Goal: Task Accomplishment & Management: Use online tool/utility

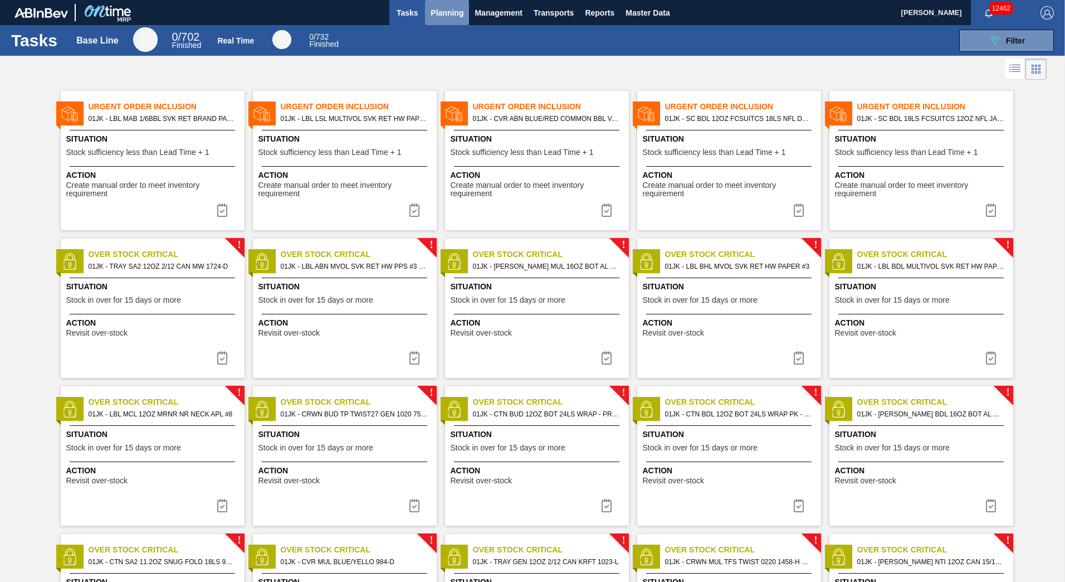
click at [445, 21] on button "Planning" at bounding box center [447, 12] width 44 height 25
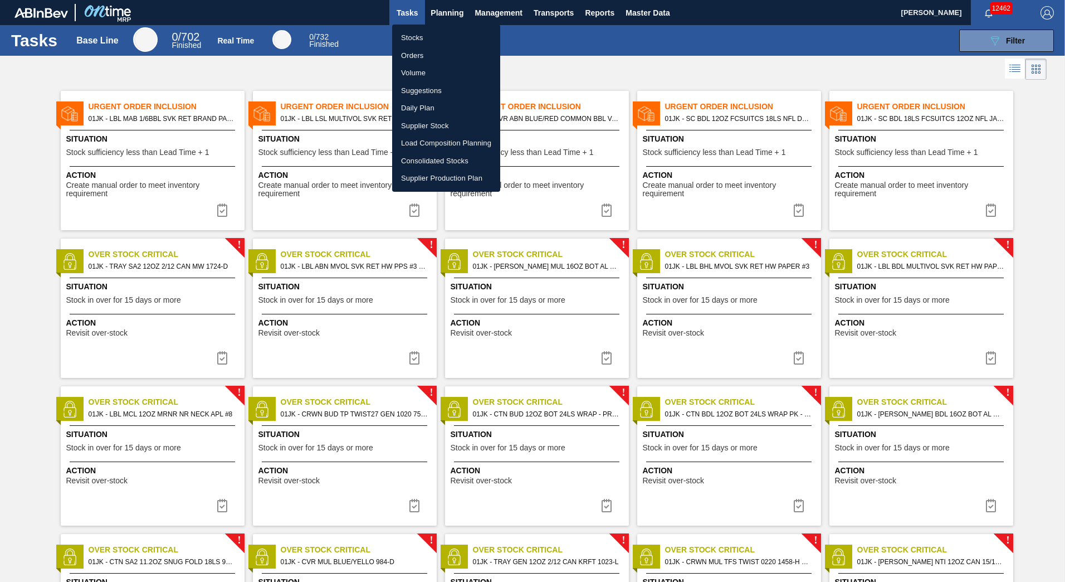
click at [423, 145] on li "Load Composition Planning" at bounding box center [446, 143] width 108 height 18
checkbox input "true"
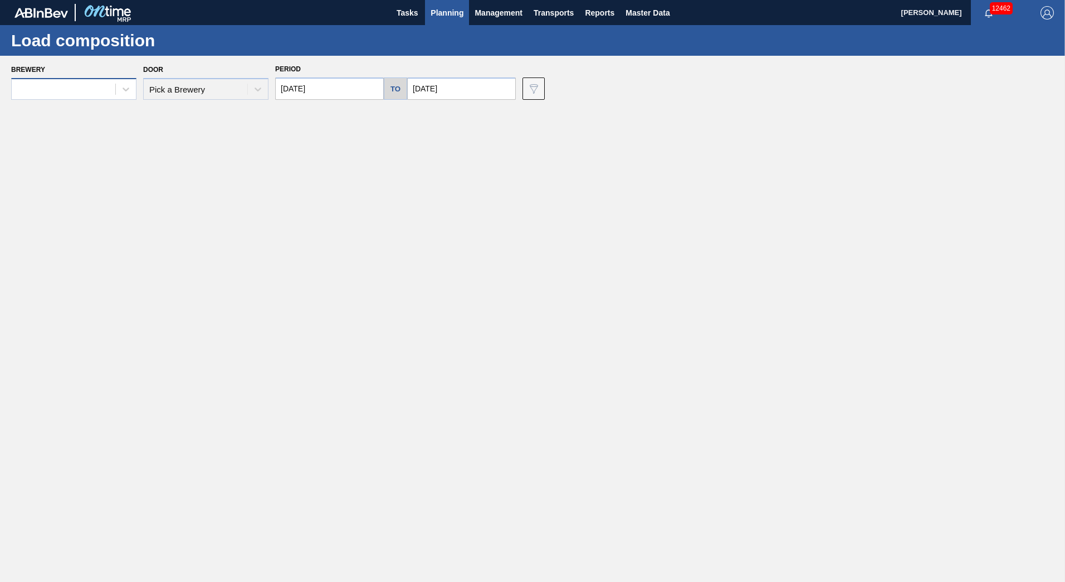
click at [103, 90] on div at bounding box center [64, 89] width 104 height 16
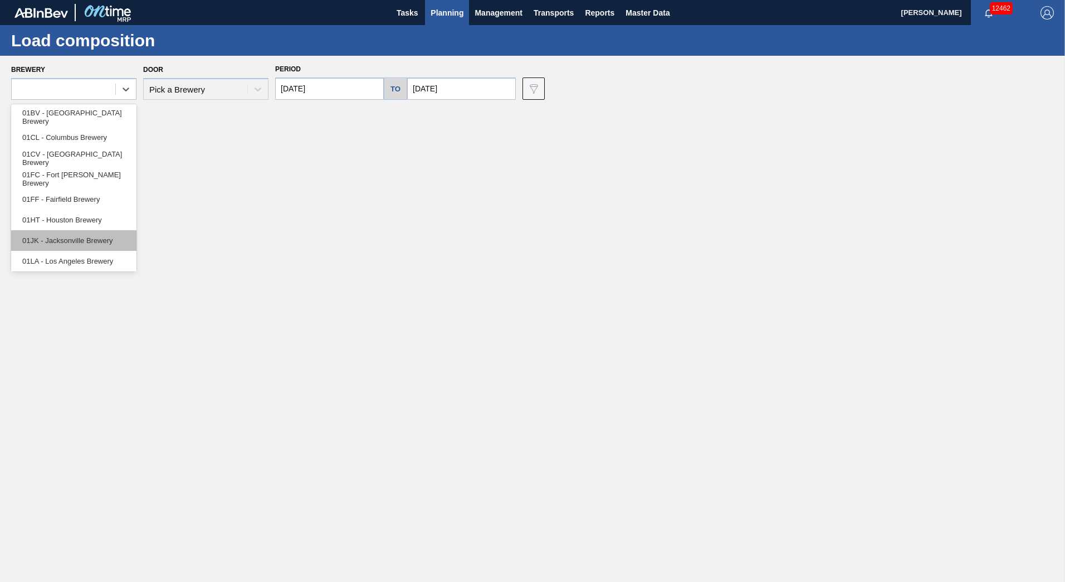
click at [80, 237] on div "01JK - Jacksonville Brewery" at bounding box center [73, 240] width 125 height 21
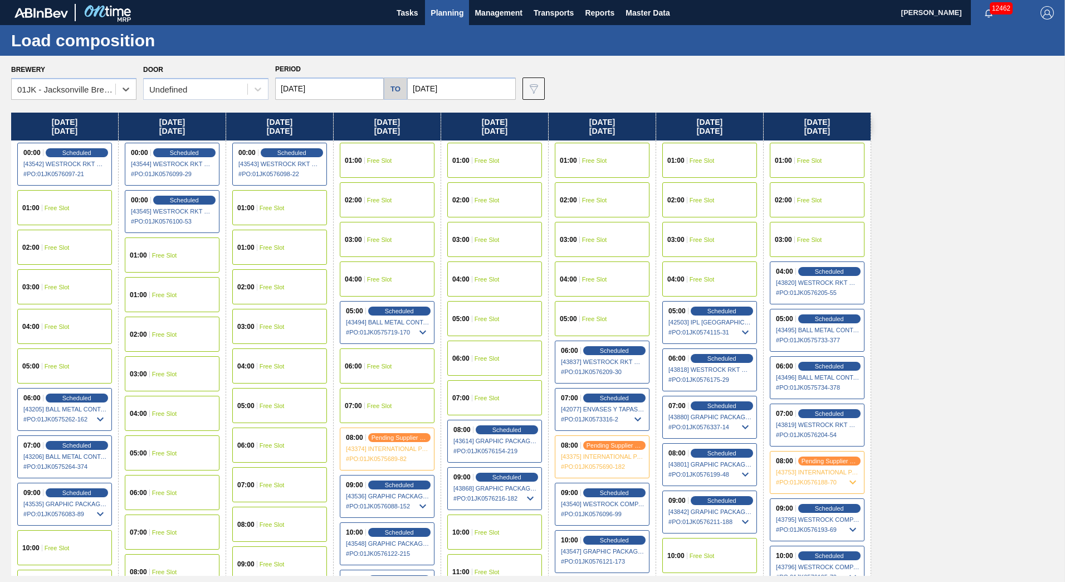
click at [332, 86] on input "[DATE]" at bounding box center [329, 88] width 109 height 22
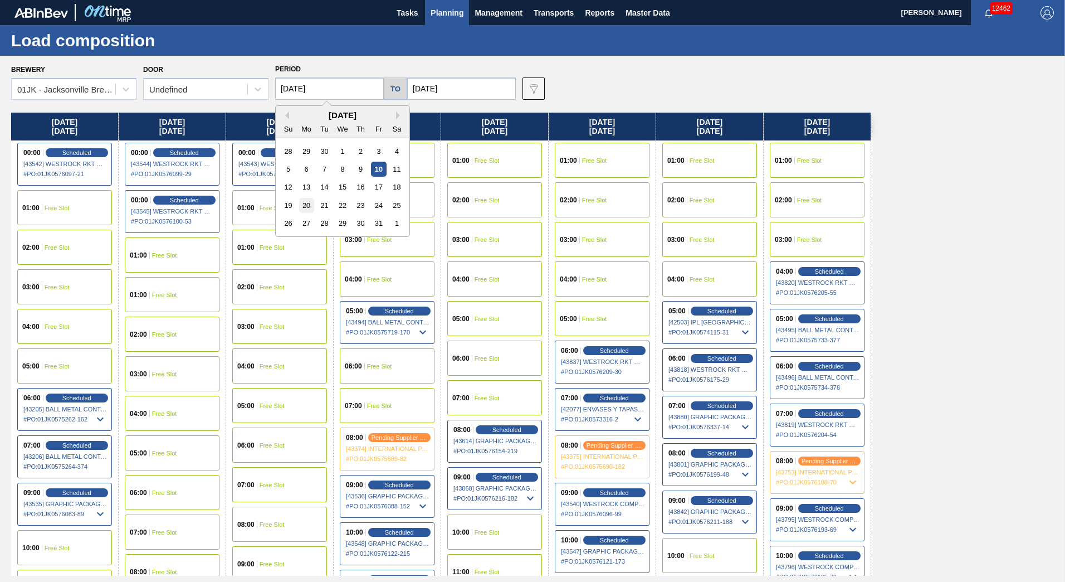
click at [300, 210] on div "20" at bounding box center [306, 205] width 15 height 15
type input "[DATE]"
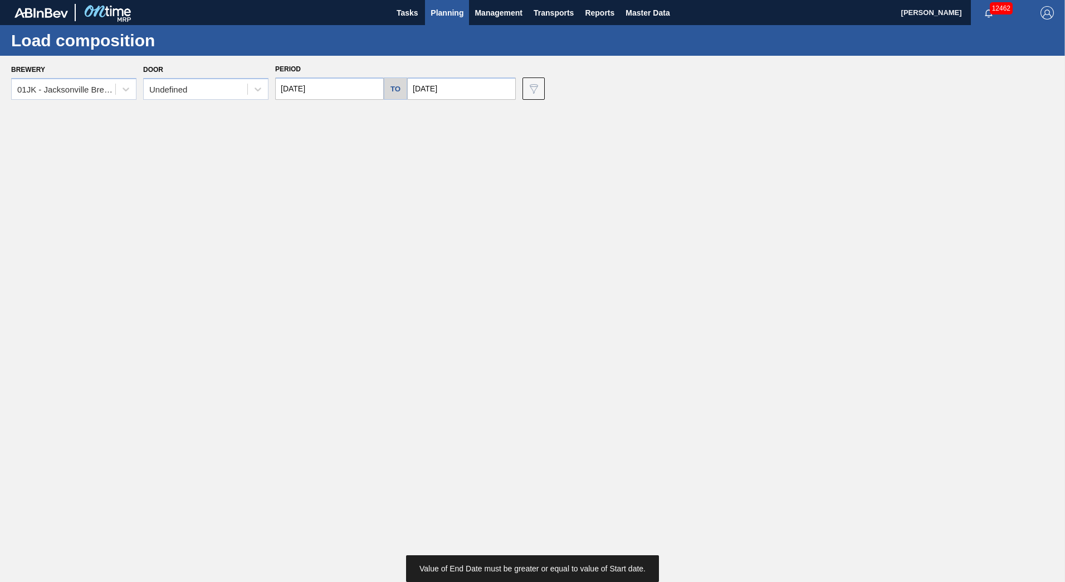
click at [432, 91] on input "[DATE]" at bounding box center [461, 88] width 109 height 22
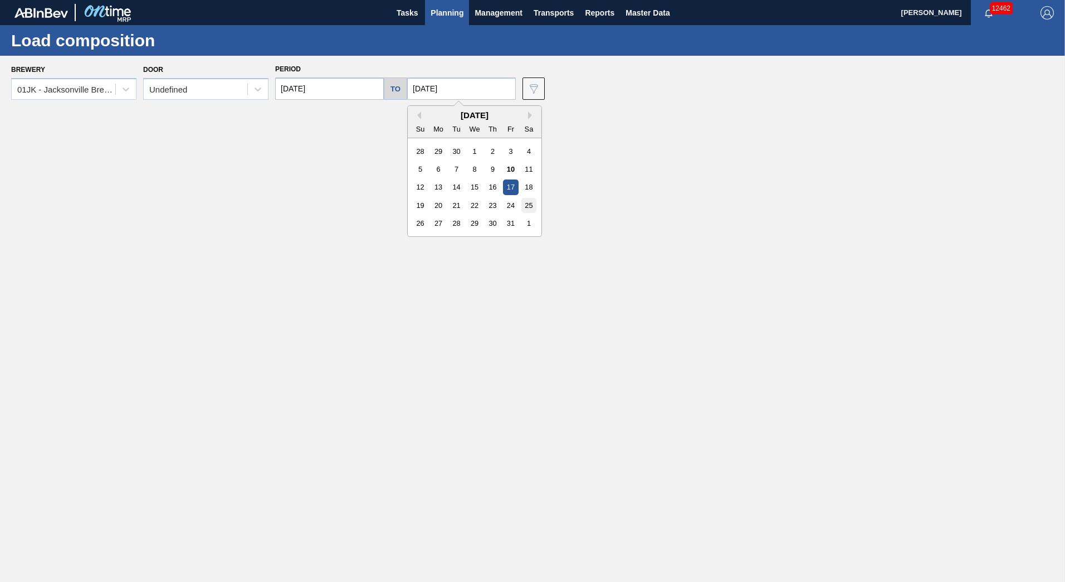
click at [529, 201] on div "25" at bounding box center [529, 205] width 15 height 15
type input "[DATE]"
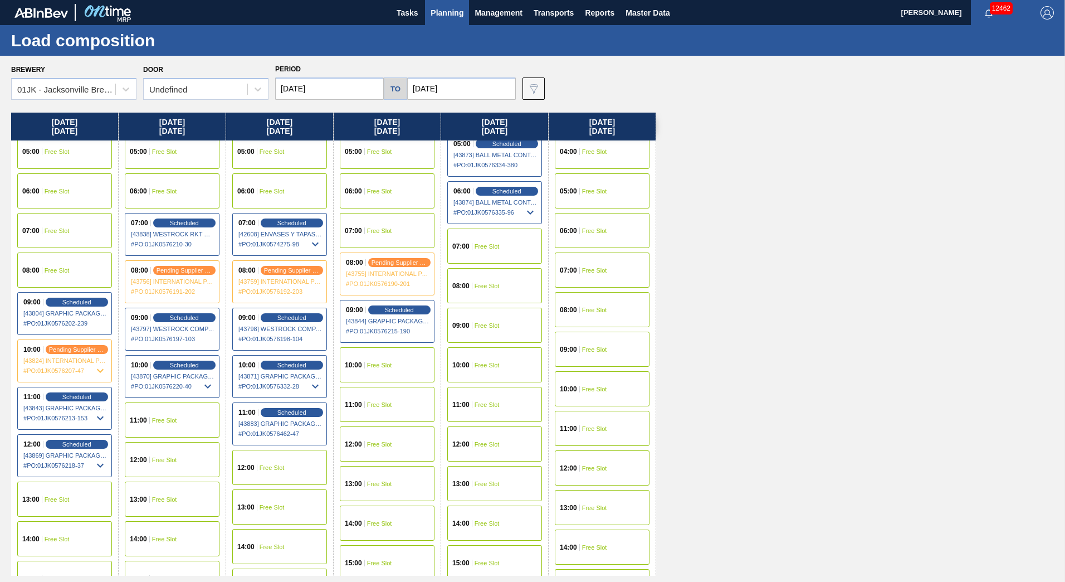
scroll to position [111, 0]
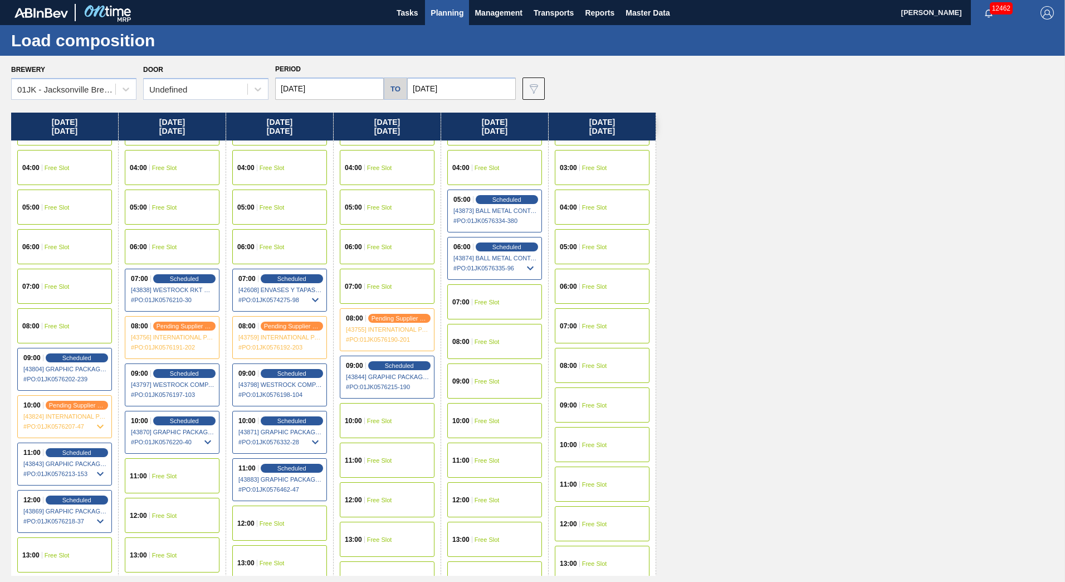
click at [165, 244] on span "Free Slot" at bounding box center [164, 247] width 25 height 7
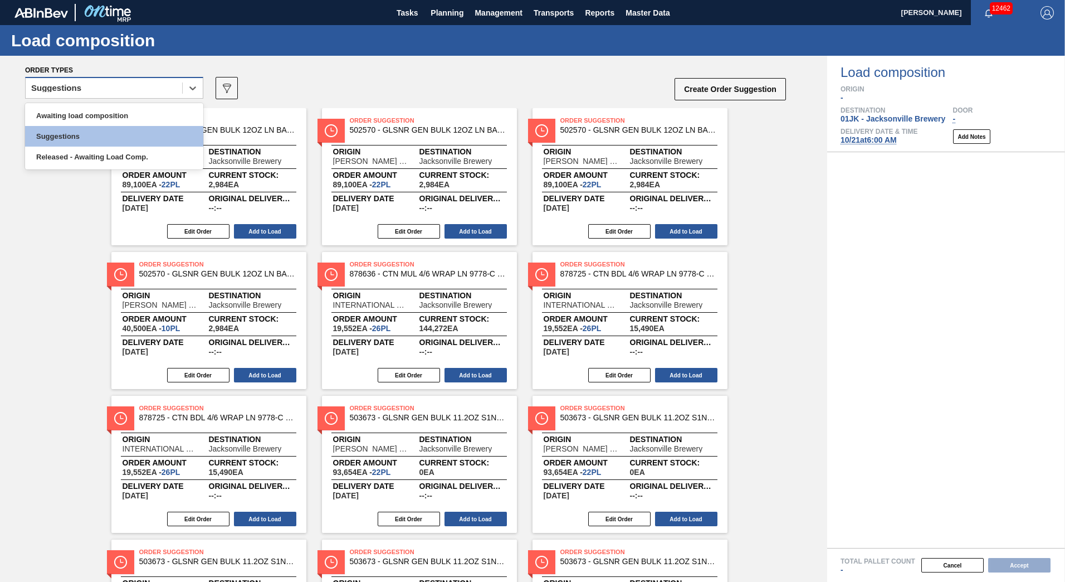
click at [153, 92] on div "Suggestions" at bounding box center [104, 88] width 157 height 16
click at [136, 110] on div "Awaiting load composition" at bounding box center [114, 115] width 178 height 21
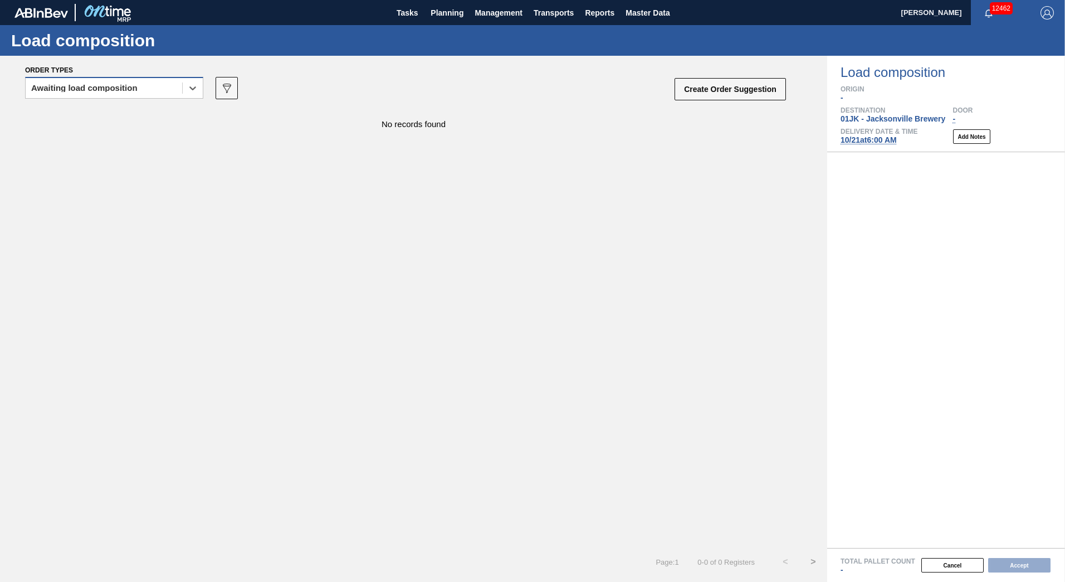
click at [178, 94] on div "Awaiting load composition" at bounding box center [104, 88] width 157 height 16
click at [464, 4] on button "Planning" at bounding box center [447, 12] width 44 height 25
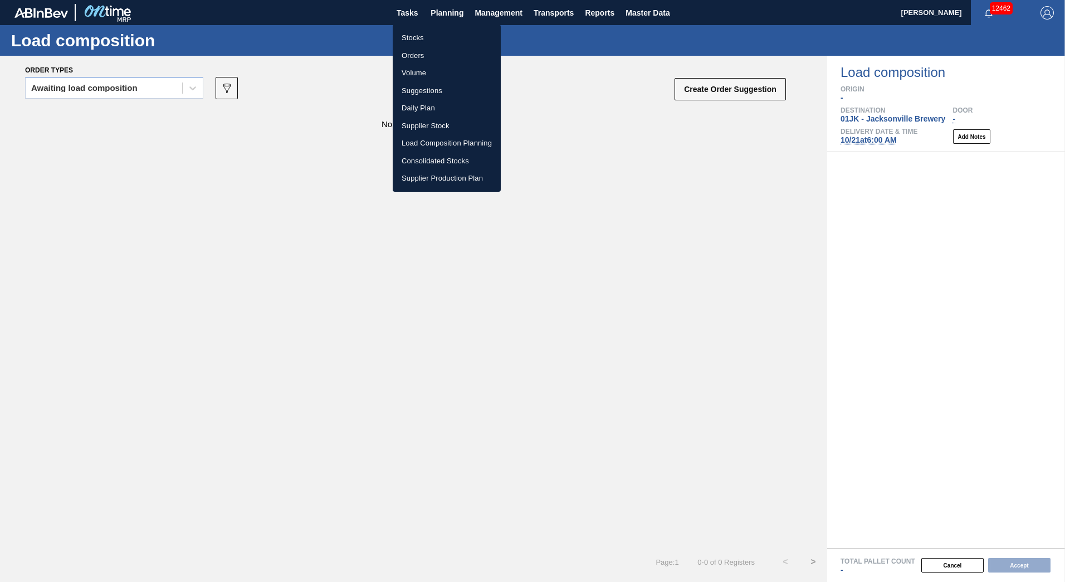
click at [430, 33] on li "Stocks" at bounding box center [447, 38] width 108 height 18
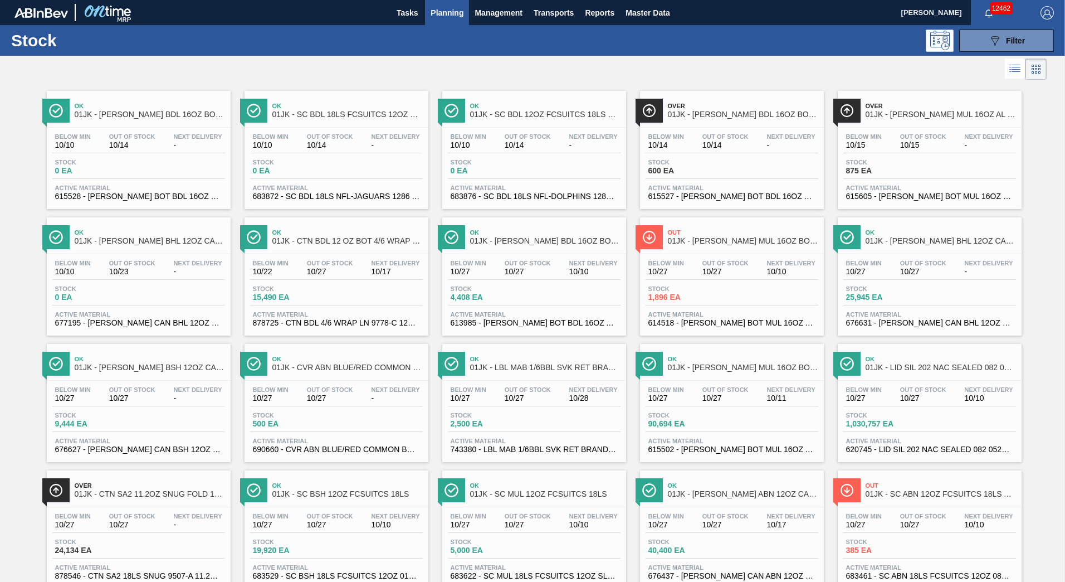
click at [1012, 69] on icon at bounding box center [1015, 68] width 13 height 13
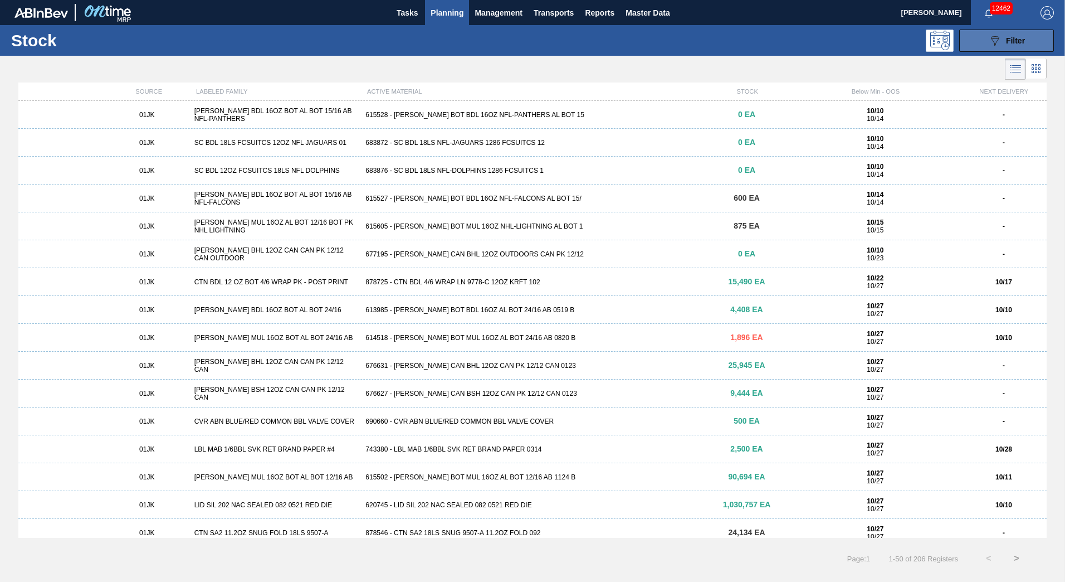
click at [999, 47] on button "089F7B8B-B2A5-4AFE-B5C0-19BA573D28AC Filter" at bounding box center [1007, 41] width 95 height 22
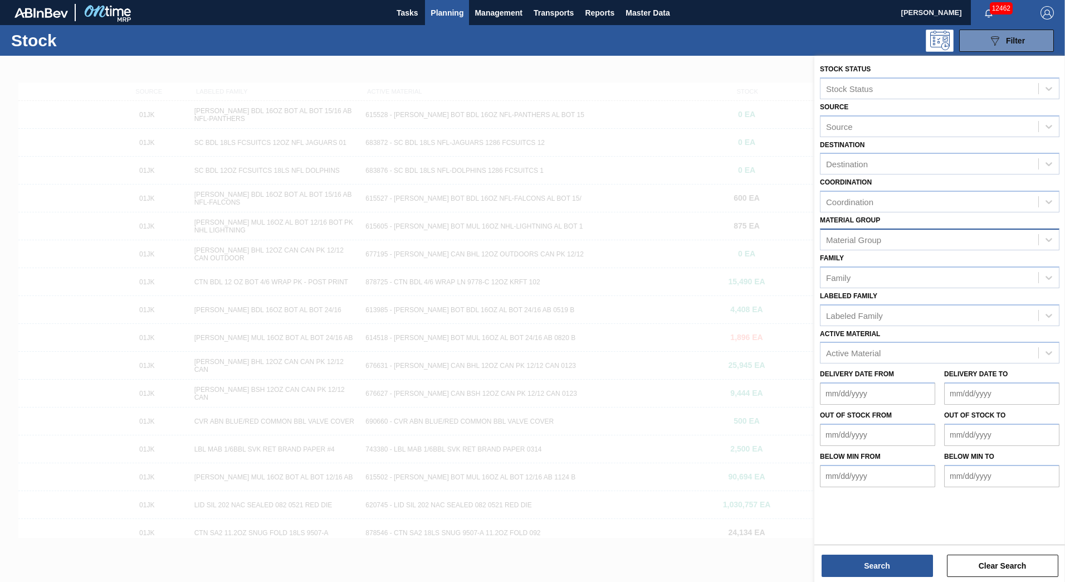
click at [884, 230] on div "Material Group" at bounding box center [940, 239] width 240 height 22
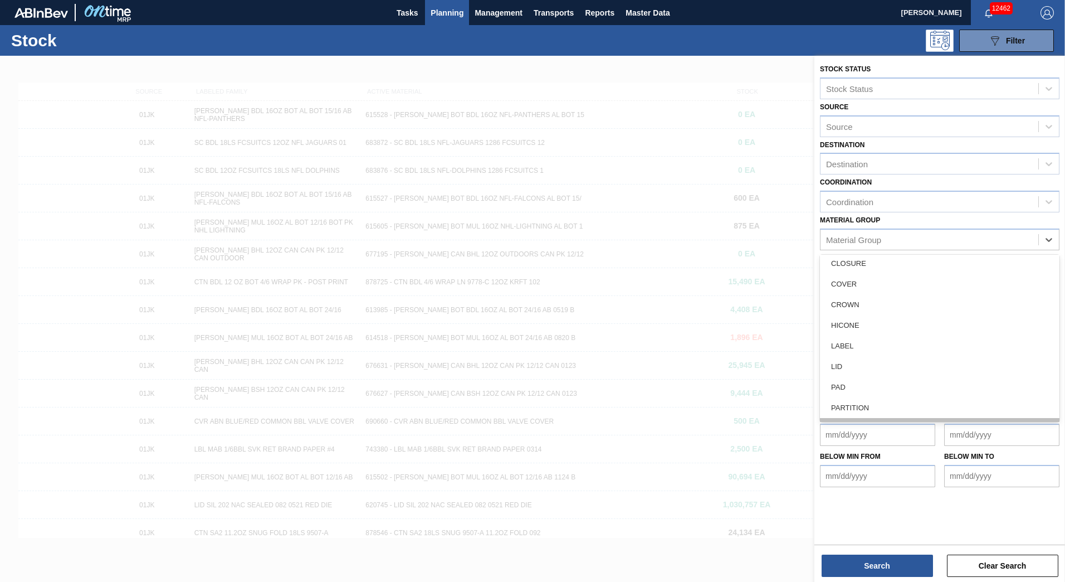
scroll to position [126, 0]
click at [880, 402] on div "TRAY" at bounding box center [940, 409] width 240 height 21
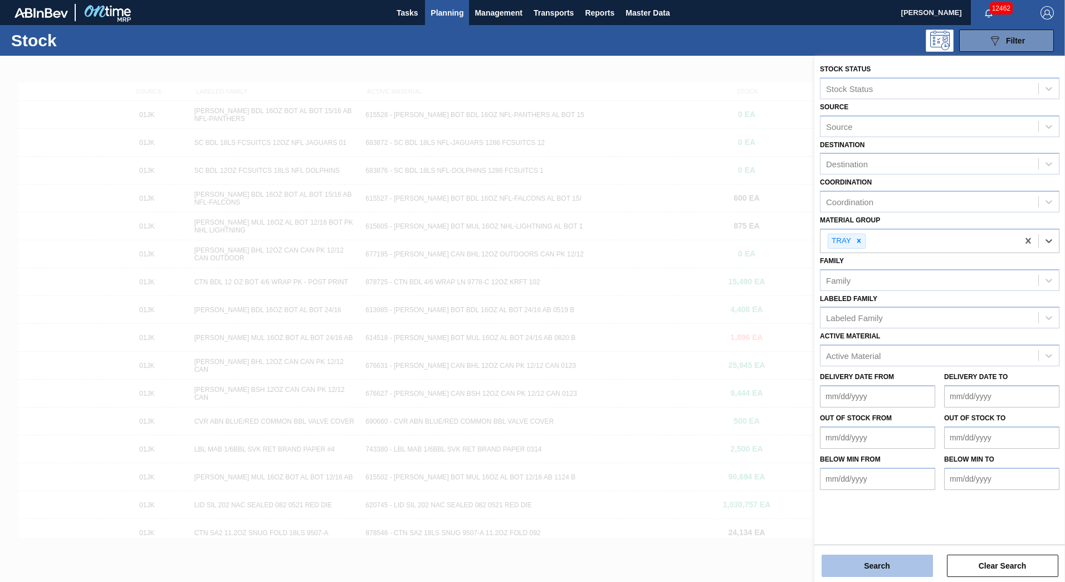
click at [888, 571] on button "Search" at bounding box center [877, 565] width 111 height 22
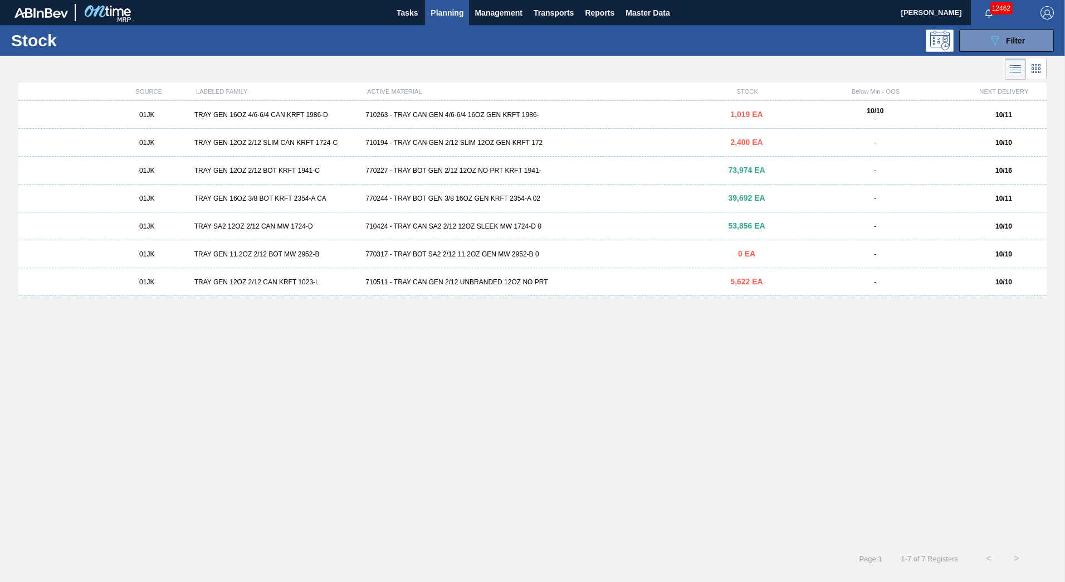
click at [574, 115] on div "710263 - TRAY CAN GEN 4/6-6/4 16OZ GEN KRFT 1986-" at bounding box center [532, 115] width 343 height 8
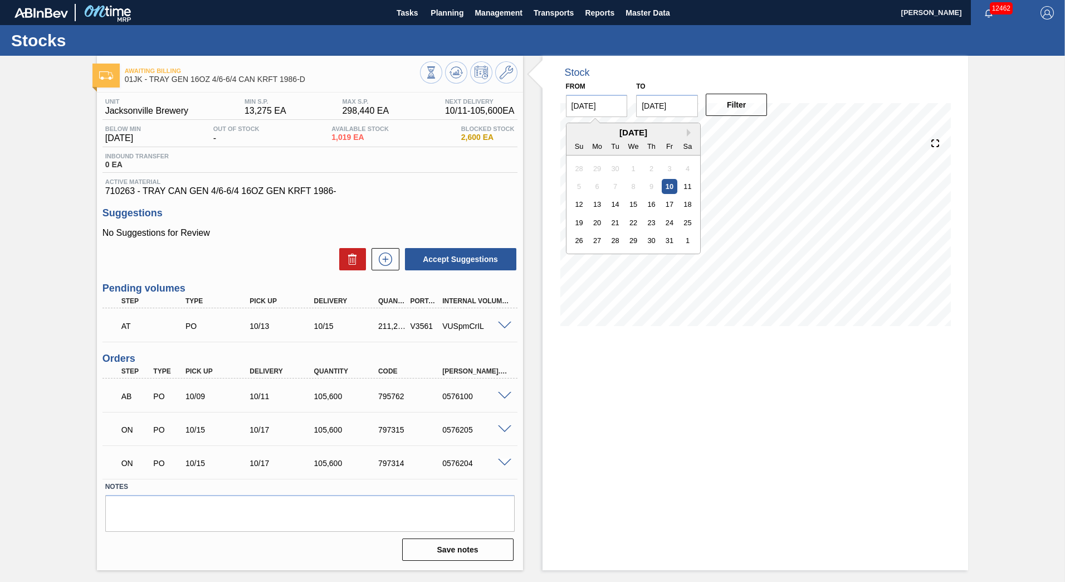
click at [613, 106] on input "[DATE]" at bounding box center [597, 106] width 62 height 22
click at [579, 221] on div "19" at bounding box center [579, 222] width 15 height 15
type input "[DATE]"
click at [687, 115] on input "[DATE]" at bounding box center [667, 106] width 62 height 22
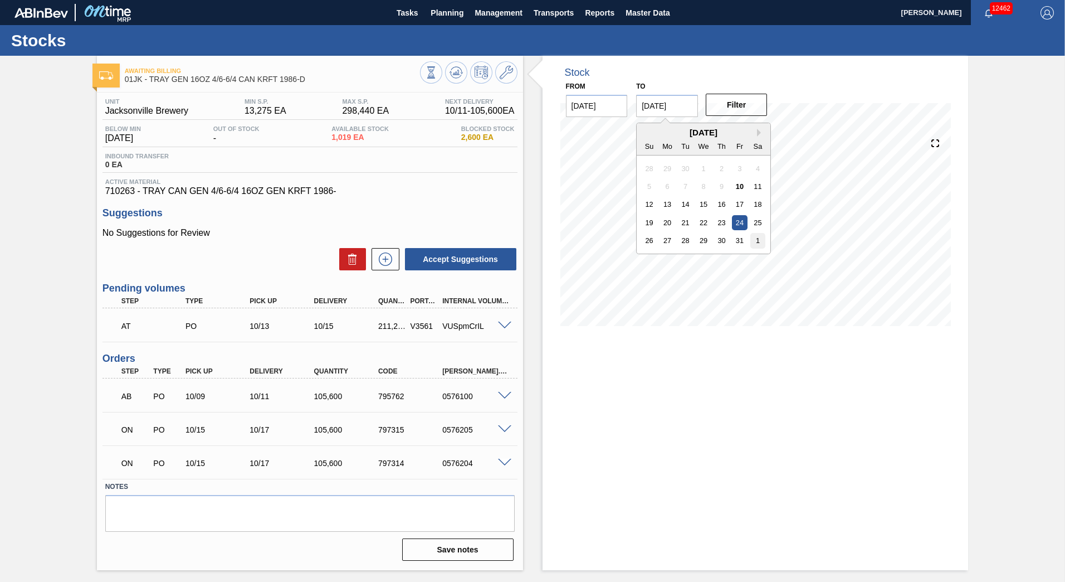
click at [757, 241] on div "1" at bounding box center [758, 240] width 15 height 15
type input "[DATE]"
click at [744, 104] on button "Filter" at bounding box center [737, 105] width 62 height 22
click at [455, 10] on span "Planning" at bounding box center [447, 12] width 33 height 13
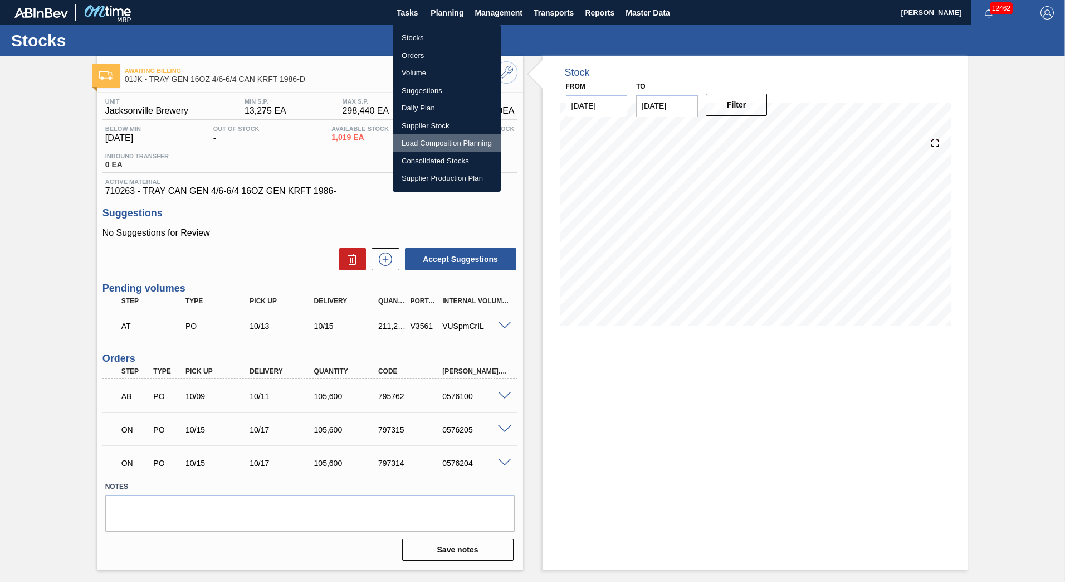
click at [460, 143] on li "Load Composition Planning" at bounding box center [447, 143] width 108 height 18
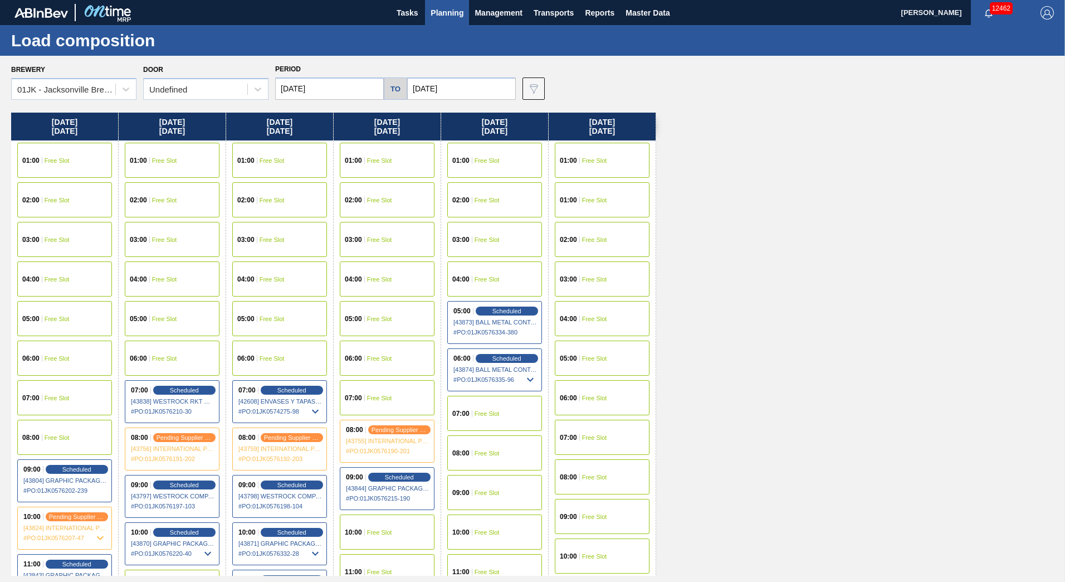
click at [193, 353] on div "06:00 Free Slot" at bounding box center [172, 357] width 95 height 35
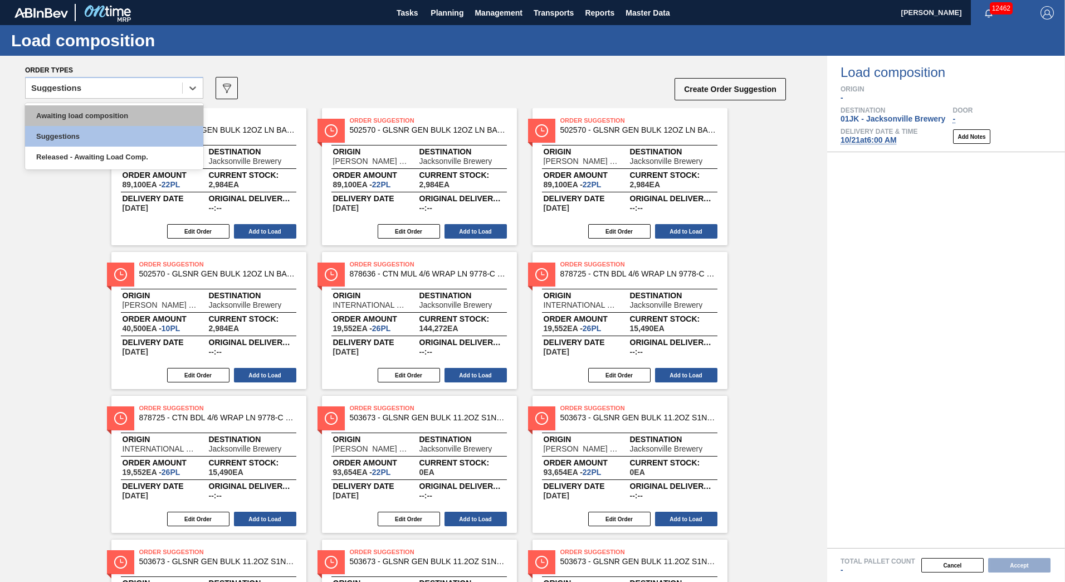
drag, startPoint x: 182, startPoint y: 89, endPoint x: 144, endPoint y: 109, distance: 42.9
click at [182, 91] on span at bounding box center [182, 87] width 1 height 11
click at [135, 114] on div "Awaiting load composition" at bounding box center [114, 115] width 178 height 21
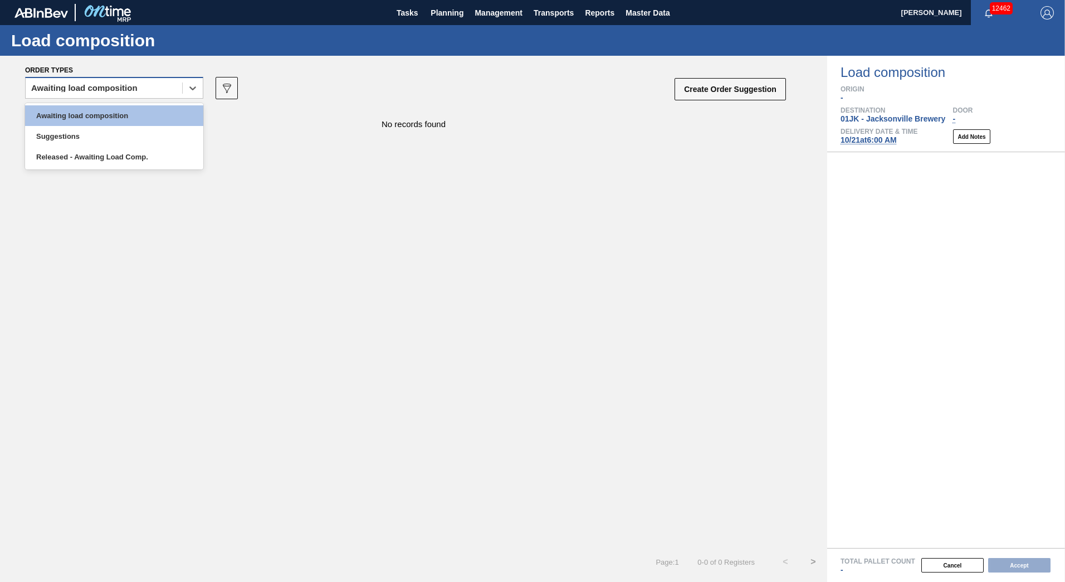
drag, startPoint x: 137, startPoint y: 80, endPoint x: 137, endPoint y: 92, distance: 12.8
click at [137, 81] on div "Awaiting load composition" at bounding box center [104, 88] width 157 height 16
click at [120, 141] on div "Suggestions" at bounding box center [114, 136] width 178 height 21
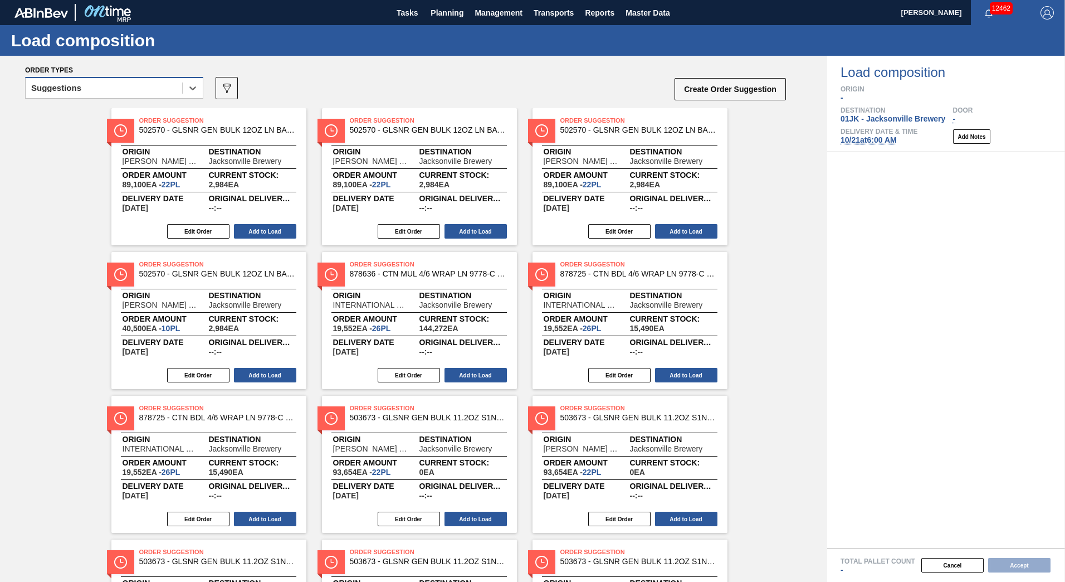
click at [171, 91] on div "Suggestions" at bounding box center [104, 88] width 157 height 16
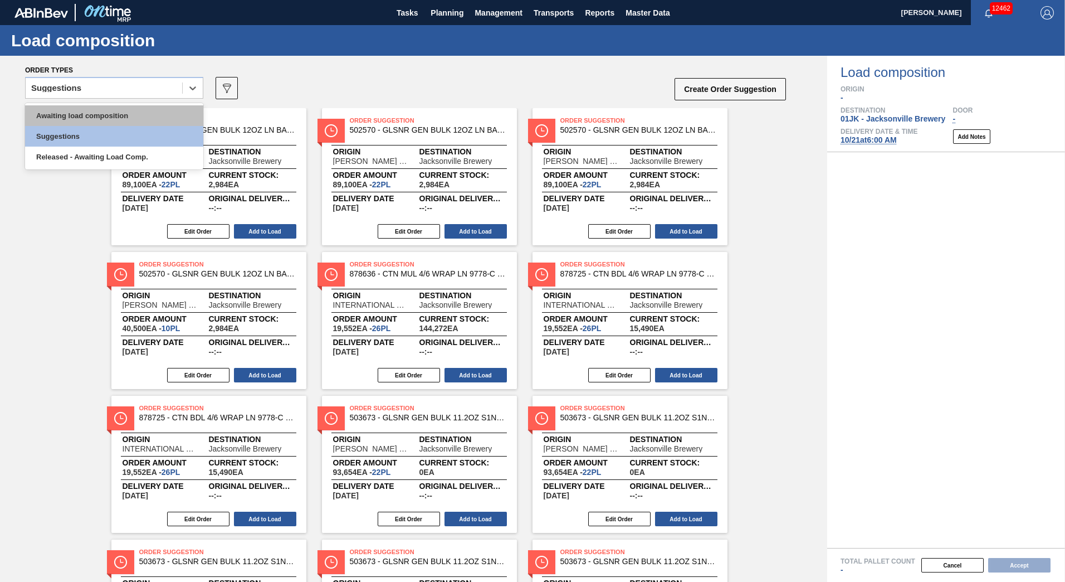
click at [152, 110] on div "Awaiting load composition" at bounding box center [114, 115] width 178 height 21
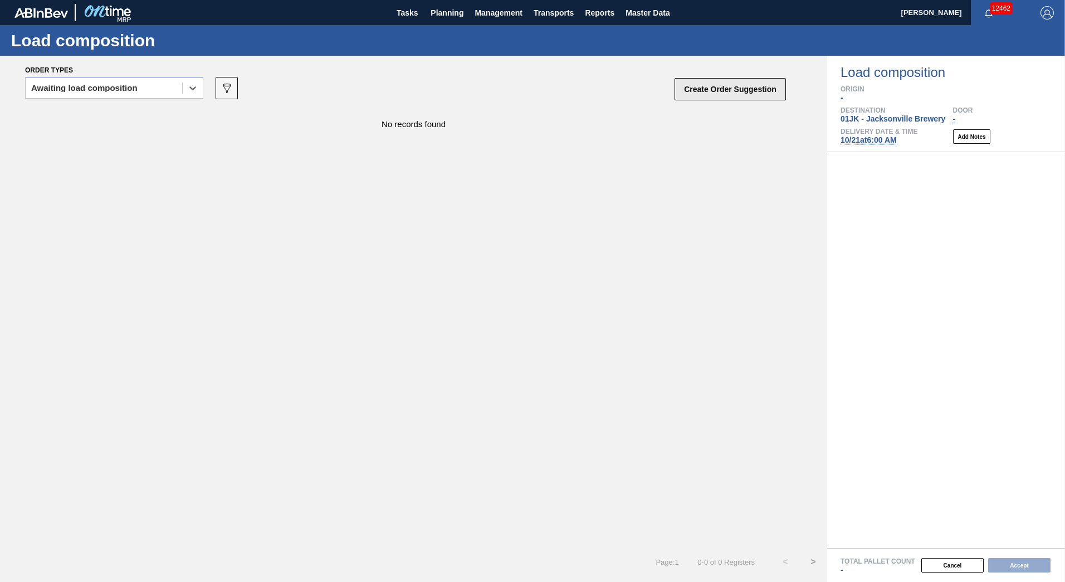
click at [731, 99] on button "Create Order Suggestion" at bounding box center [730, 89] width 111 height 22
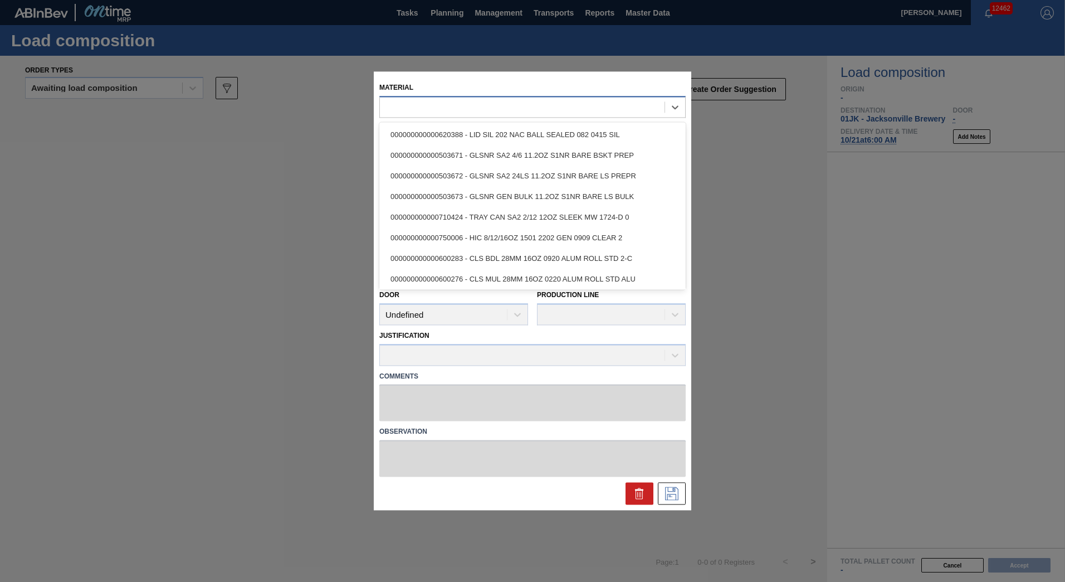
click at [495, 108] on div at bounding box center [522, 107] width 285 height 16
type input "710"
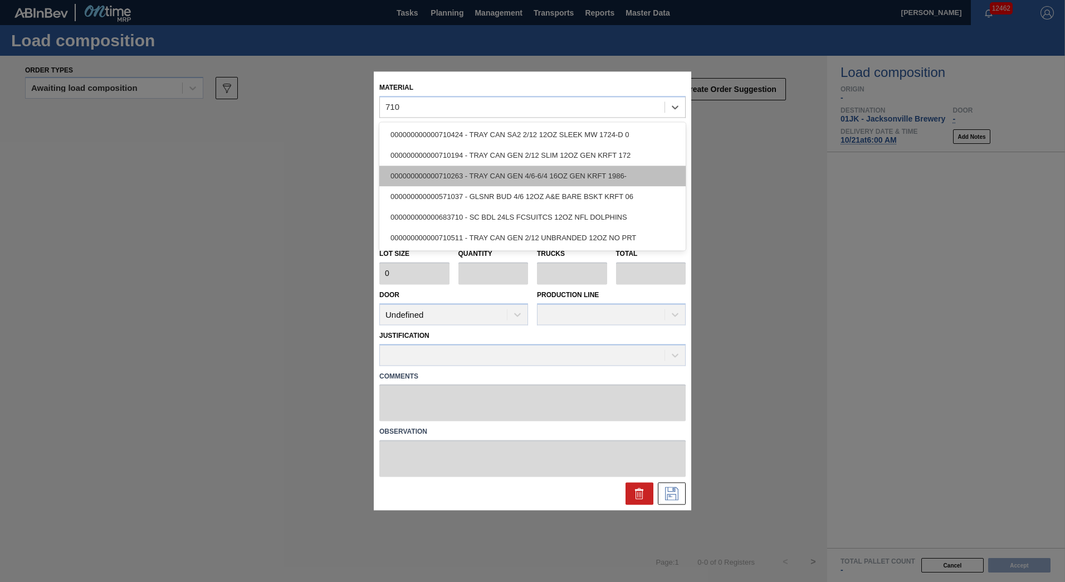
click at [500, 176] on div "000000000000710263 - TRAY CAN GEN 4/6-6/4 16OZ GEN KRFT 1986-" at bounding box center [532, 175] width 306 height 21
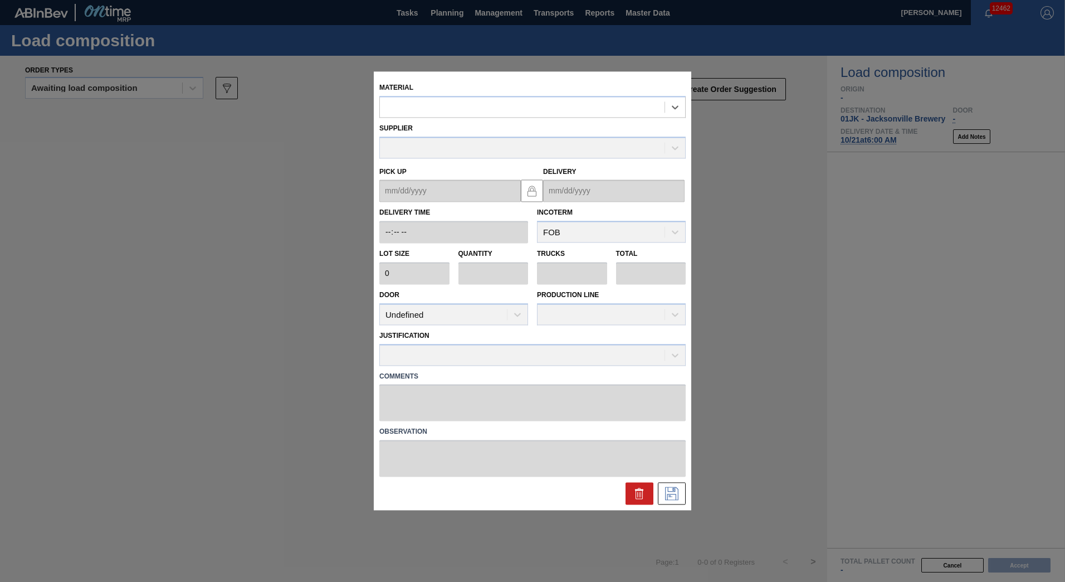
type input "2,400"
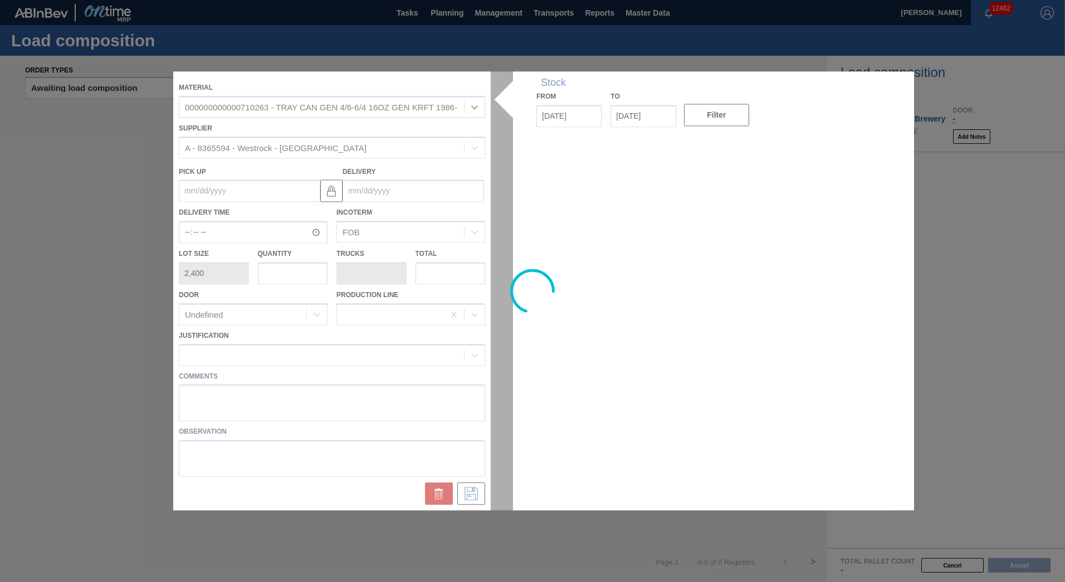
click at [300, 281] on div at bounding box center [532, 290] width 719 height 439
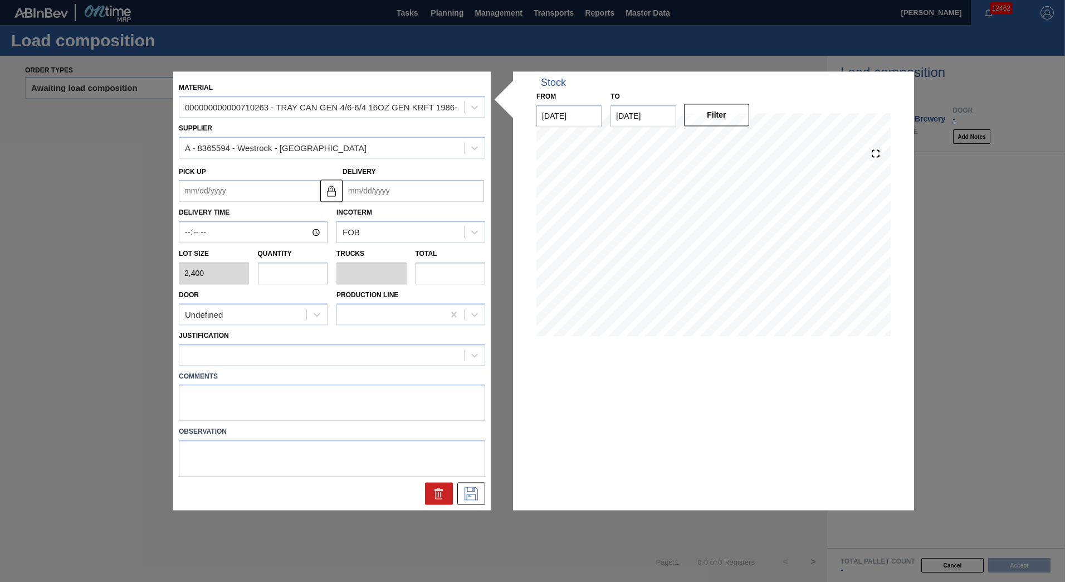
click at [297, 275] on input "text" at bounding box center [293, 273] width 70 height 22
type input "4"
type input "0.091"
type input "9,600"
type input "44"
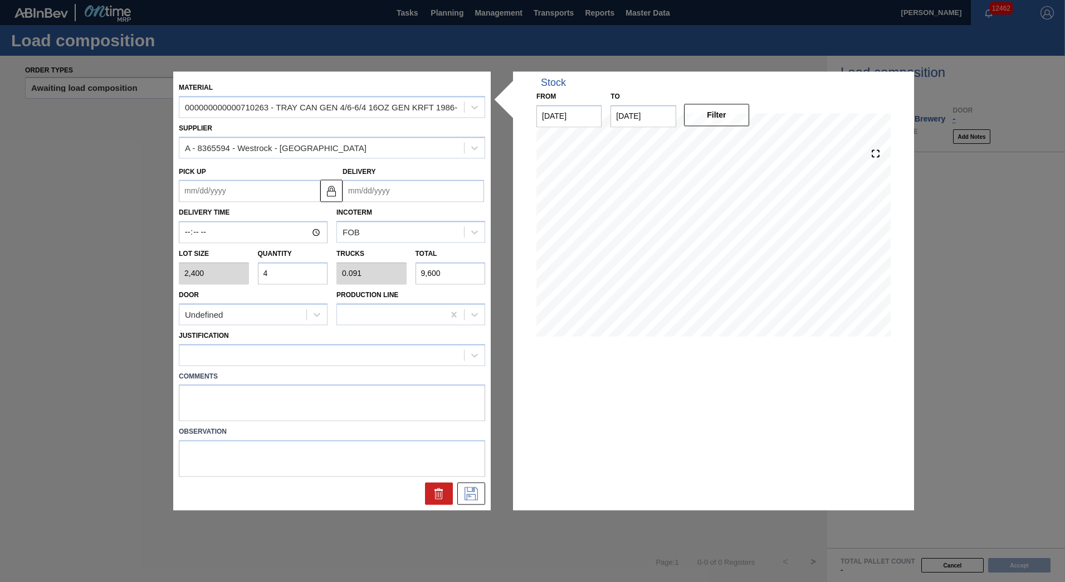
type input "1"
type input "105,600"
type input "44"
click at [473, 485] on button at bounding box center [471, 494] width 28 height 22
click at [373, 194] on input "Delivery" at bounding box center [414, 191] width 142 height 22
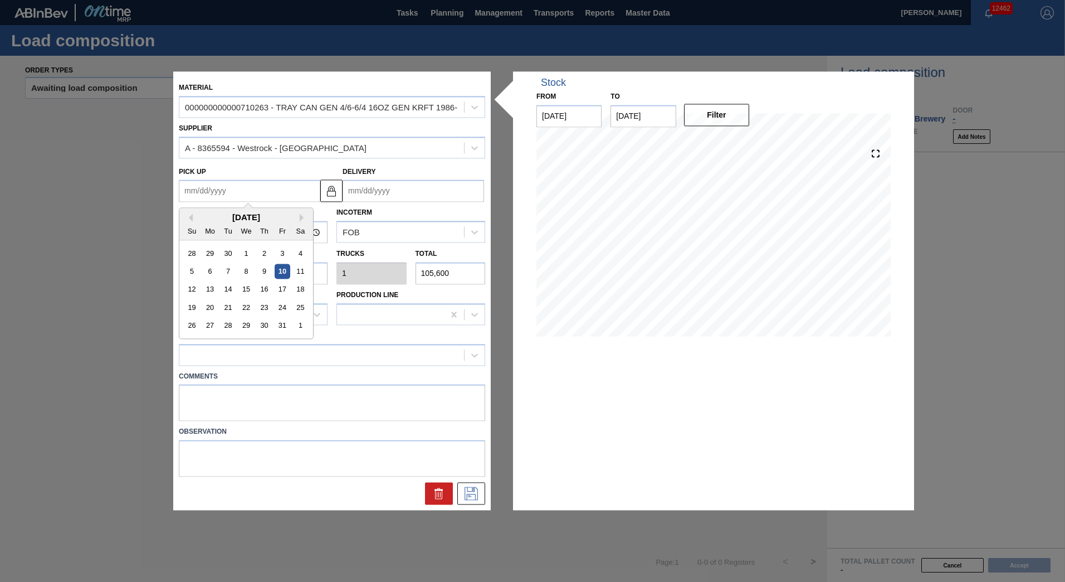
click at [287, 192] on up "Pick up" at bounding box center [250, 191] width 142 height 22
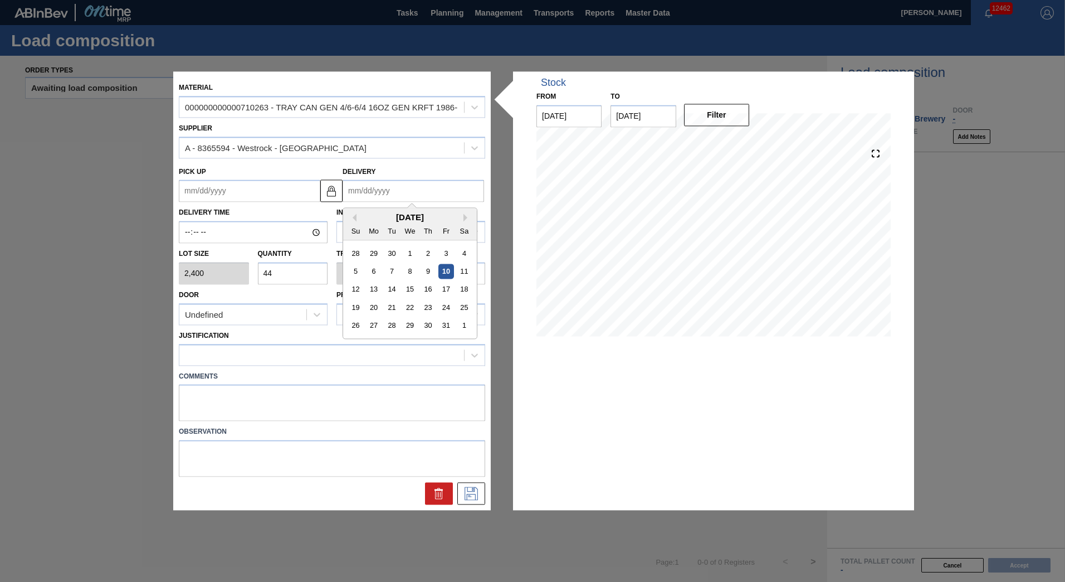
click at [379, 192] on input "Delivery" at bounding box center [414, 191] width 142 height 22
click at [407, 184] on input "Delivery" at bounding box center [414, 191] width 142 height 22
type input "[DATE]"
click at [394, 309] on div "21" at bounding box center [391, 307] width 15 height 15
type up "[DATE]"
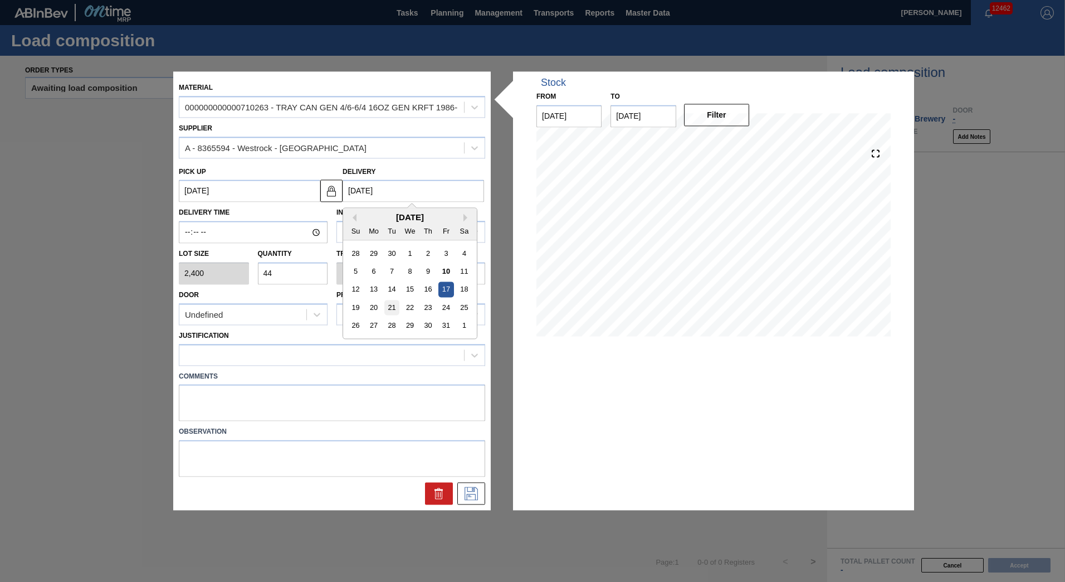
type input "[DATE]"
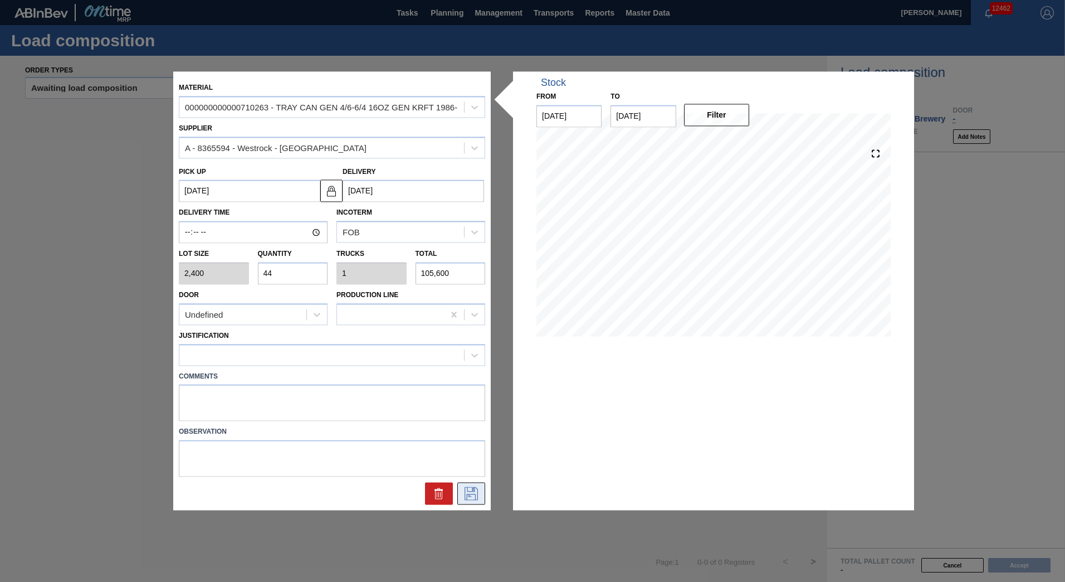
click at [473, 491] on icon at bounding box center [471, 493] width 18 height 13
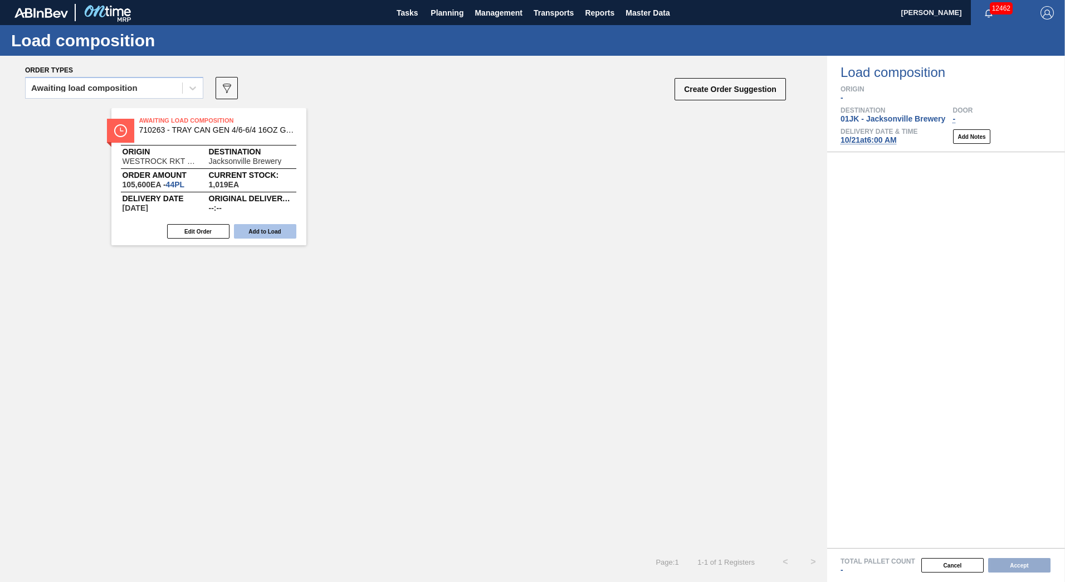
click at [277, 228] on button "Add to Load" at bounding box center [265, 231] width 62 height 14
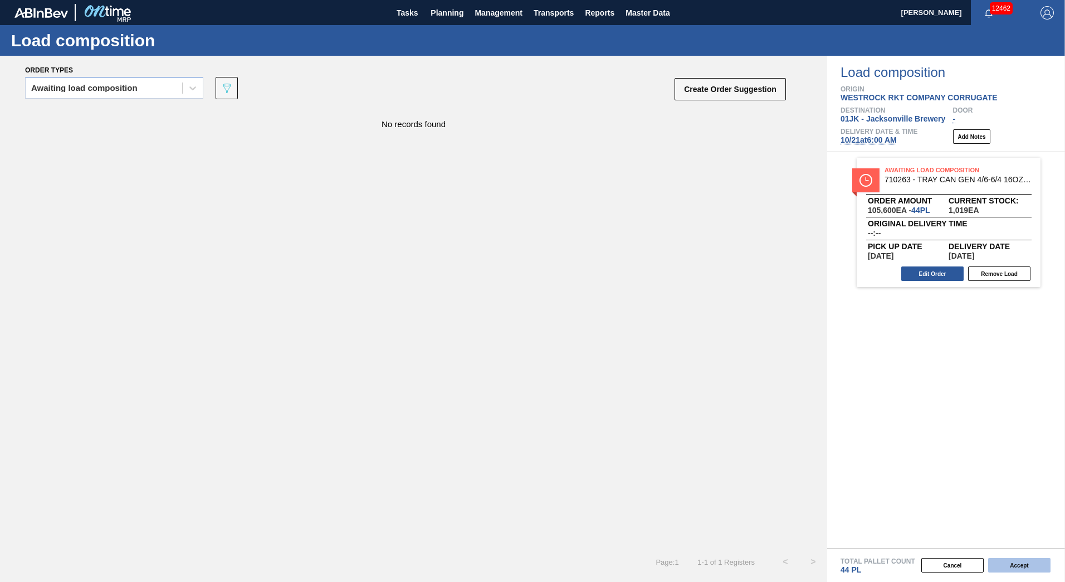
click at [1026, 563] on button "Accept" at bounding box center [1020, 565] width 62 height 14
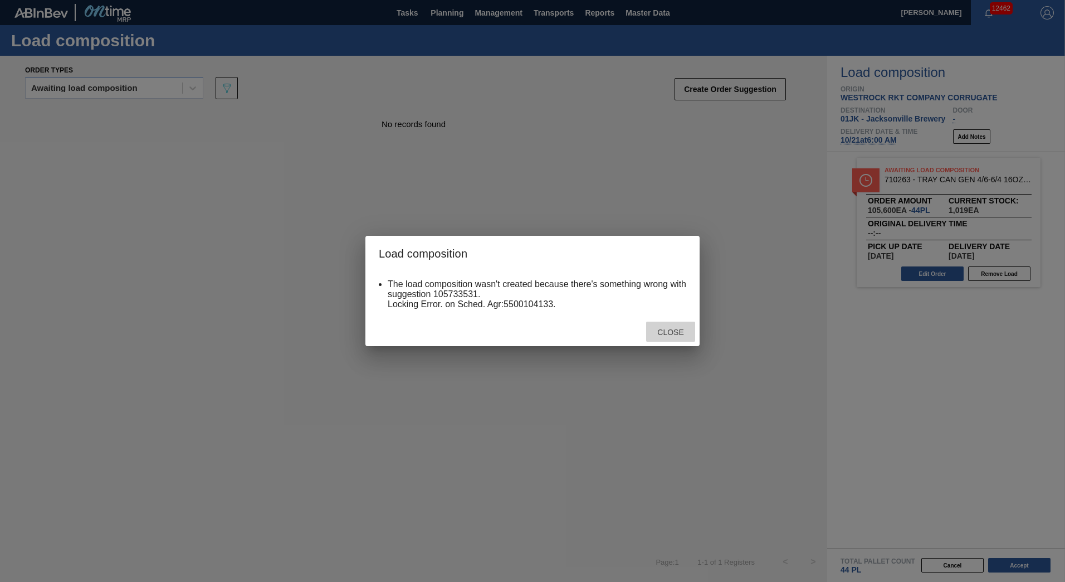
click at [671, 330] on span "Close" at bounding box center [671, 332] width 44 height 9
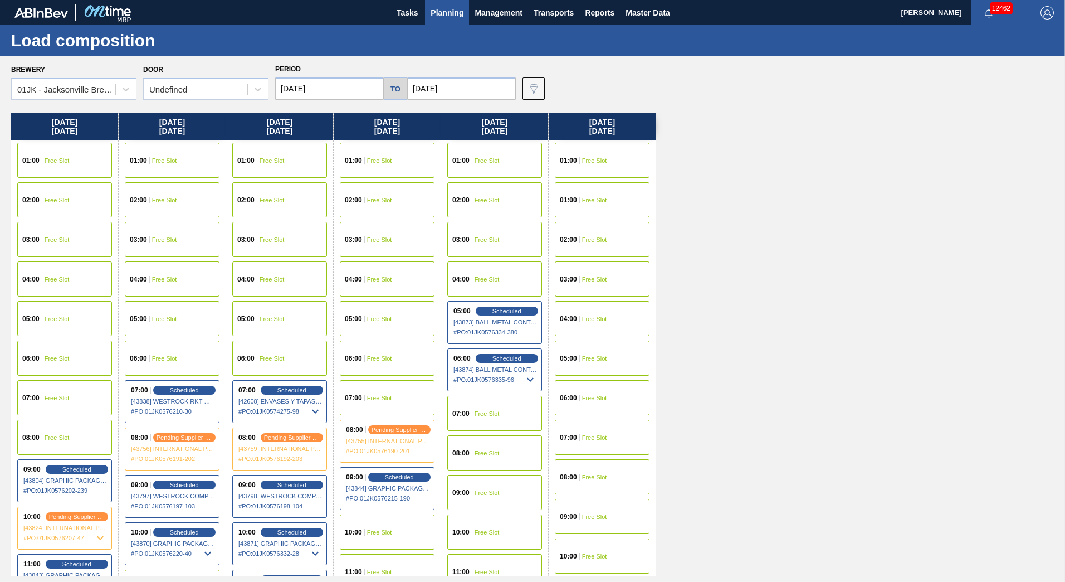
click at [171, 348] on div "06:00 Free Slot" at bounding box center [172, 357] width 95 height 35
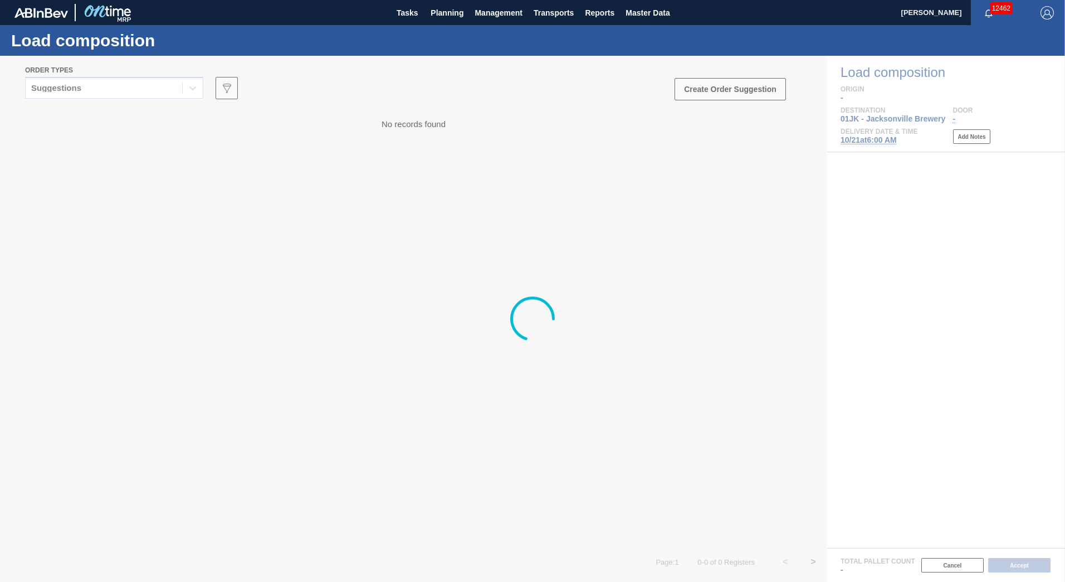
click at [149, 85] on div at bounding box center [532, 319] width 1065 height 526
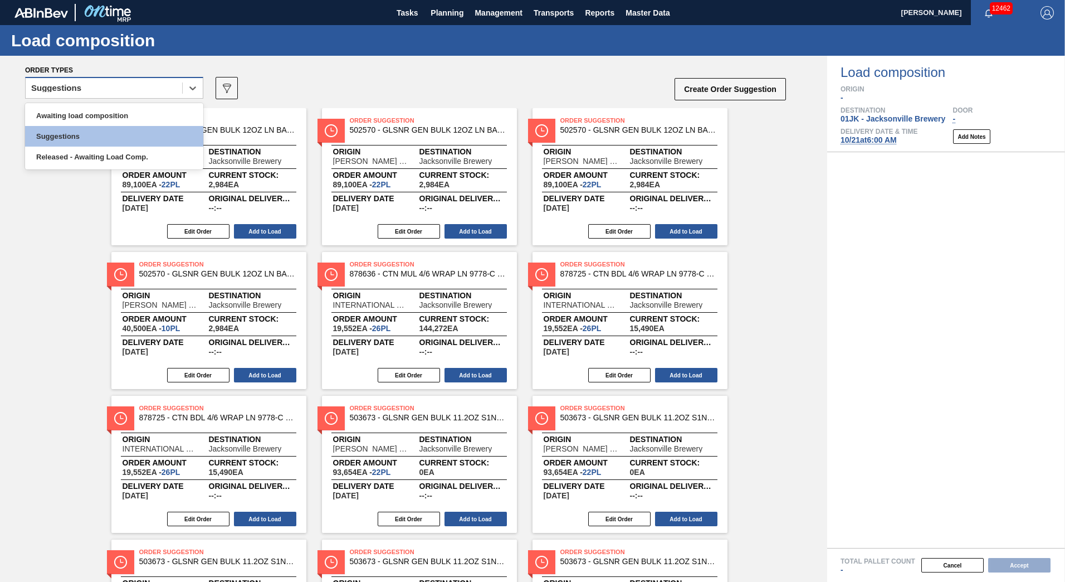
click at [157, 96] on div "Suggestions" at bounding box center [104, 88] width 157 height 16
click at [132, 110] on div "Awaiting load composition" at bounding box center [114, 115] width 178 height 21
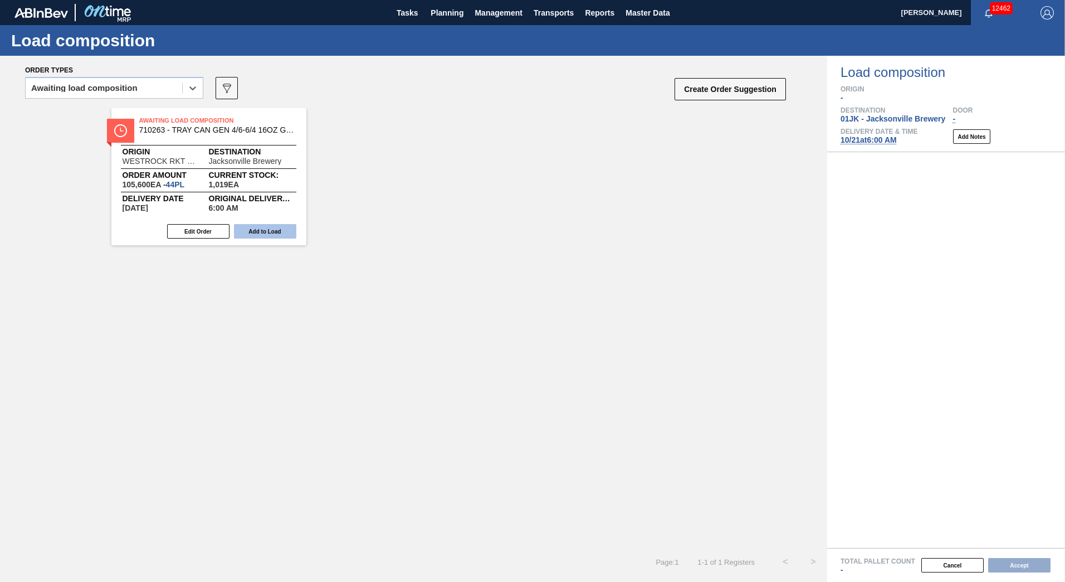
click at [288, 233] on button "Add to Load" at bounding box center [265, 231] width 62 height 14
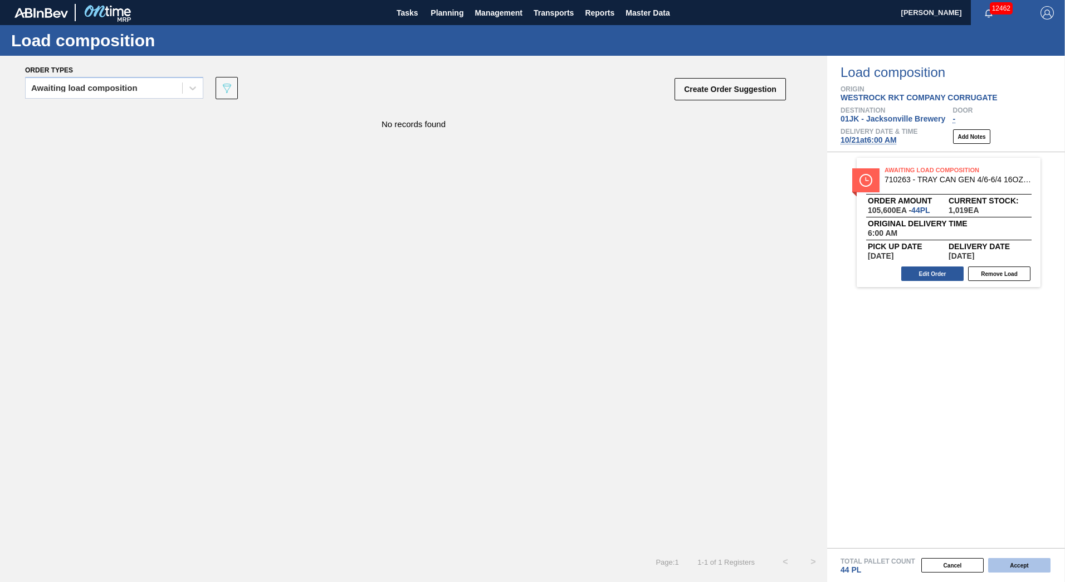
click at [1033, 568] on button "Accept" at bounding box center [1020, 565] width 62 height 14
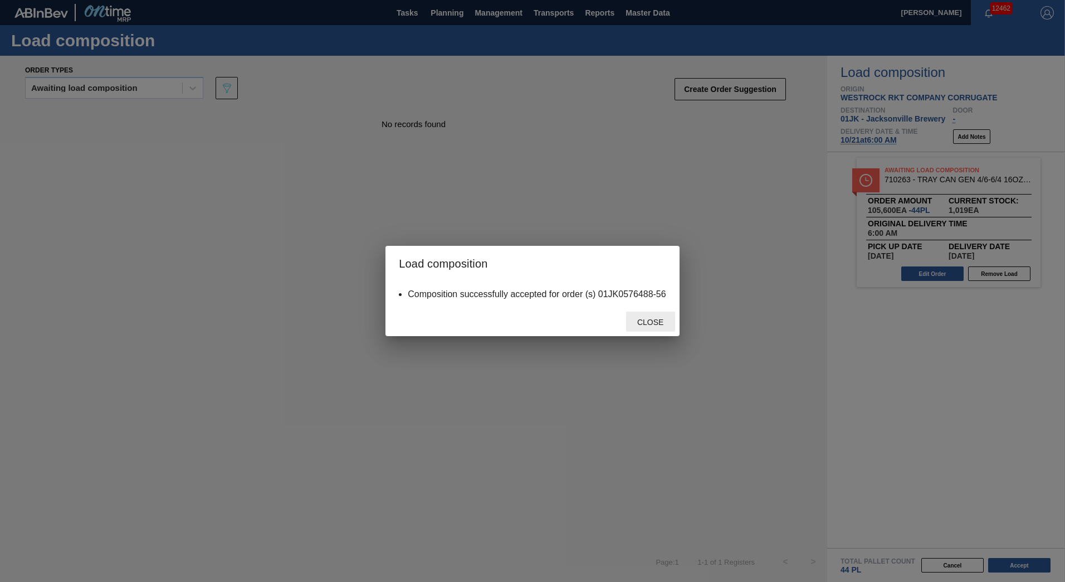
click at [649, 318] on span "Close" at bounding box center [651, 322] width 44 height 9
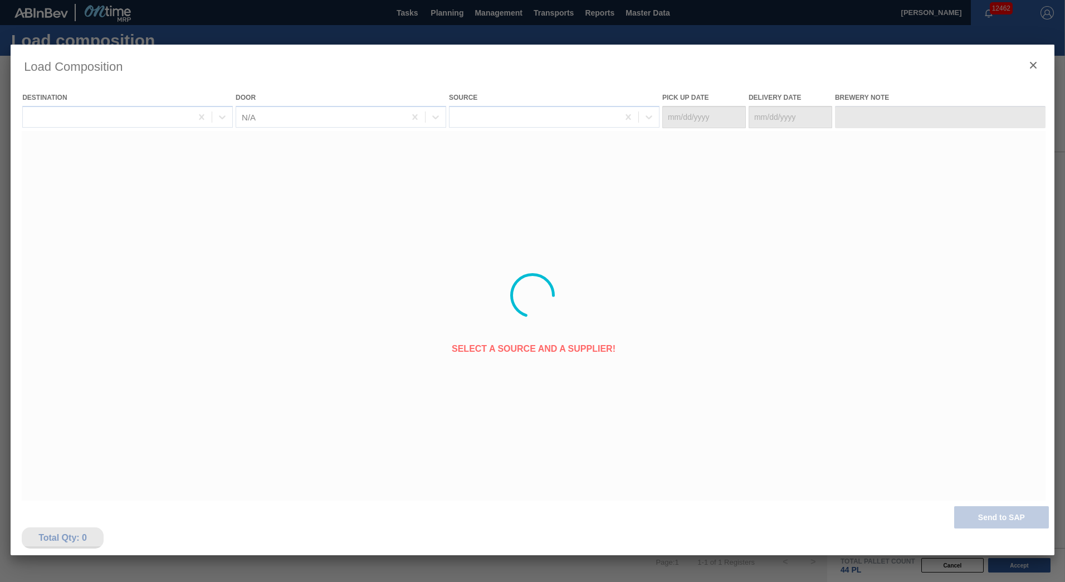
type Date "[DATE]"
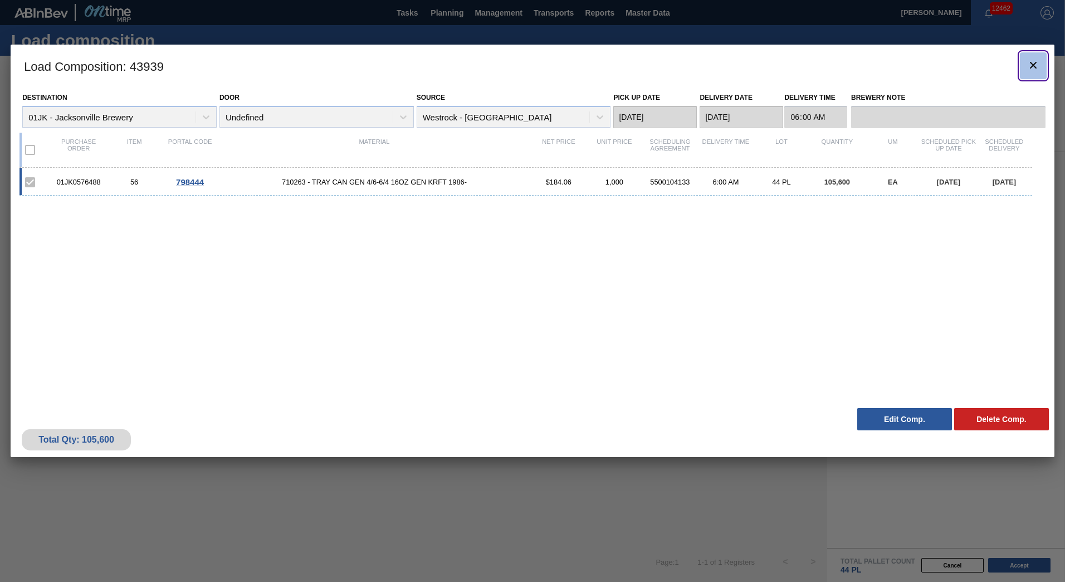
click at [1035, 66] on icon "botão de ícone" at bounding box center [1033, 65] width 7 height 7
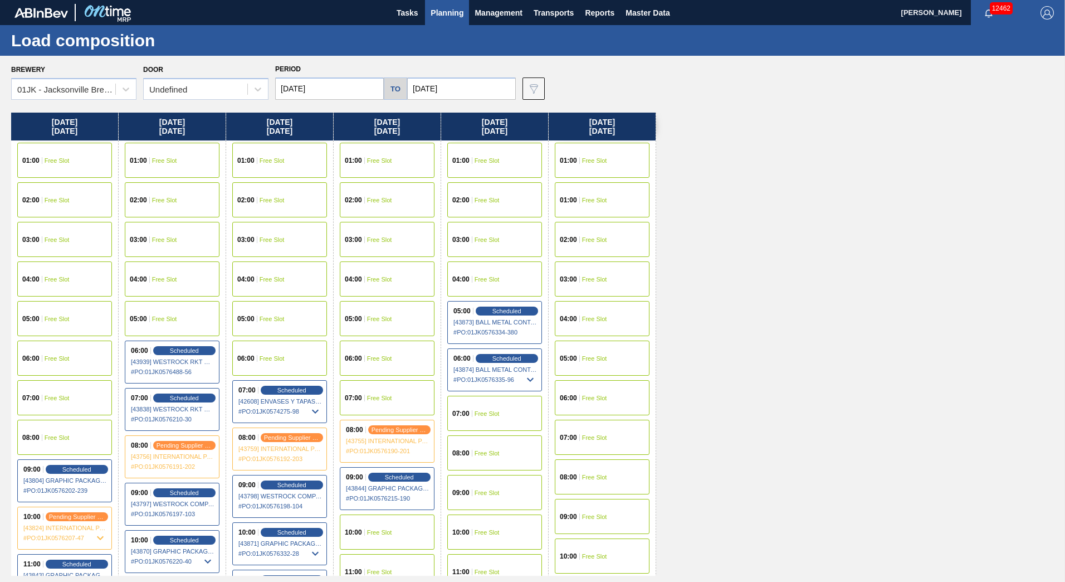
click at [184, 313] on div "05:00 Free Slot" at bounding box center [172, 318] width 95 height 35
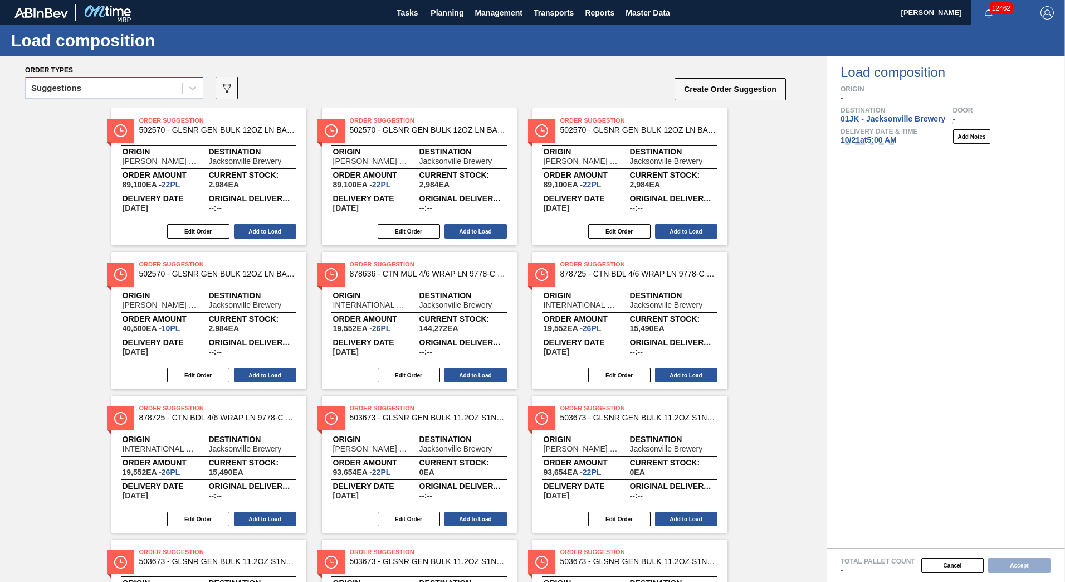
click at [119, 90] on div "Suggestions" at bounding box center [104, 88] width 157 height 16
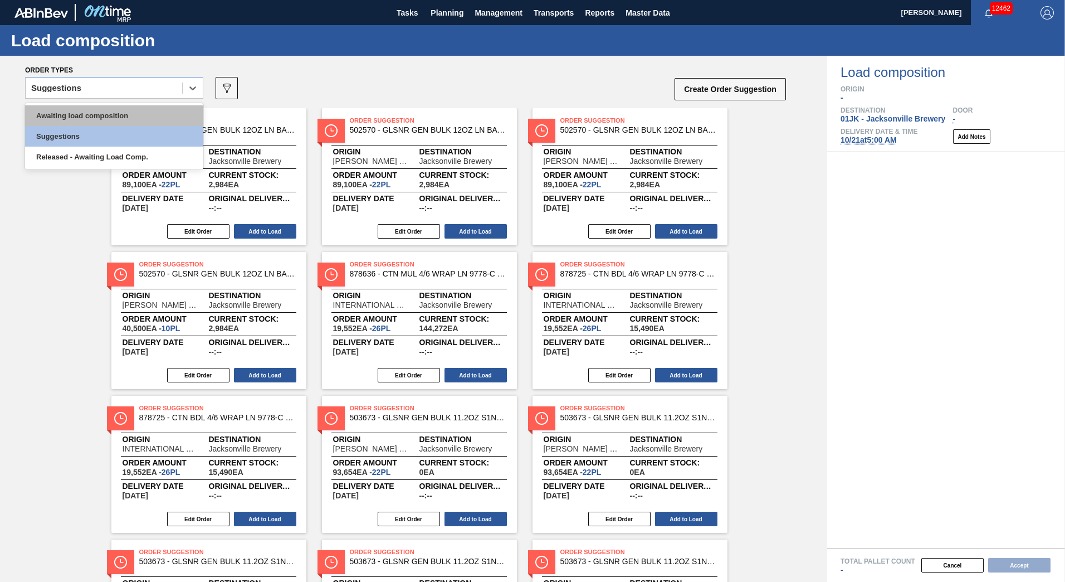
click at [113, 109] on div "Awaiting load composition" at bounding box center [114, 115] width 178 height 21
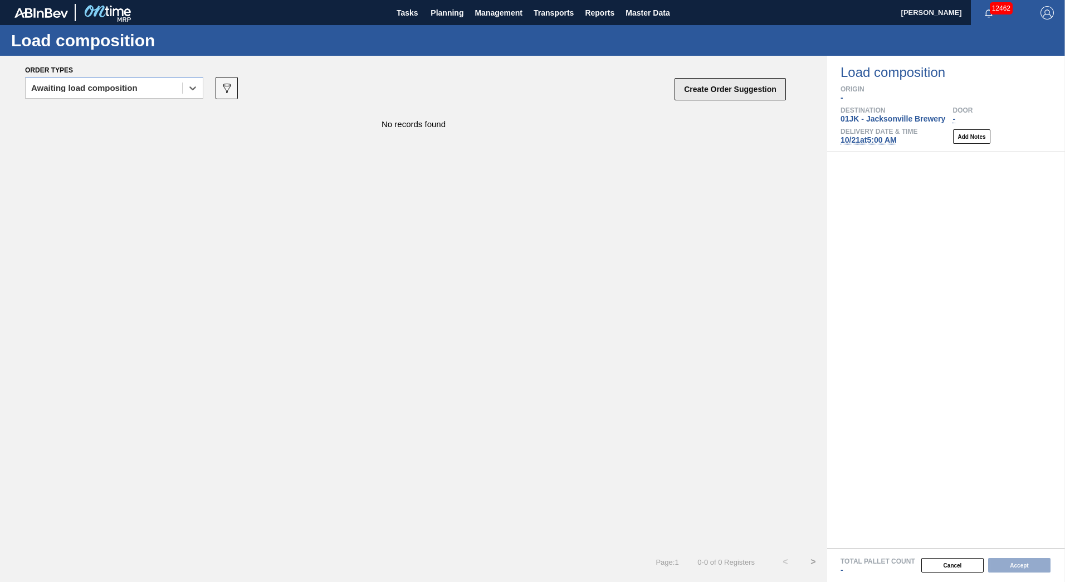
click at [741, 80] on button "Create Order Suggestion" at bounding box center [730, 89] width 111 height 22
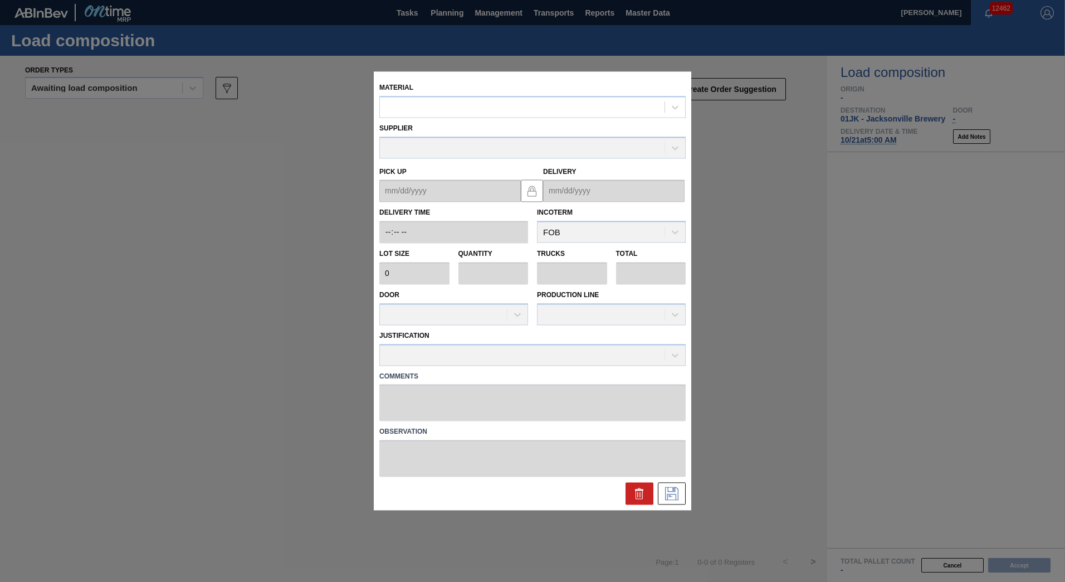
click at [486, 92] on div "Material" at bounding box center [532, 99] width 306 height 38
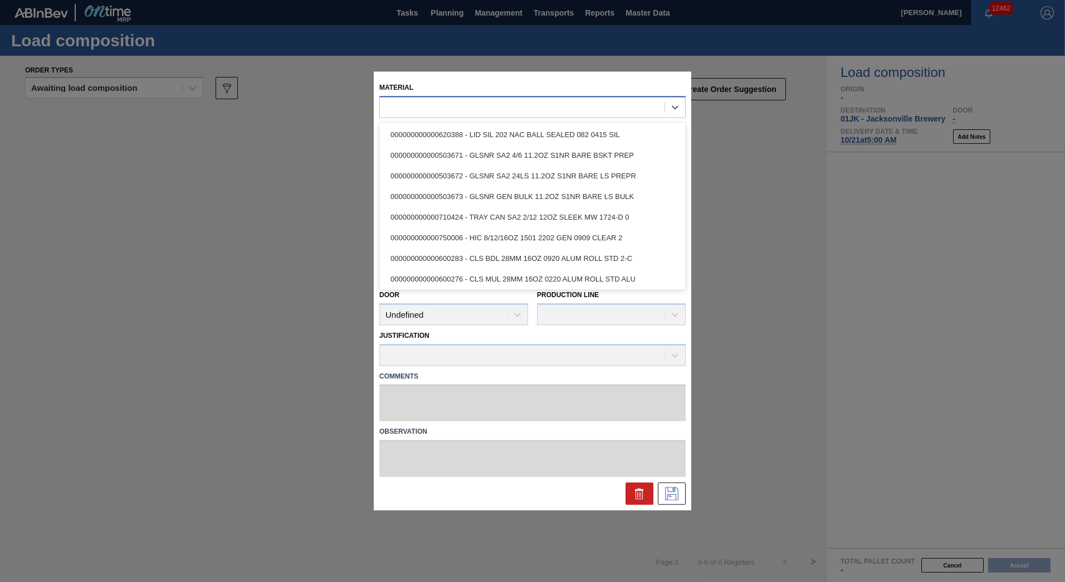
click at [485, 105] on div at bounding box center [522, 107] width 285 height 16
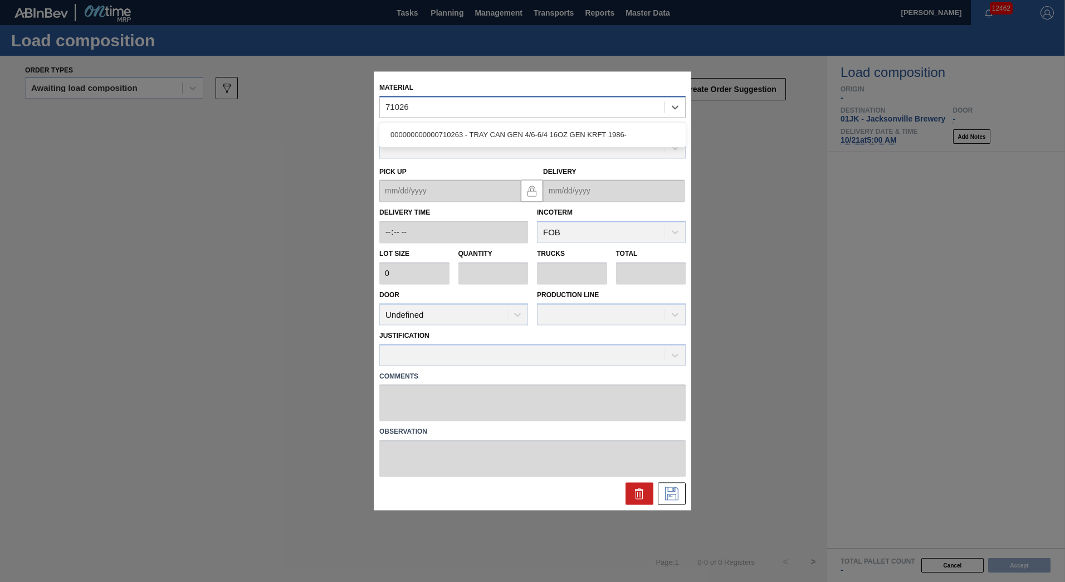
type input "710263"
type input "2,400"
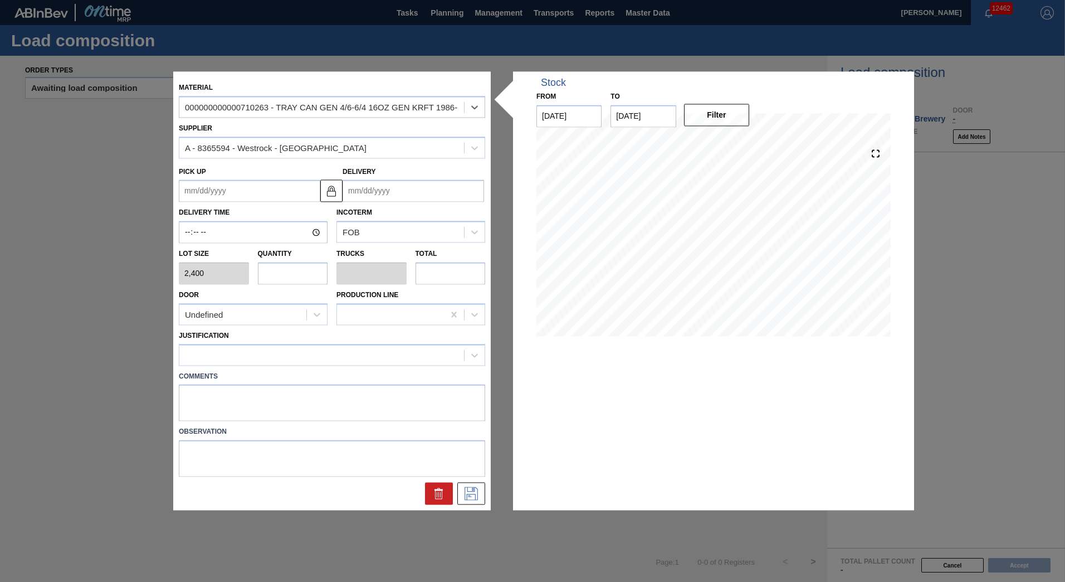
click at [387, 191] on input "Delivery" at bounding box center [414, 191] width 142 height 22
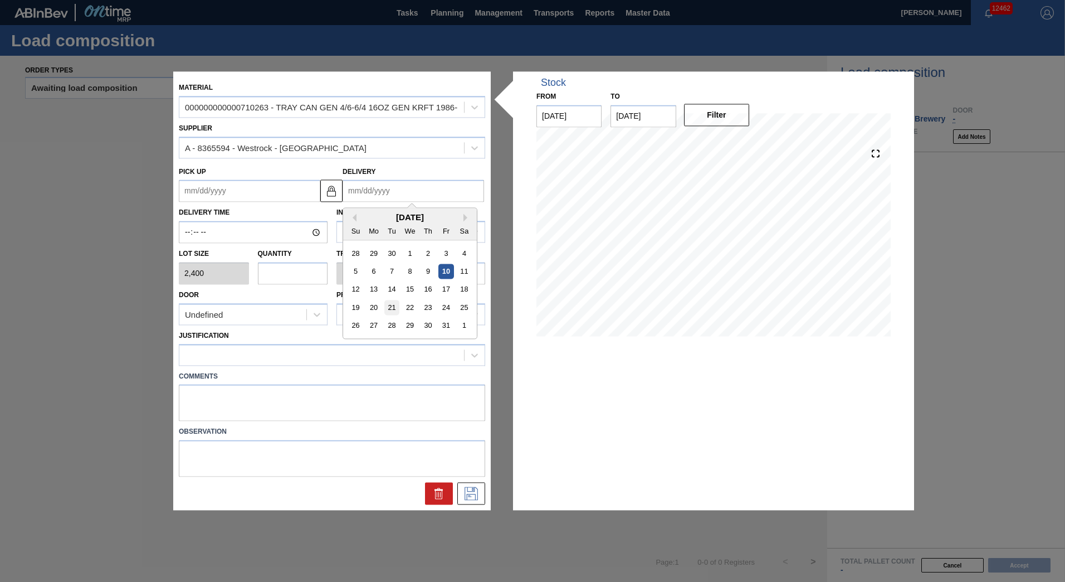
click at [395, 307] on div "21" at bounding box center [391, 307] width 15 height 15
type up "[DATE]"
type input "[DATE]"
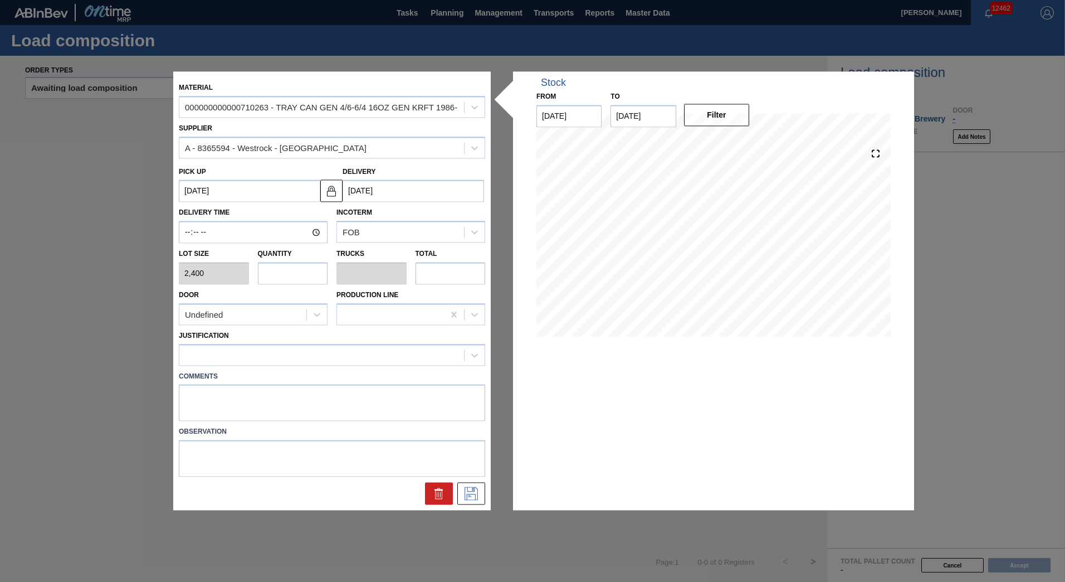
click at [293, 268] on input "text" at bounding box center [293, 273] width 70 height 22
type input "4"
type input "0.091"
type input "9,600"
type input "44"
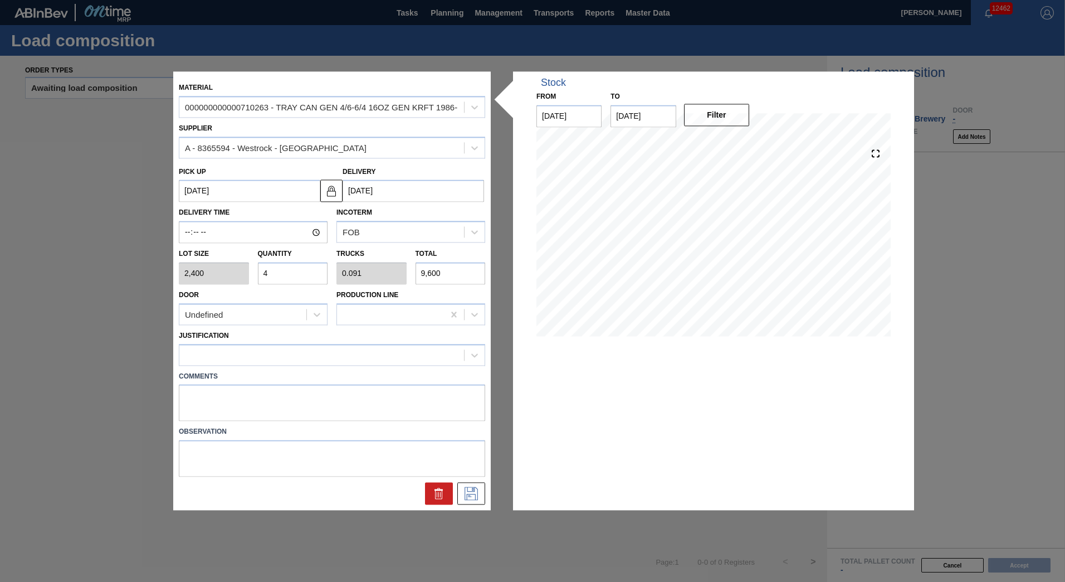
type input "1"
type input "105,600"
type input "44"
click at [476, 495] on icon at bounding box center [471, 493] width 18 height 13
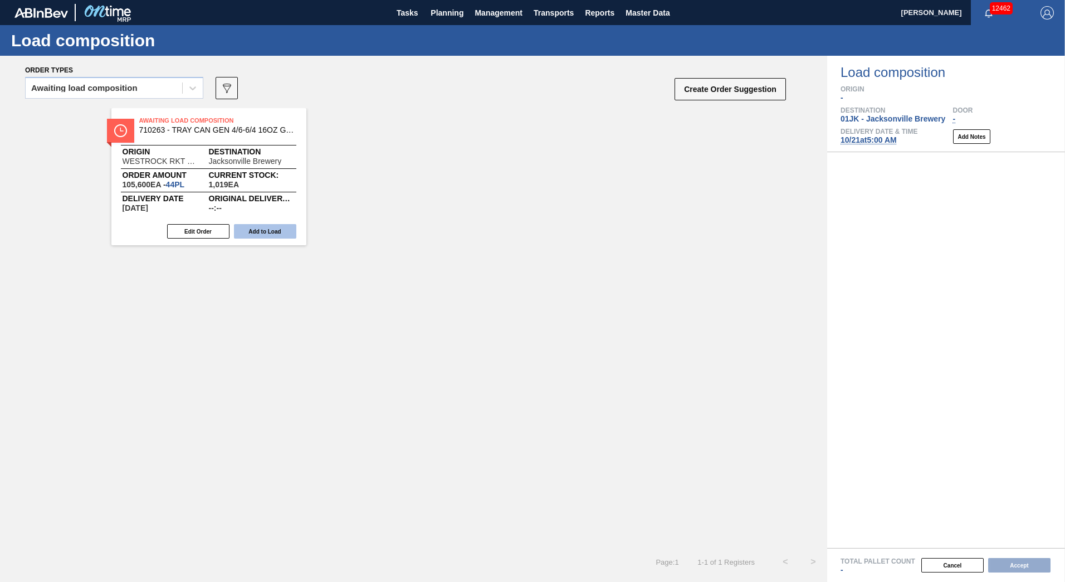
click at [262, 235] on button "Add to Load" at bounding box center [265, 231] width 62 height 14
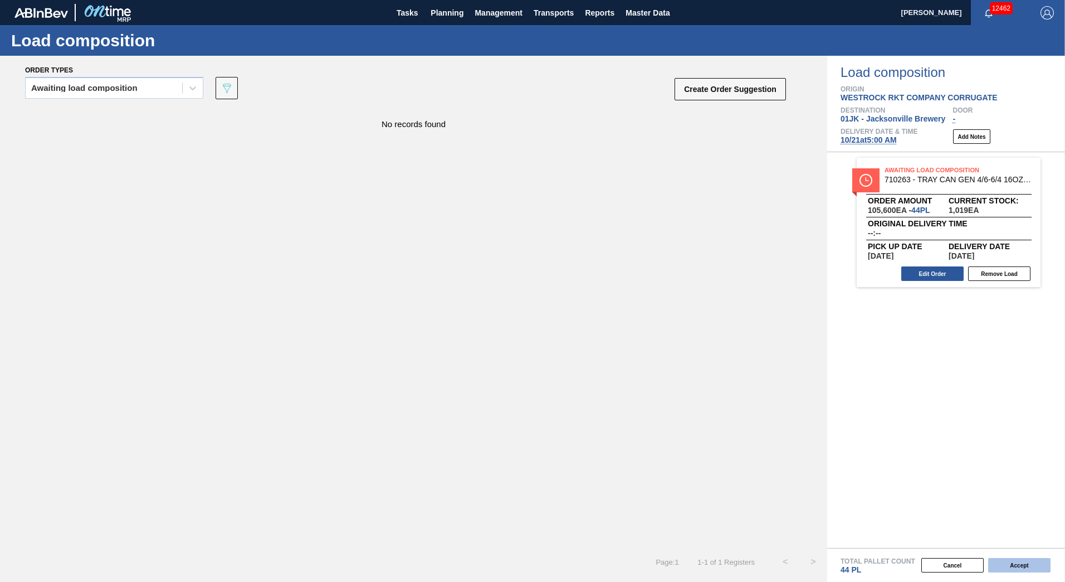
click at [1023, 567] on button "Accept" at bounding box center [1020, 565] width 62 height 14
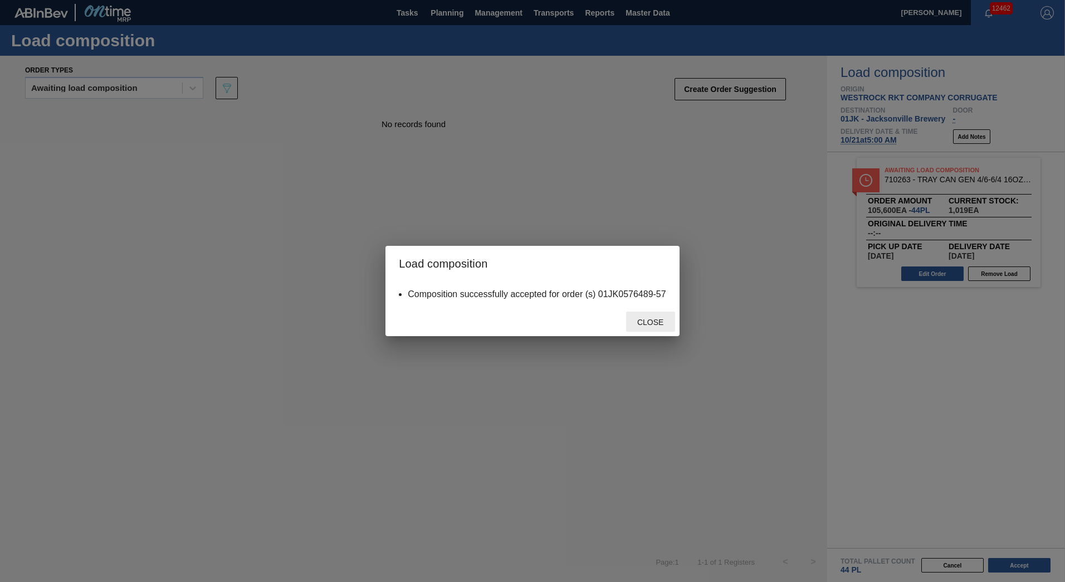
click at [664, 321] on span "Close" at bounding box center [651, 322] width 44 height 9
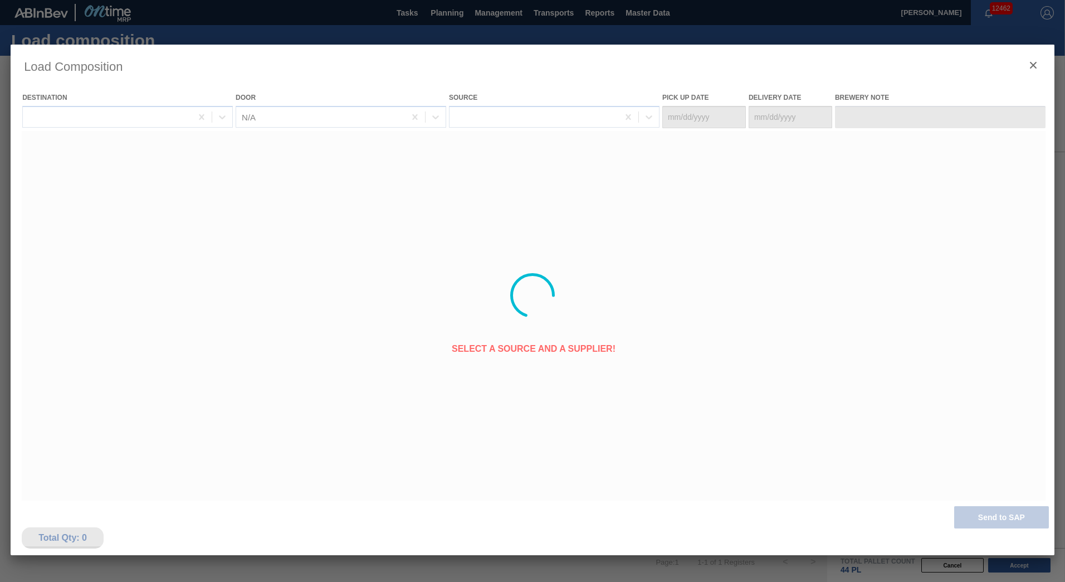
type Date "[DATE]"
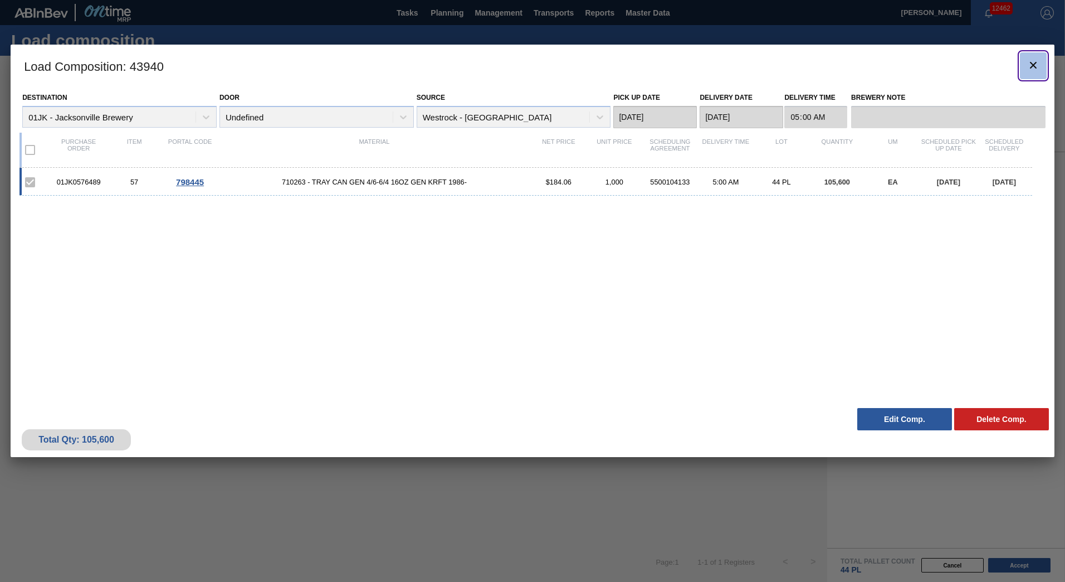
click at [1034, 67] on icon "botão de ícone" at bounding box center [1033, 65] width 13 height 13
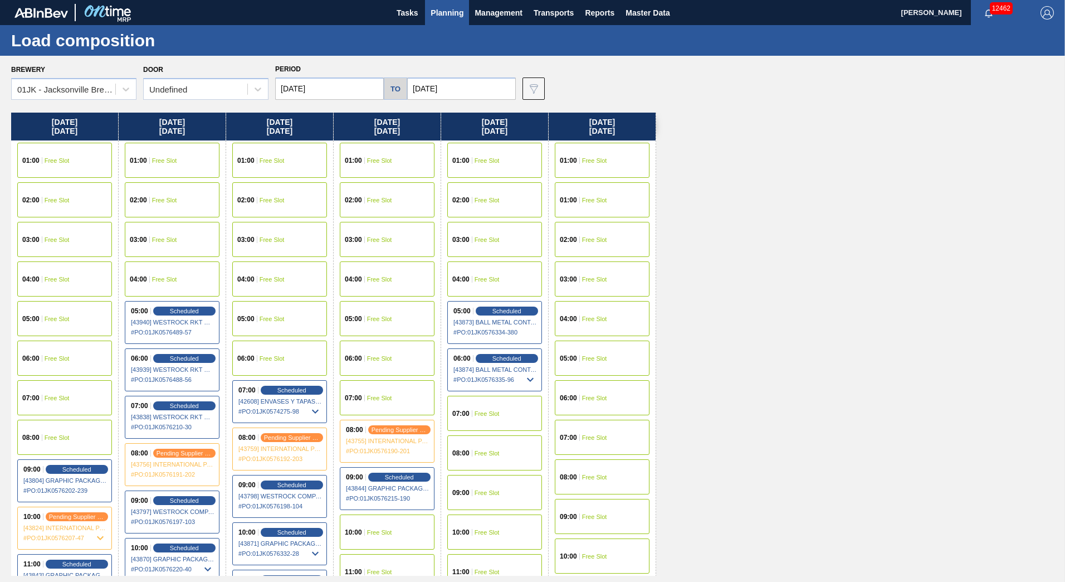
click at [286, 356] on div "06:00 Free Slot" at bounding box center [279, 357] width 95 height 35
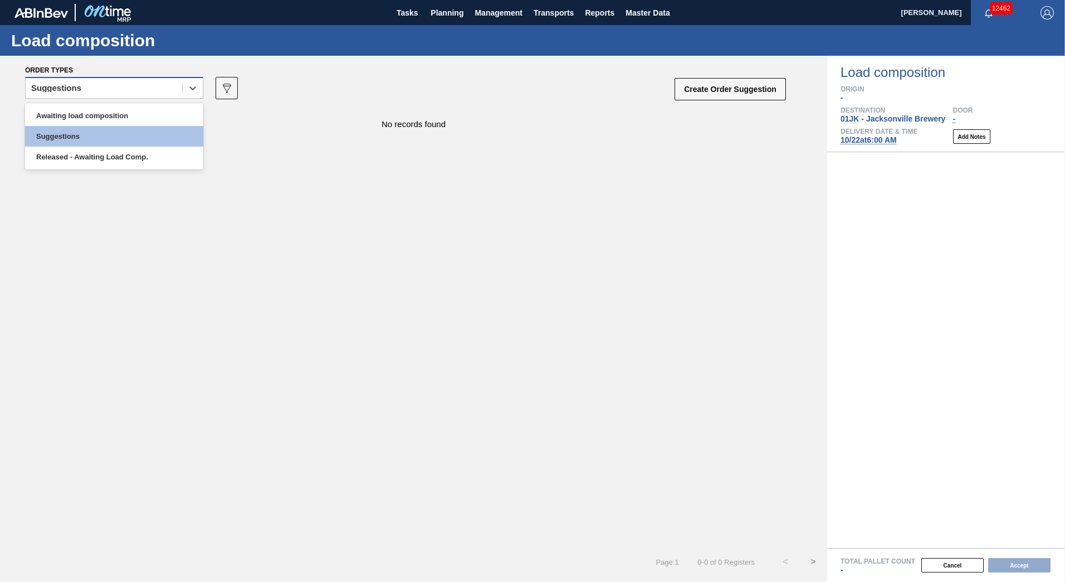
click at [178, 94] on div "Suggestions" at bounding box center [104, 88] width 157 height 16
click at [153, 106] on div "Awaiting load composition" at bounding box center [114, 115] width 178 height 21
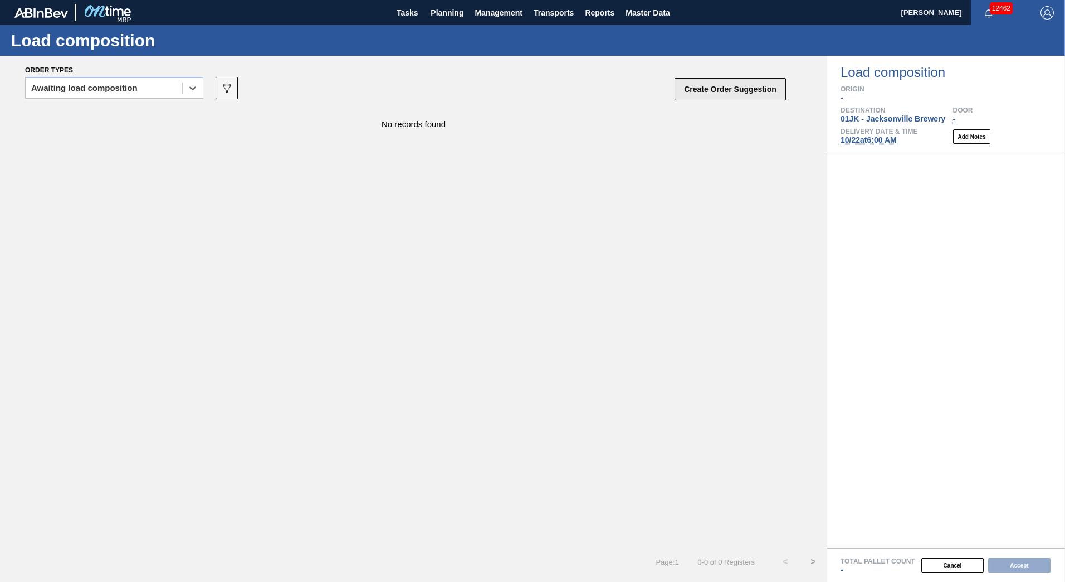
click at [727, 83] on button "Create Order Suggestion" at bounding box center [730, 89] width 111 height 22
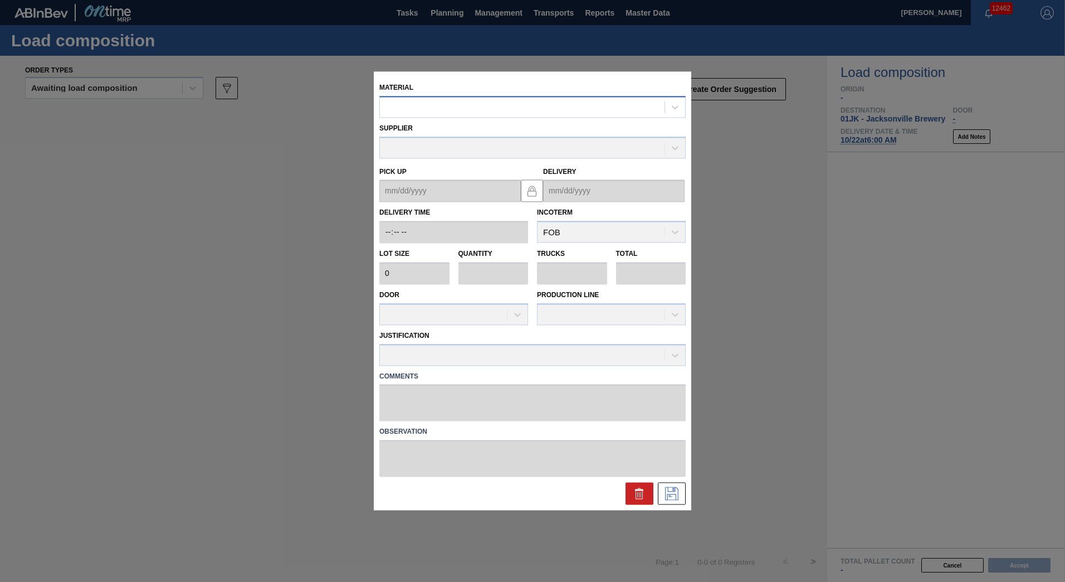
click at [509, 108] on div at bounding box center [522, 107] width 285 height 16
type input "770244"
type input "2,250"
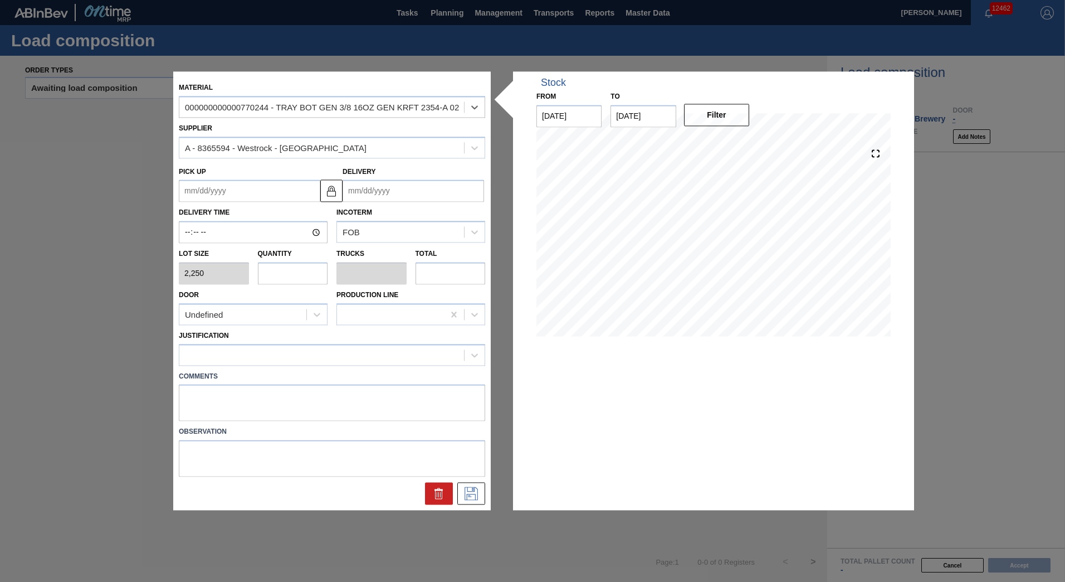
click at [387, 194] on input "Delivery" at bounding box center [414, 191] width 142 height 22
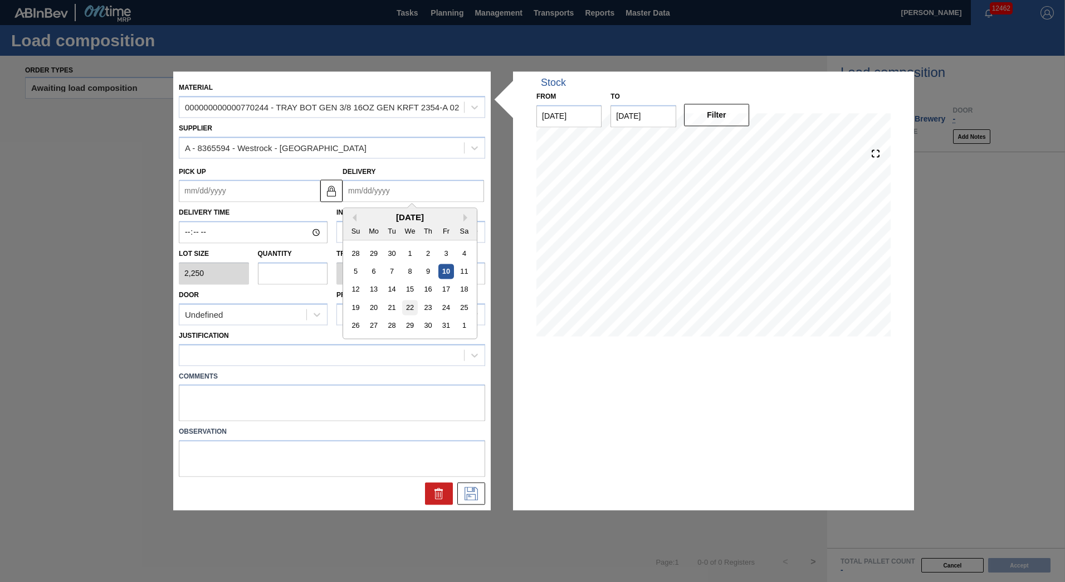
click at [409, 313] on div "22" at bounding box center [409, 307] width 15 height 15
type up "[DATE]"
type input "[DATE]"
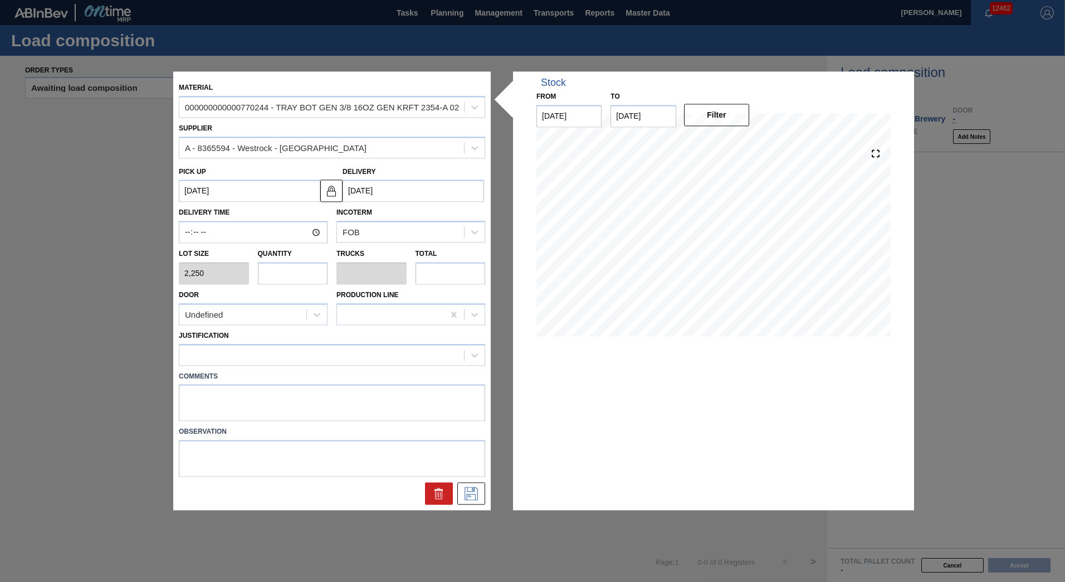
click at [309, 267] on input "text" at bounding box center [293, 273] width 70 height 22
type input "4"
type input "0.077"
type input "9,000"
type input "46"
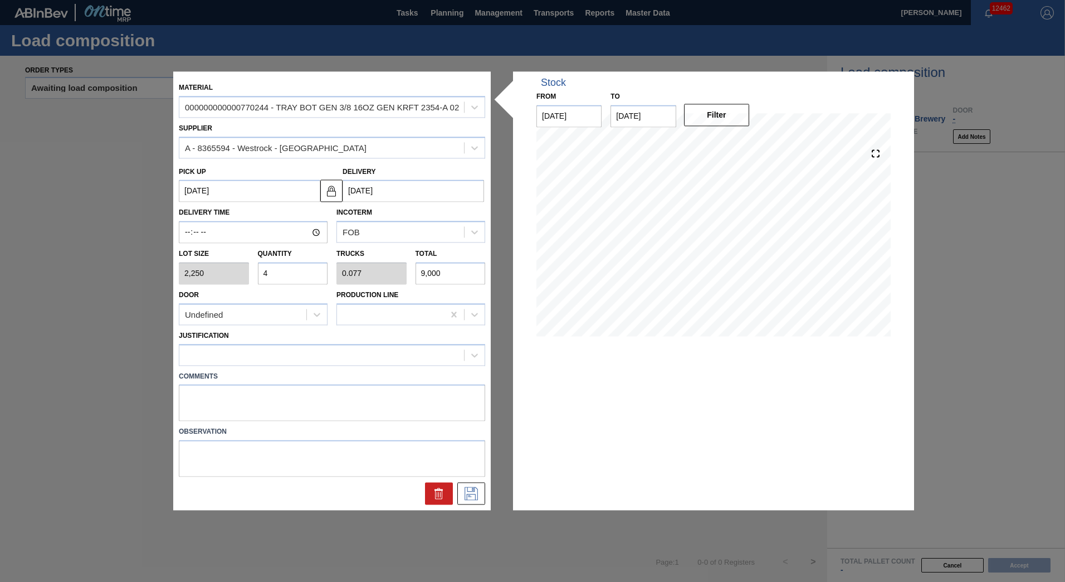
type input "0.885"
type input "103,500"
type input "4"
type input "0.077"
type input "9,000"
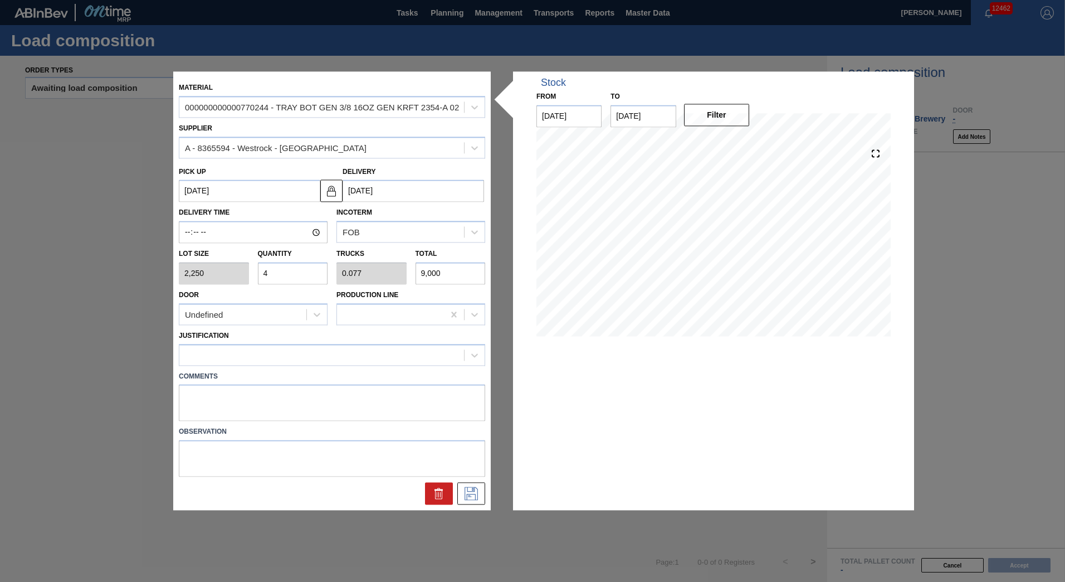
type input "0"
type input "5"
type input "0.096"
type input "11,250"
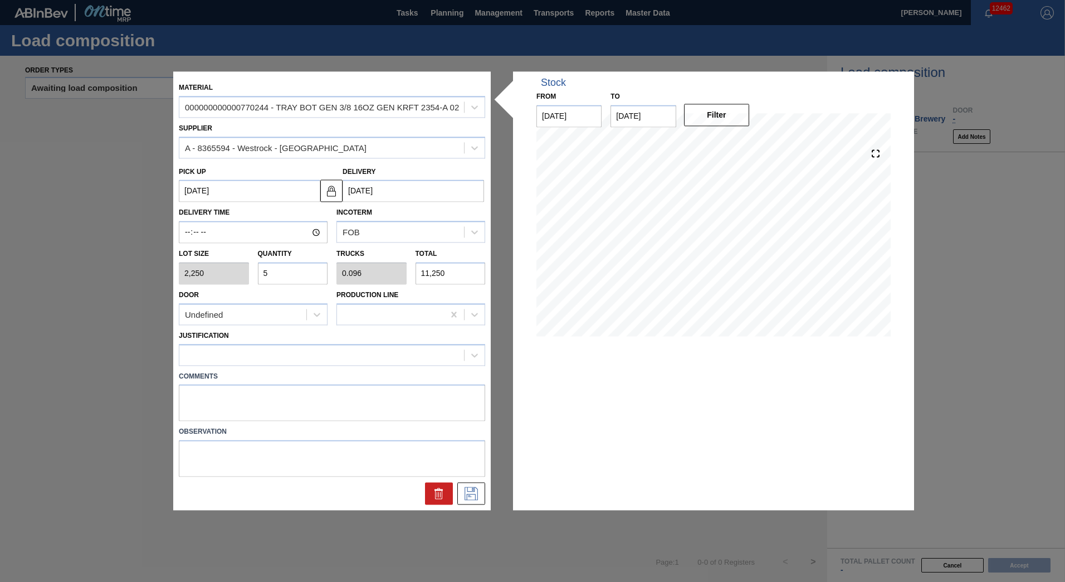
type input "50"
type input "0.962"
type input "112,500"
type input "5"
type input "0.096"
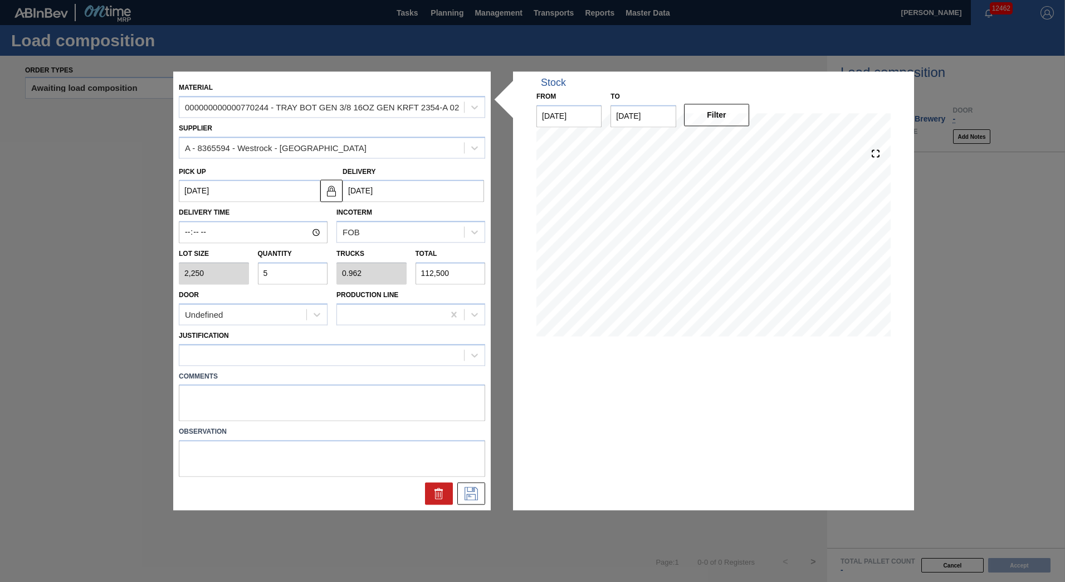
type input "11,250"
type input "52"
type input "1"
type input "117,000"
type input "52"
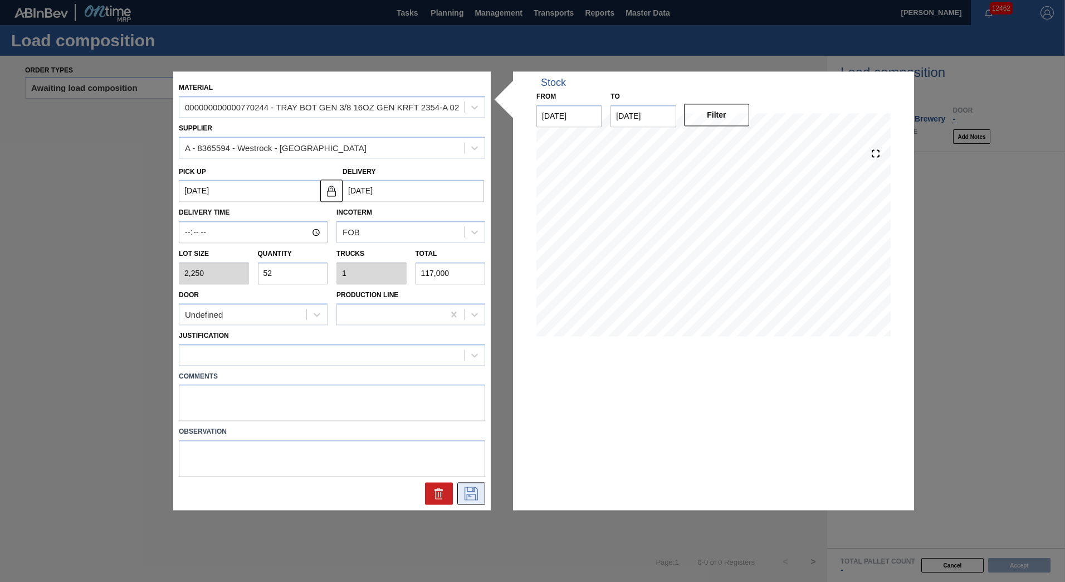
click at [462, 493] on icon at bounding box center [471, 493] width 18 height 13
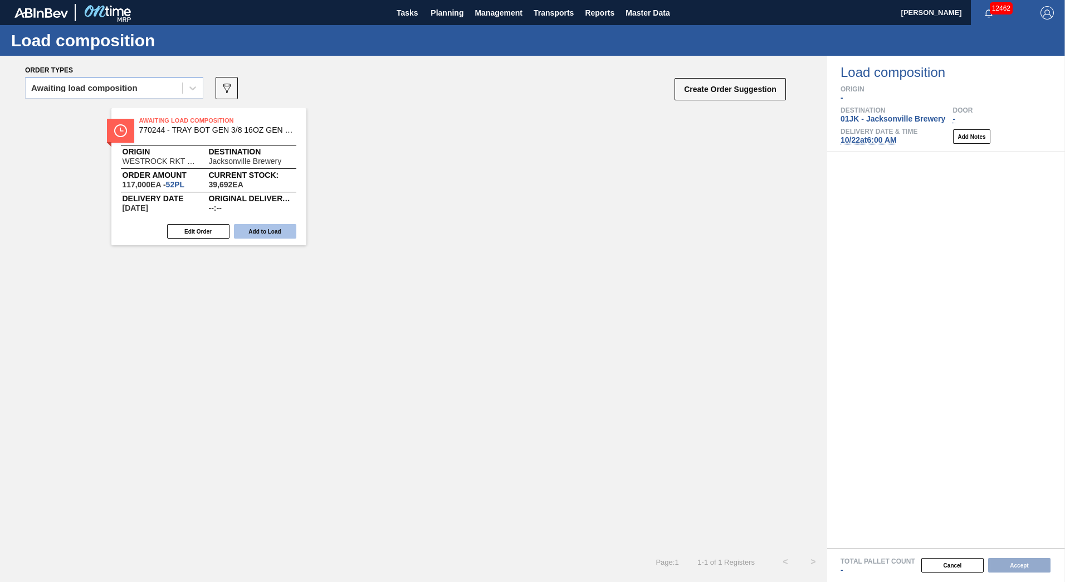
click at [287, 233] on button "Add to Load" at bounding box center [265, 231] width 62 height 14
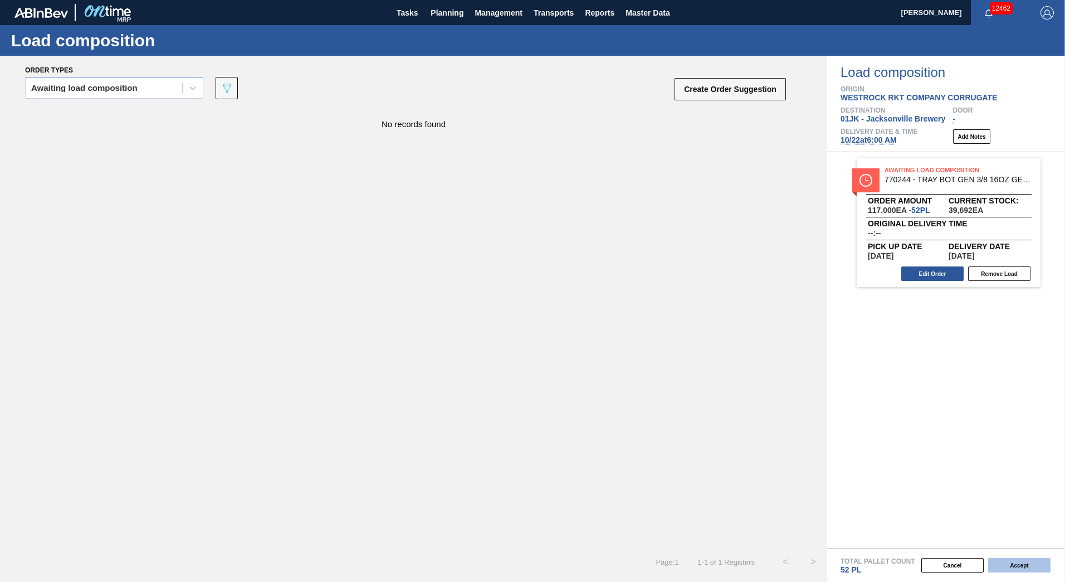
click at [1014, 567] on button "Accept" at bounding box center [1020, 565] width 62 height 14
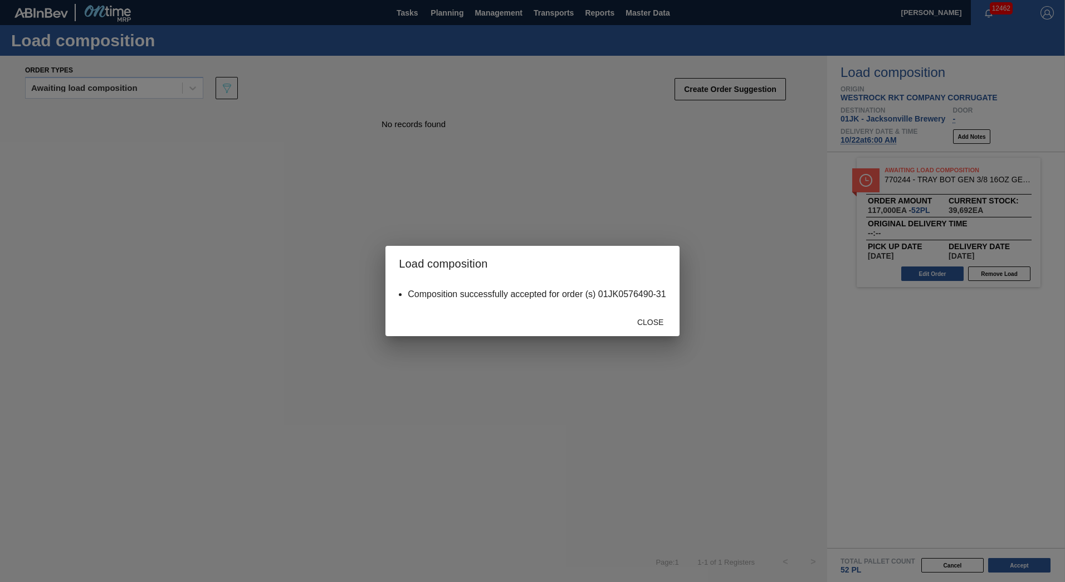
click at [656, 318] on span "Close" at bounding box center [651, 322] width 44 height 9
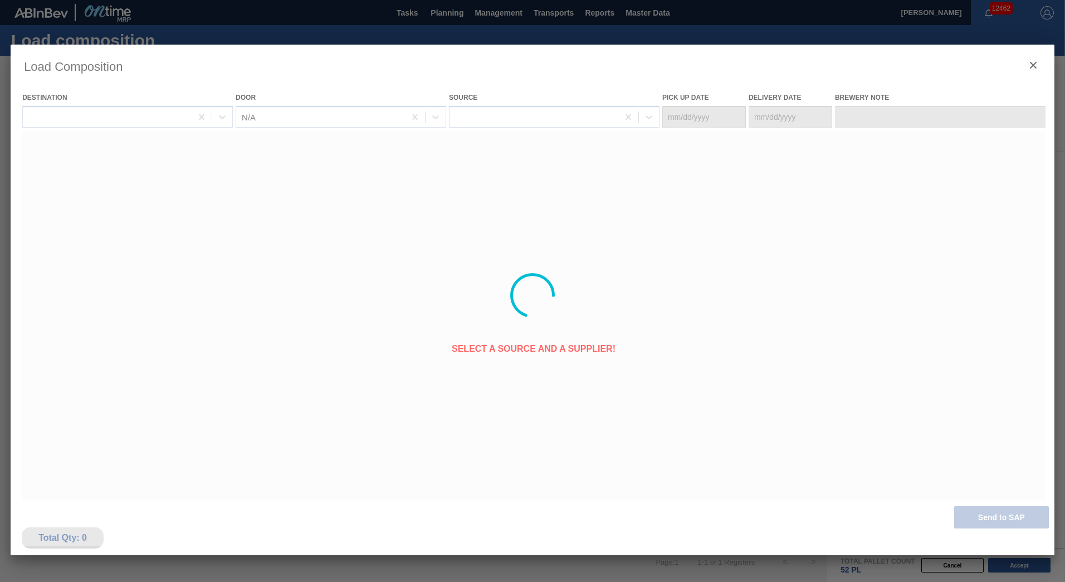
type Date "[DATE]"
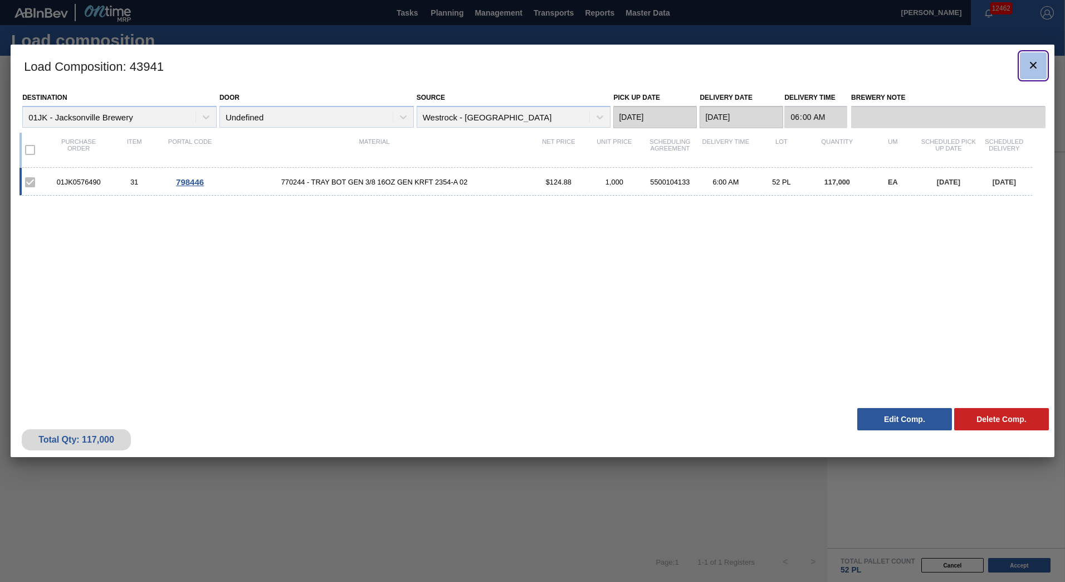
click at [1031, 67] on icon "botão de ícone" at bounding box center [1033, 65] width 7 height 7
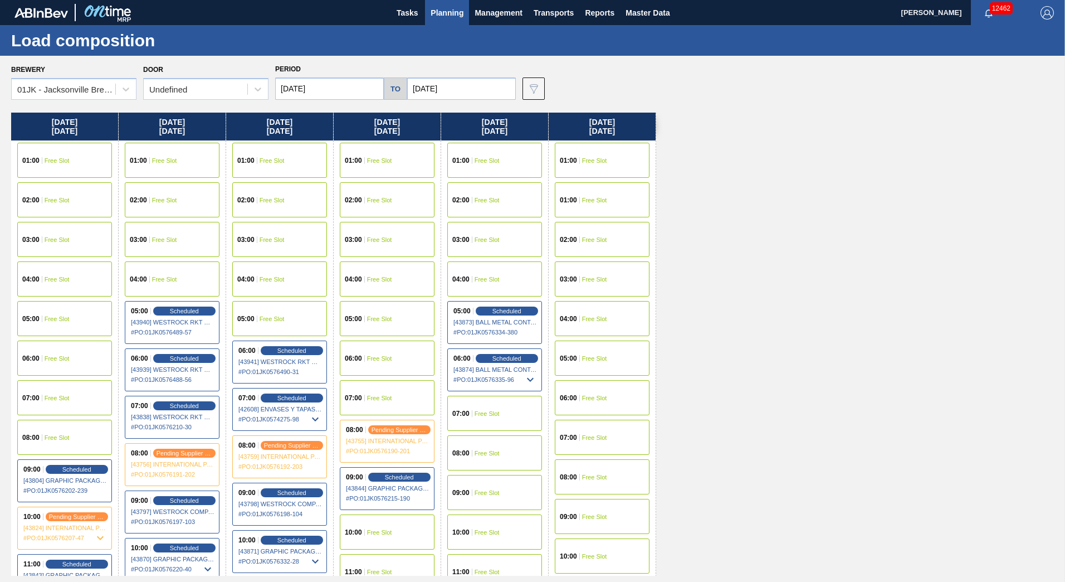
click at [273, 320] on span "Free Slot" at bounding box center [272, 318] width 25 height 7
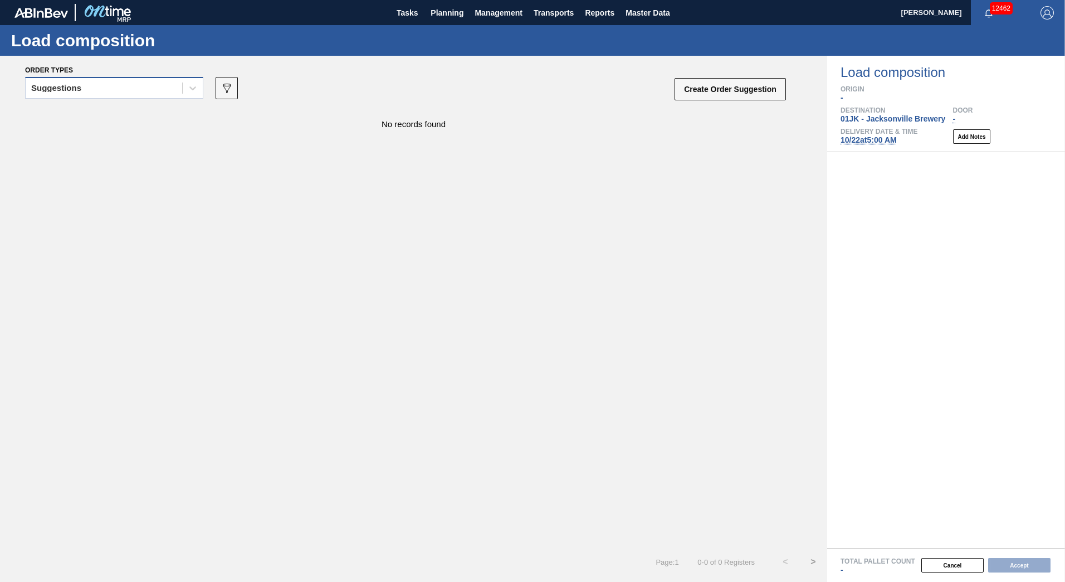
click at [160, 83] on div "Suggestions" at bounding box center [104, 88] width 157 height 16
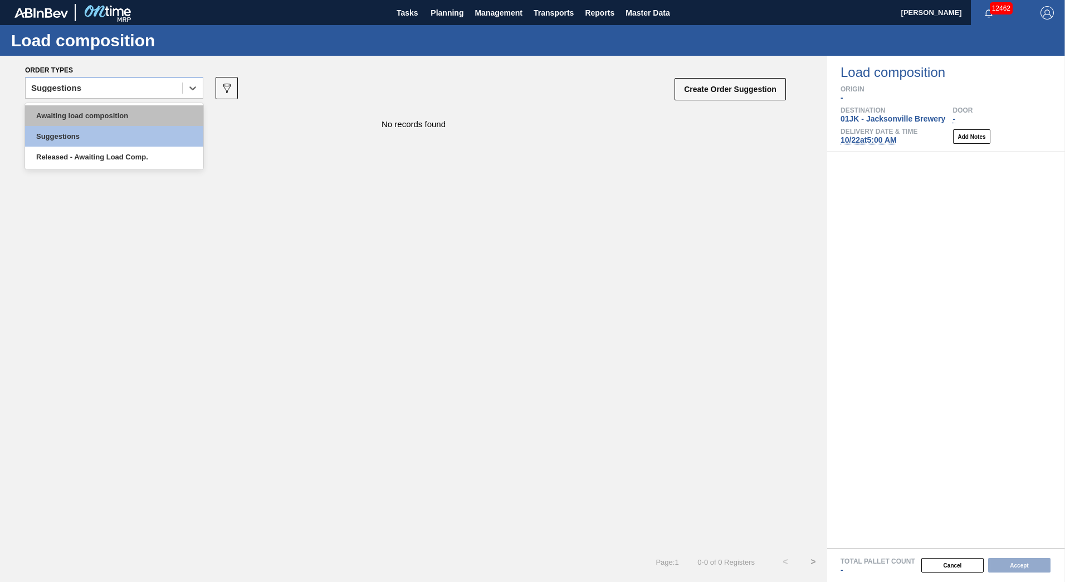
click at [139, 116] on div "Awaiting load composition" at bounding box center [114, 115] width 178 height 21
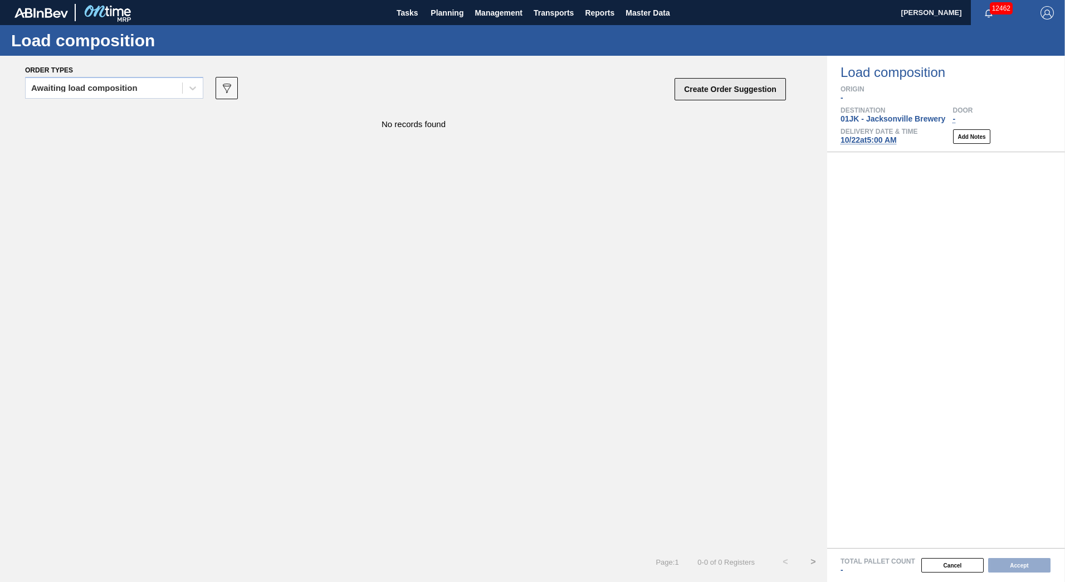
click at [742, 88] on button "Create Order Suggestion" at bounding box center [730, 89] width 111 height 22
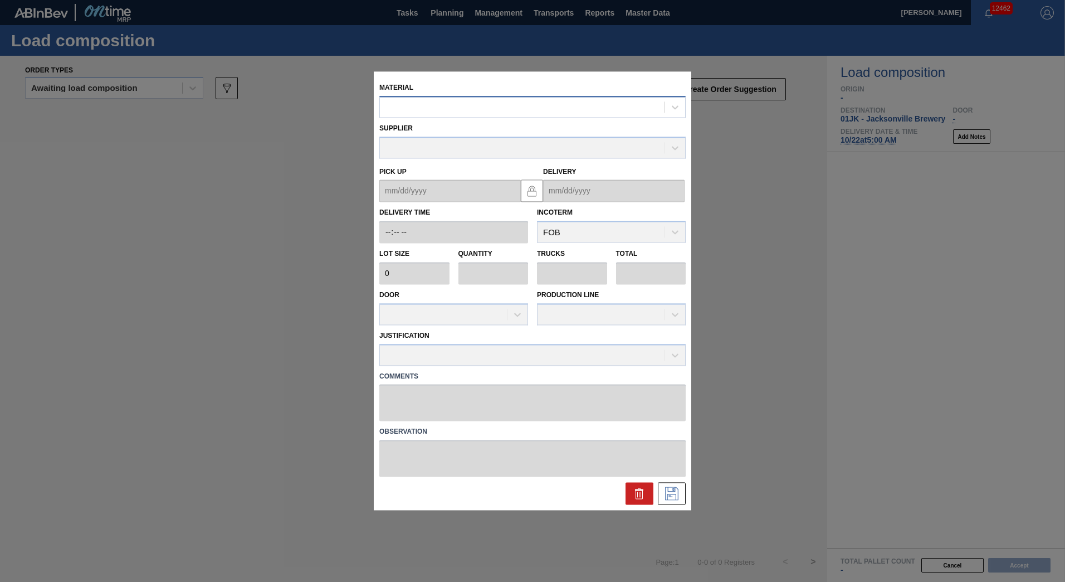
click at [512, 107] on div at bounding box center [522, 107] width 285 height 16
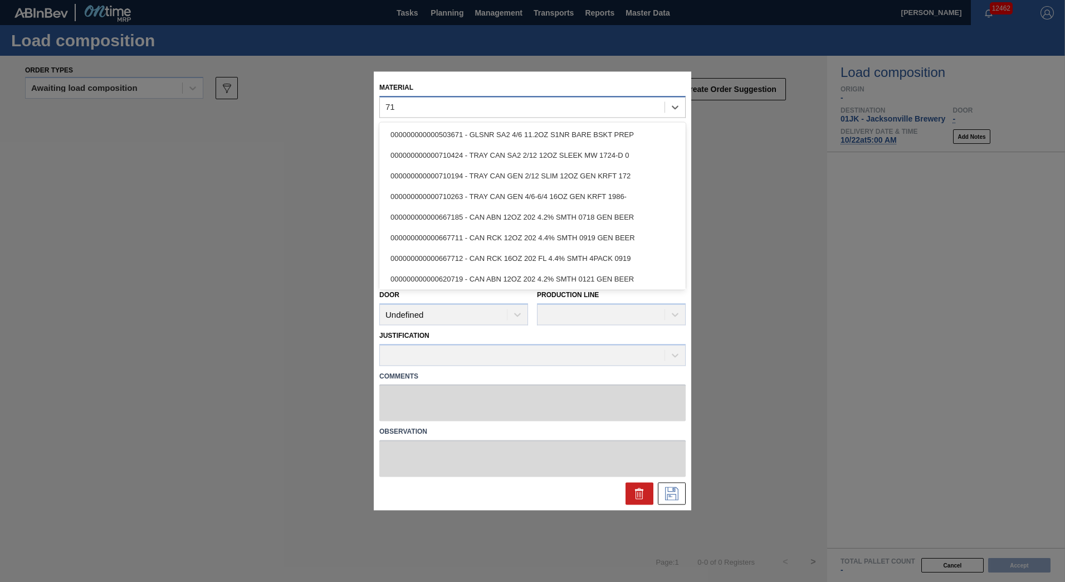
type input "710"
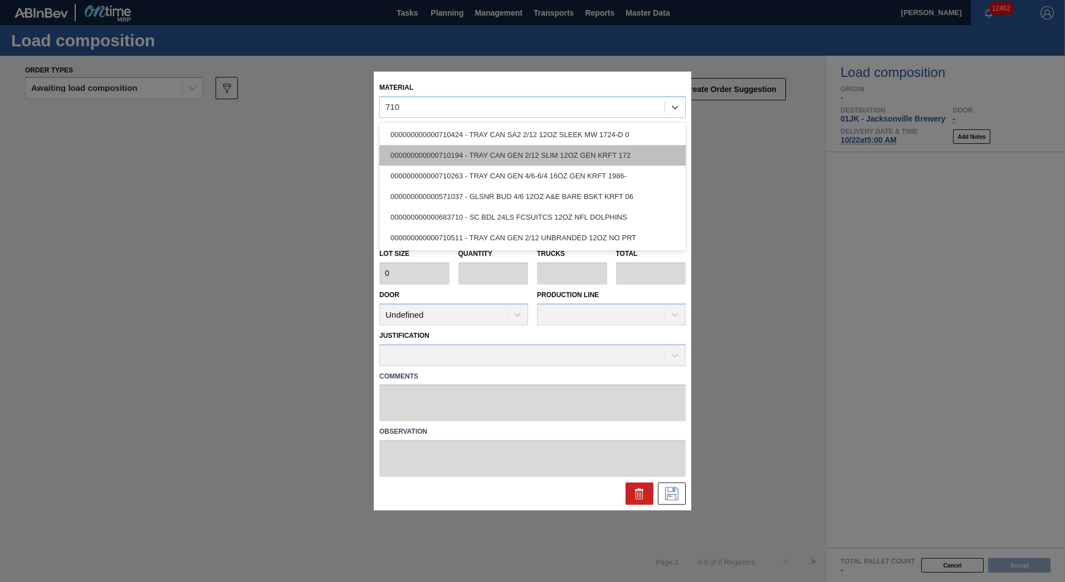
click at [507, 150] on div "000000000000710194 - TRAY CAN GEN 2/12 SLIM 12OZ GEN KRFT 172" at bounding box center [532, 155] width 306 height 21
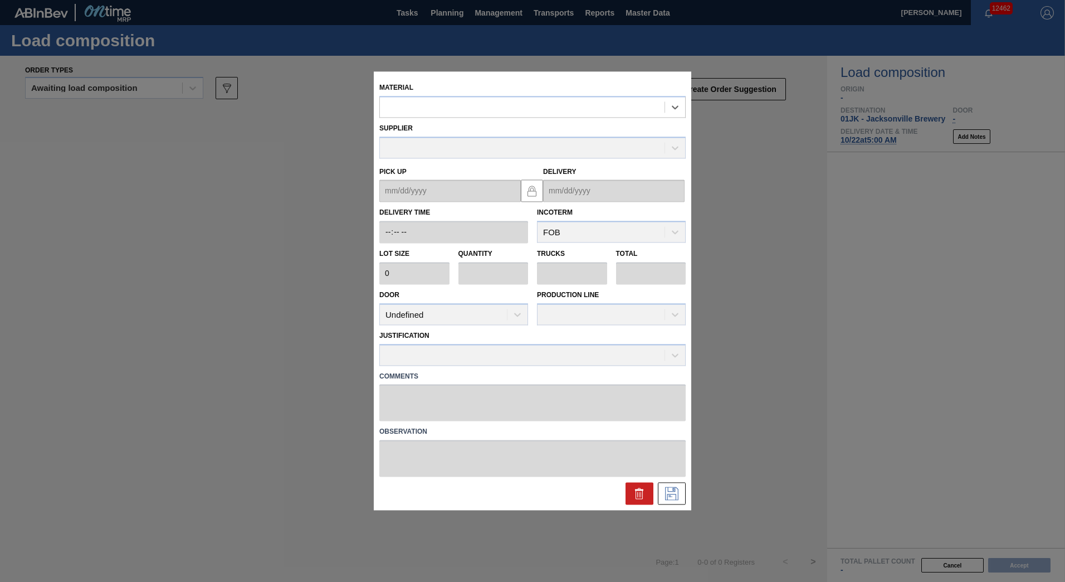
type input "2,448"
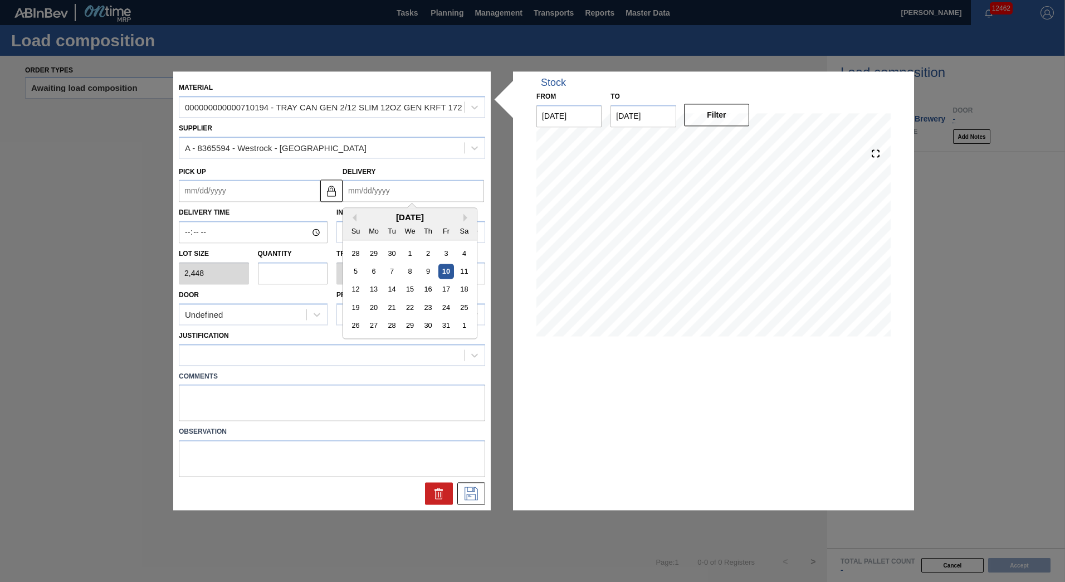
click at [406, 193] on input "Delivery" at bounding box center [414, 191] width 142 height 22
click at [410, 311] on div "22" at bounding box center [409, 307] width 15 height 15
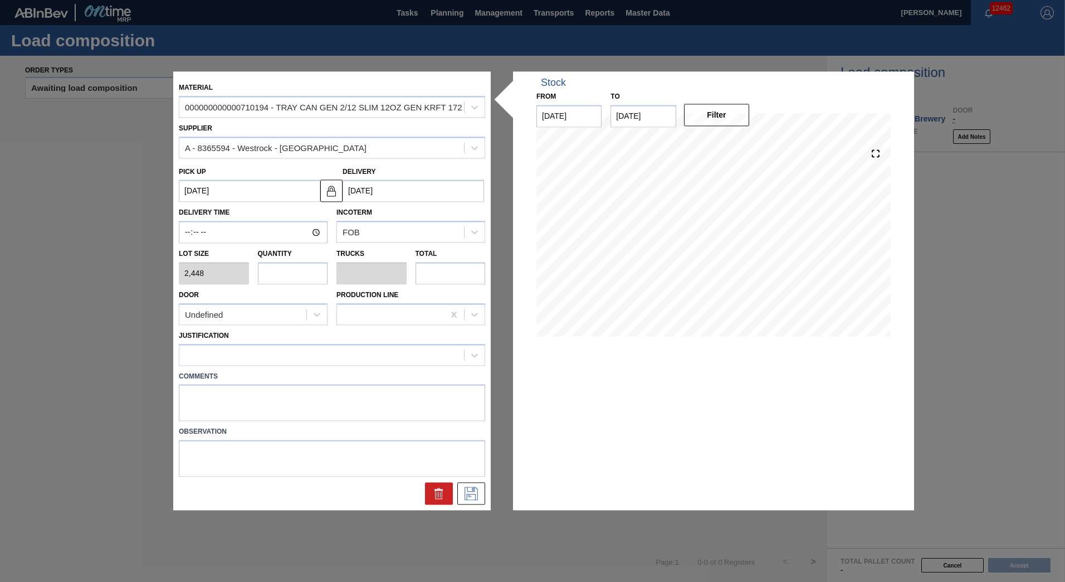
type up "[DATE]"
type input "[DATE]"
drag, startPoint x: 273, startPoint y: 278, endPoint x: 283, endPoint y: 281, distance: 10.0
click at [275, 278] on input "text" at bounding box center [293, 273] width 70 height 22
type input "5"
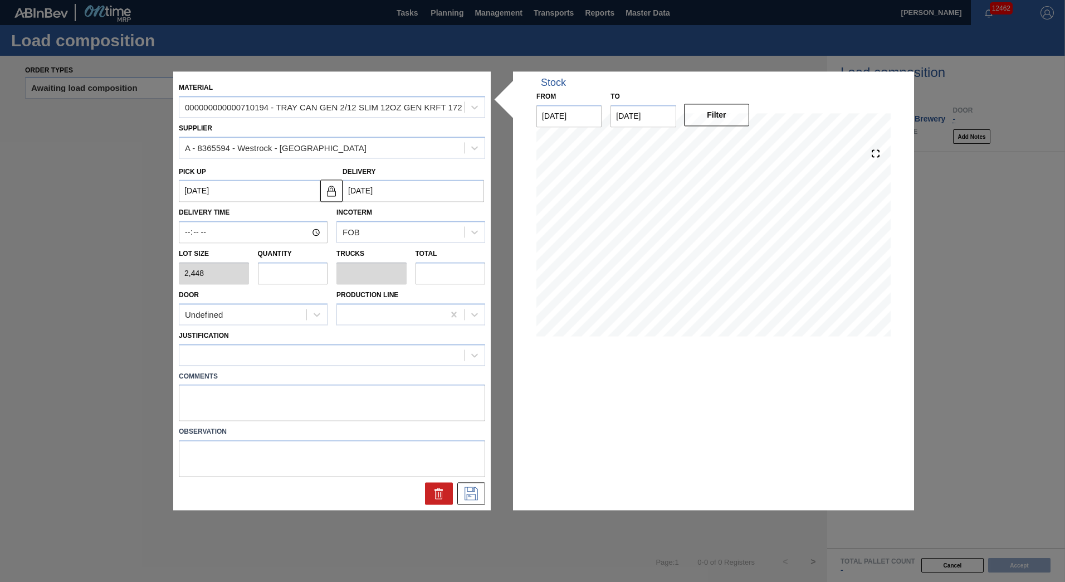
type input "0.1"
type input "12,240"
type input "52"
type input "1.04"
type input "127,296"
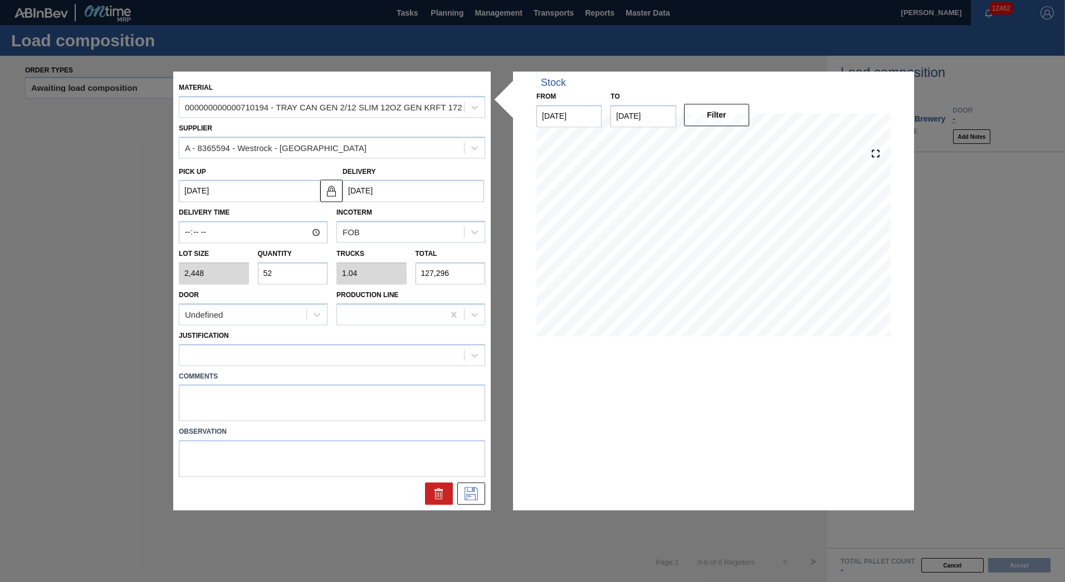
type input "5"
type input "0.1"
type input "12,240"
type input "50"
type input "1"
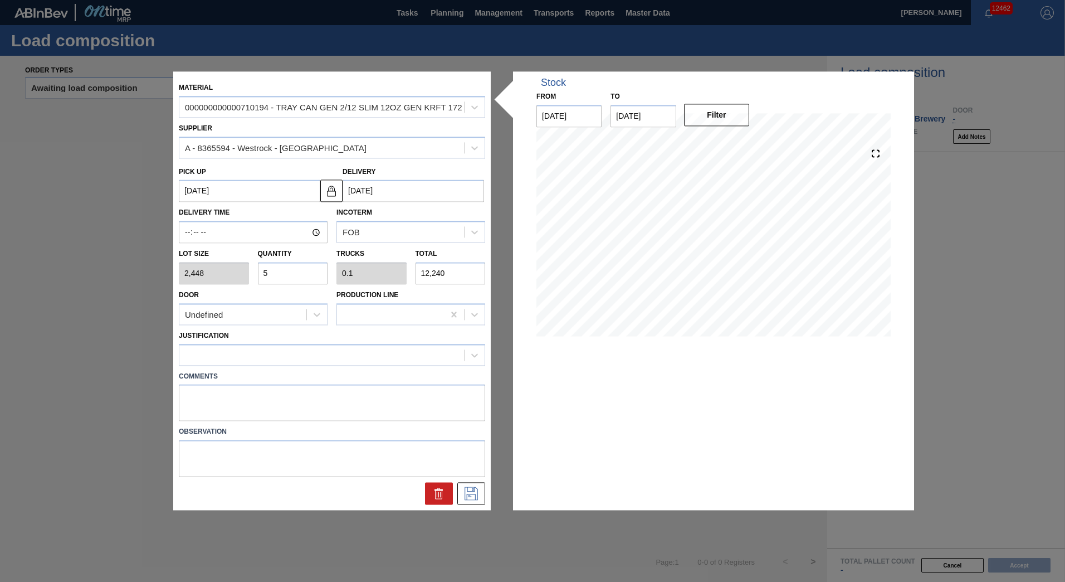
type input "122,400"
type input "50"
click at [475, 489] on icon at bounding box center [471, 493] width 18 height 13
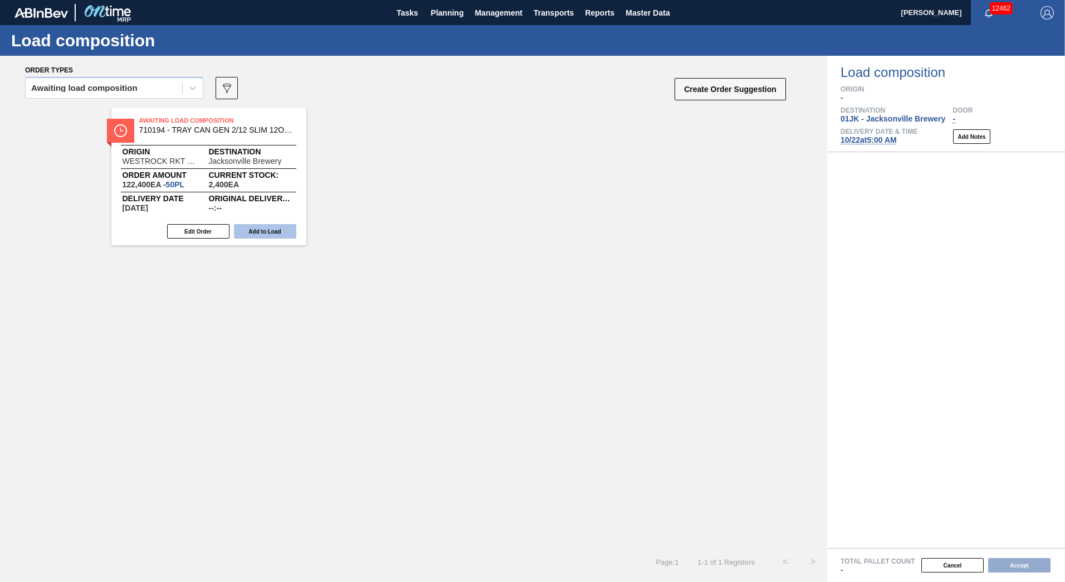
click at [276, 230] on button "Add to Load" at bounding box center [265, 231] width 62 height 14
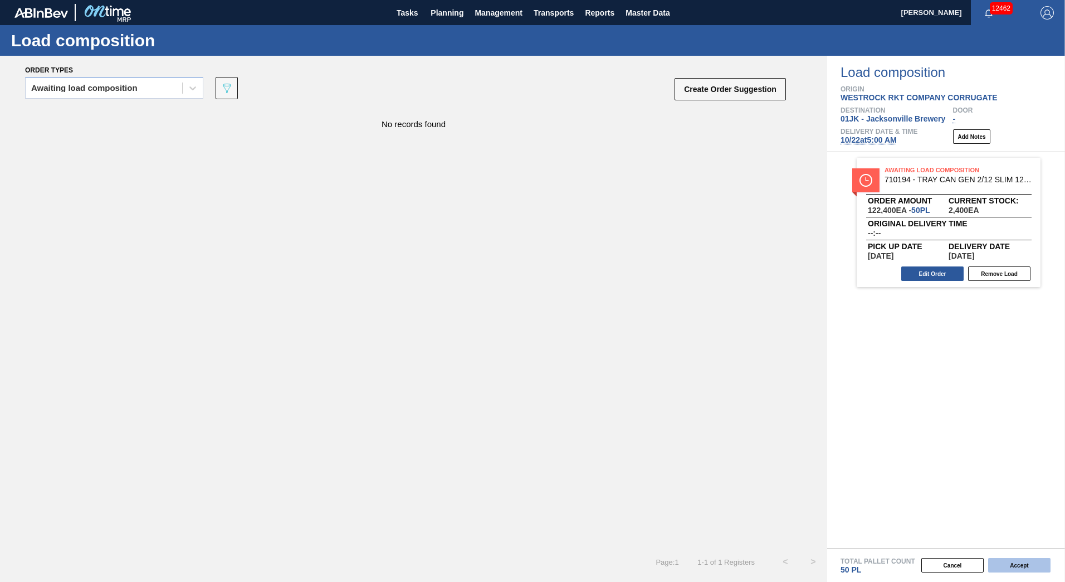
click at [1023, 565] on button "Accept" at bounding box center [1020, 565] width 62 height 14
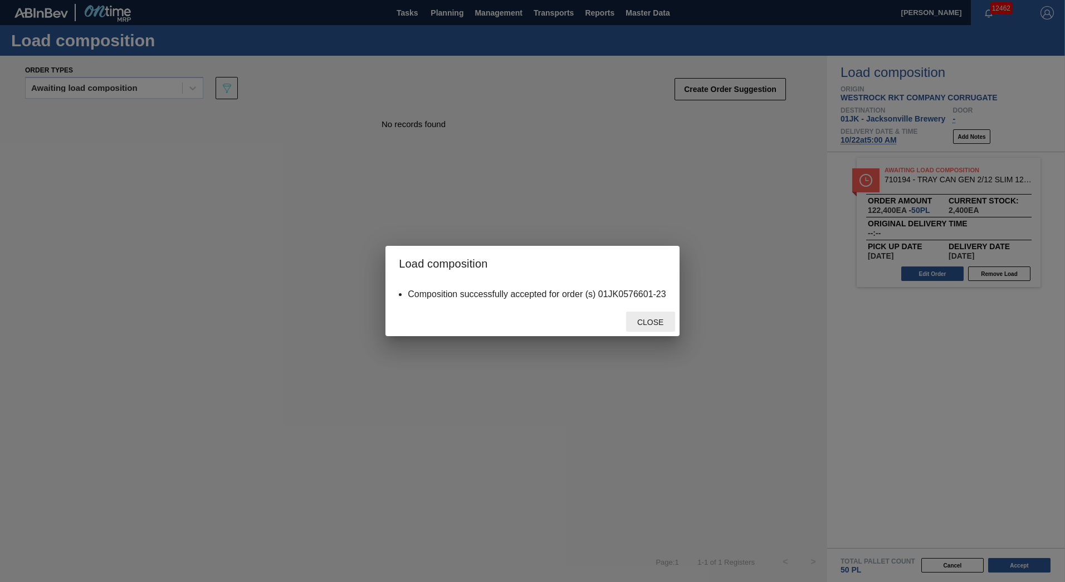
click at [650, 324] on span "Close" at bounding box center [651, 322] width 44 height 9
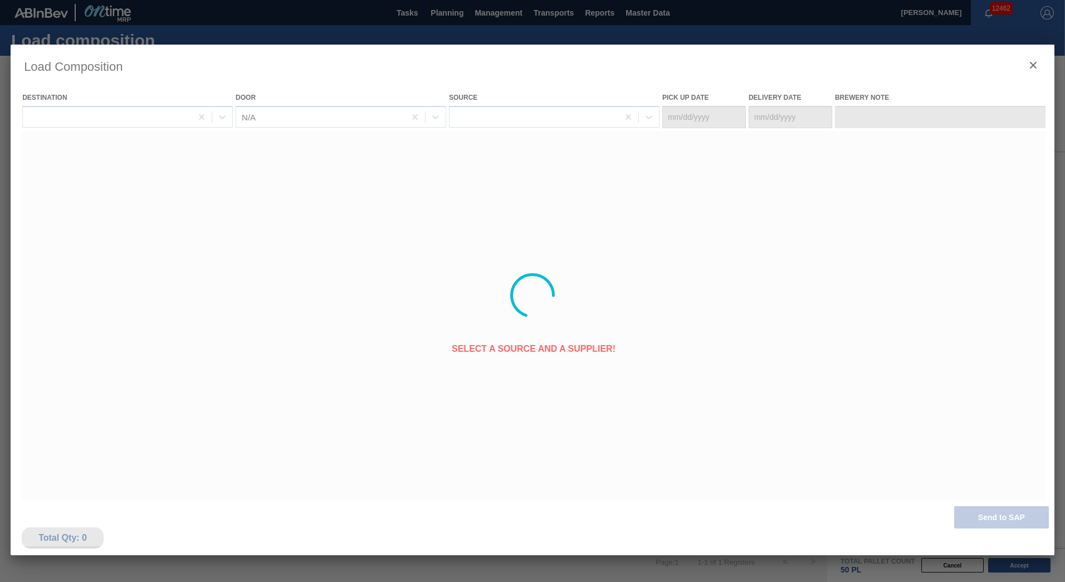
type Date "[DATE]"
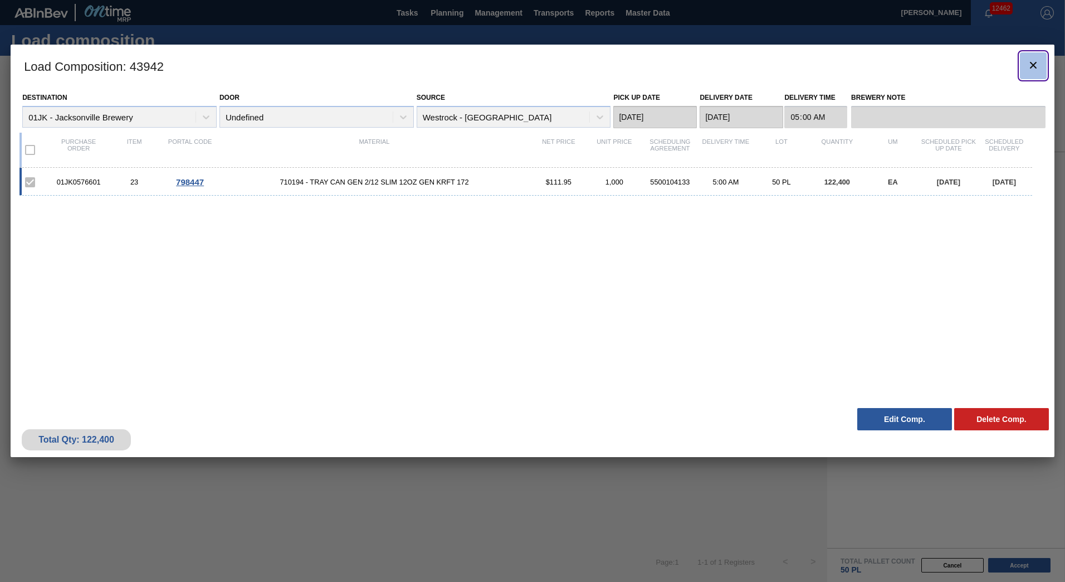
click at [1025, 63] on button "botão de ícone" at bounding box center [1033, 65] width 27 height 27
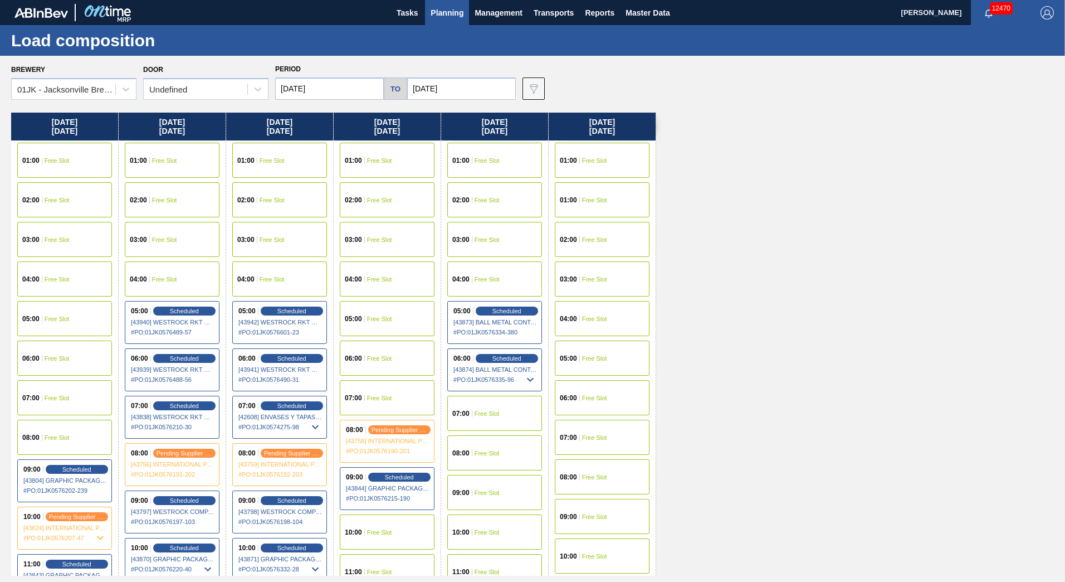
click at [383, 321] on span "Free Slot" at bounding box center [379, 318] width 25 height 7
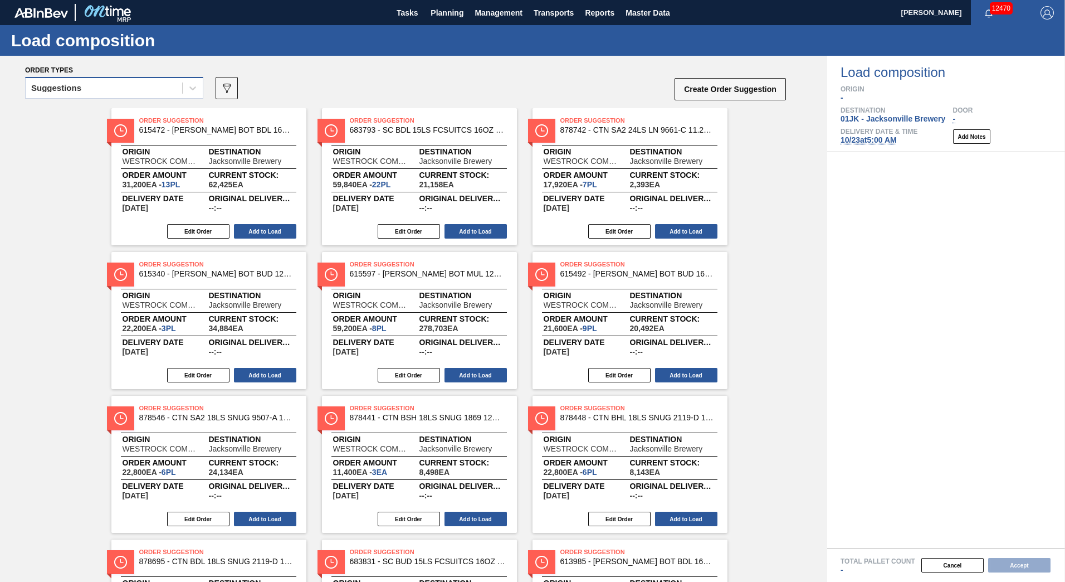
click at [100, 94] on div "Suggestions" at bounding box center [104, 88] width 157 height 16
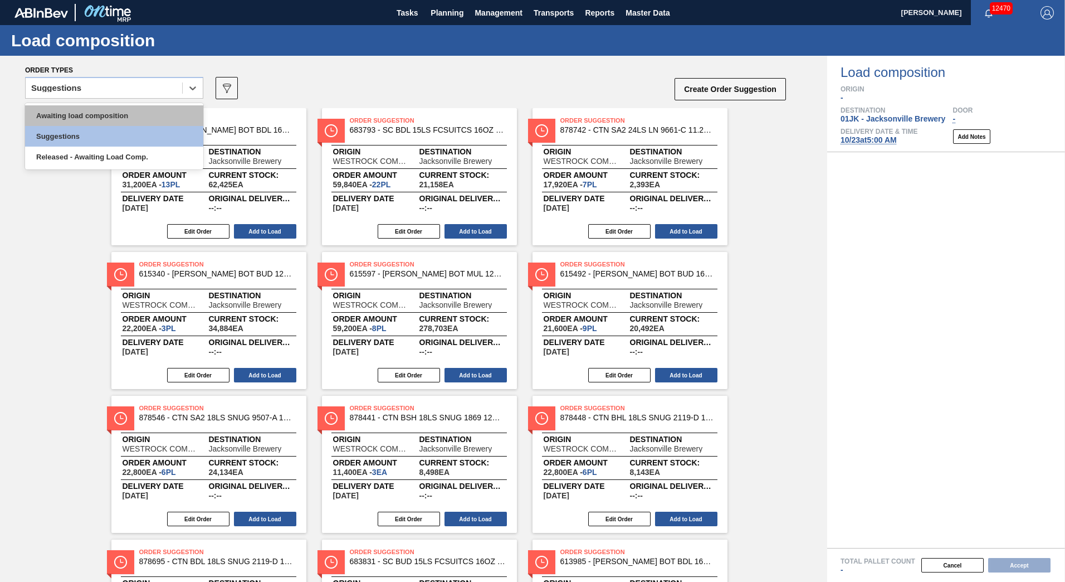
click at [102, 111] on div "Awaiting load composition" at bounding box center [114, 115] width 178 height 21
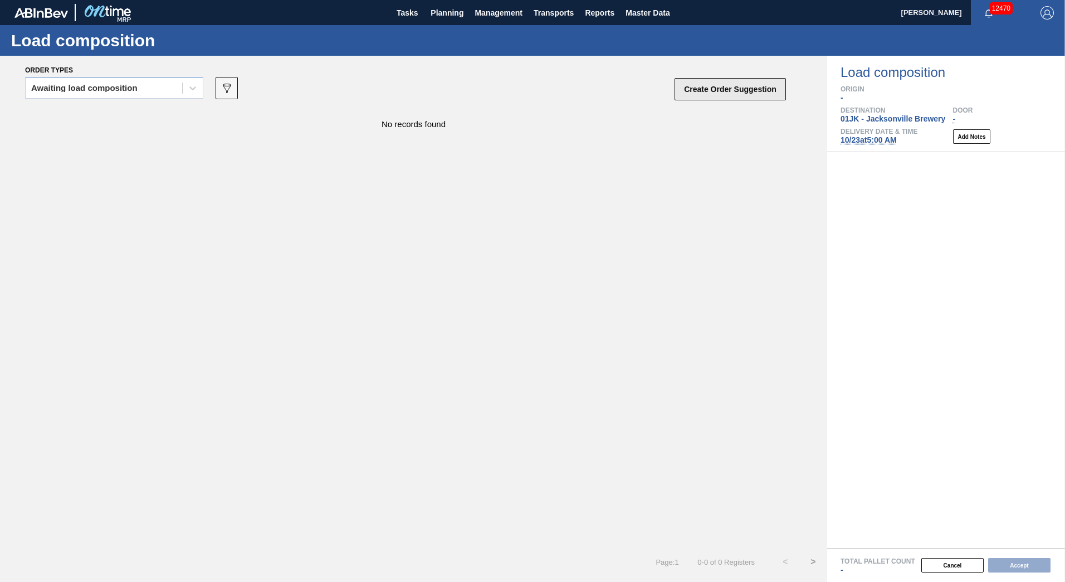
click at [710, 88] on button "Create Order Suggestion" at bounding box center [730, 89] width 111 height 22
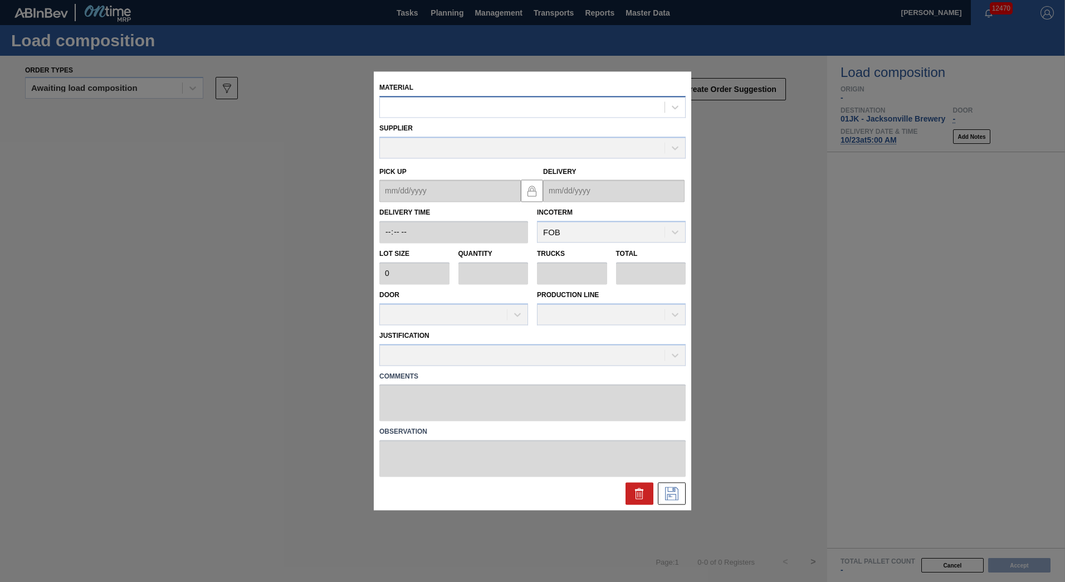
click at [581, 110] on div at bounding box center [522, 107] width 285 height 16
type input "770317"
type input "2,304"
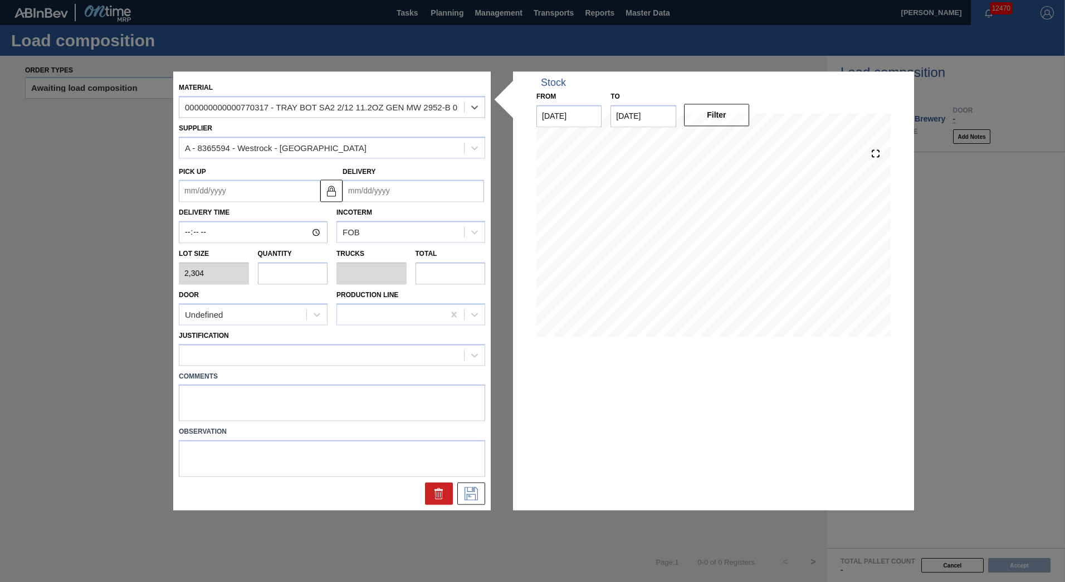
click at [377, 196] on input "Delivery" at bounding box center [414, 191] width 142 height 22
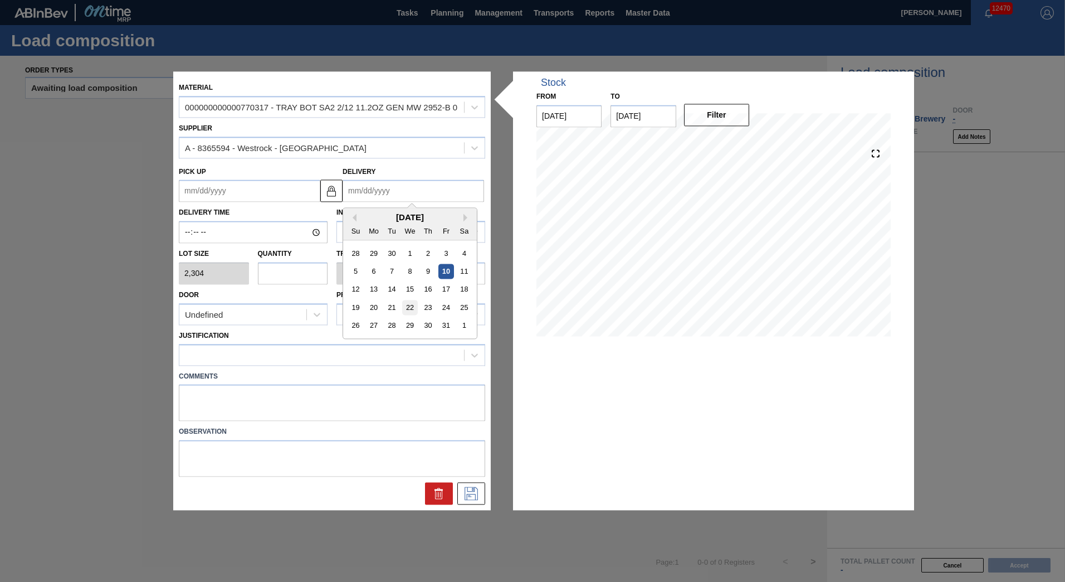
click at [409, 309] on div "22" at bounding box center [409, 307] width 15 height 15
type up "[DATE]"
type input "[DATE]"
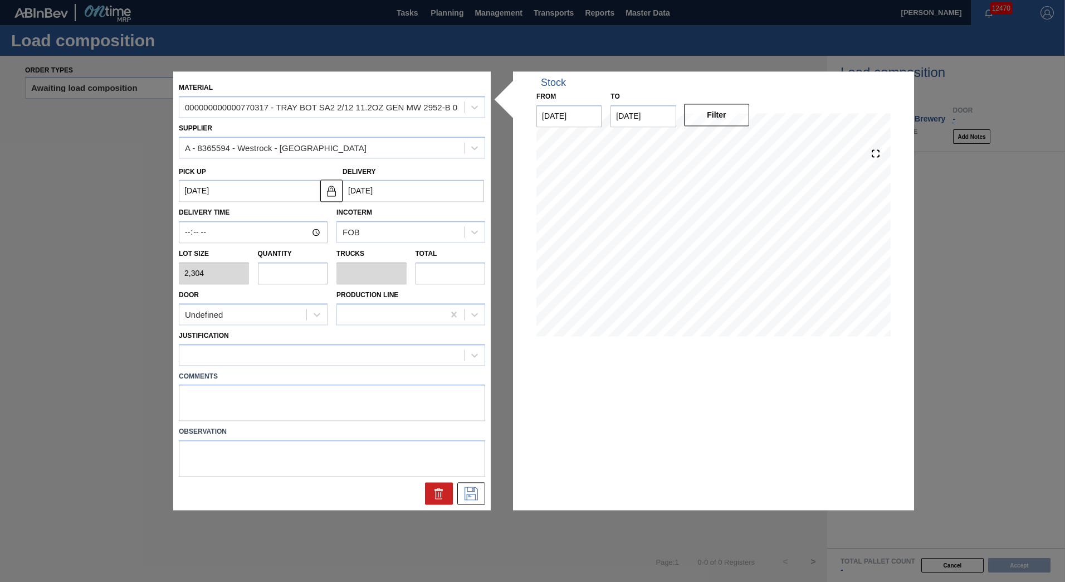
click at [286, 273] on input "text" at bounding box center [293, 273] width 70 height 22
type input "5"
type input "0.1"
type input "11,520"
type input "50"
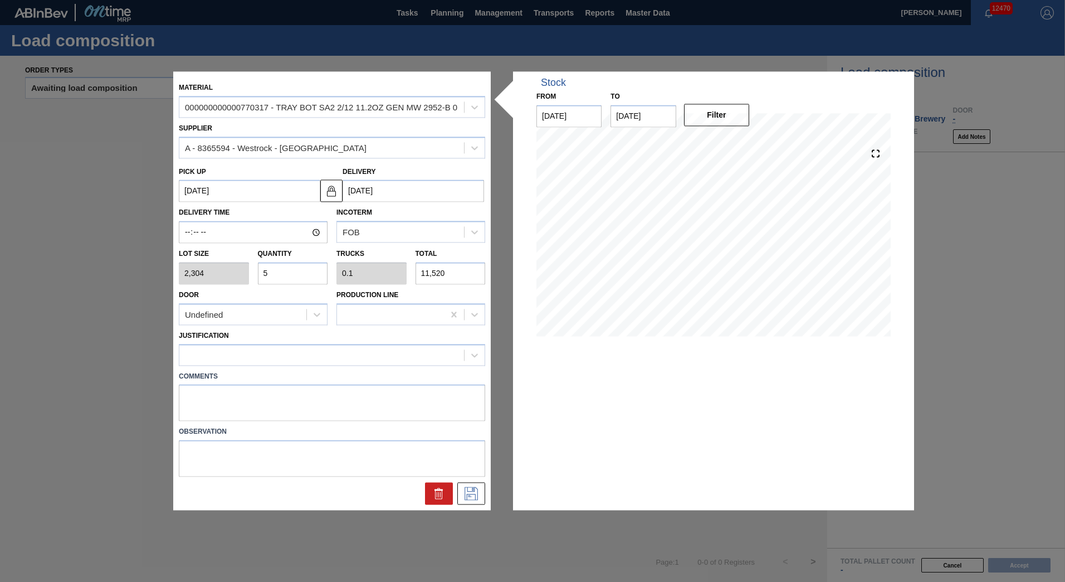
type input "1"
type input "115,200"
type input "50"
click at [468, 489] on icon at bounding box center [471, 493] width 13 height 13
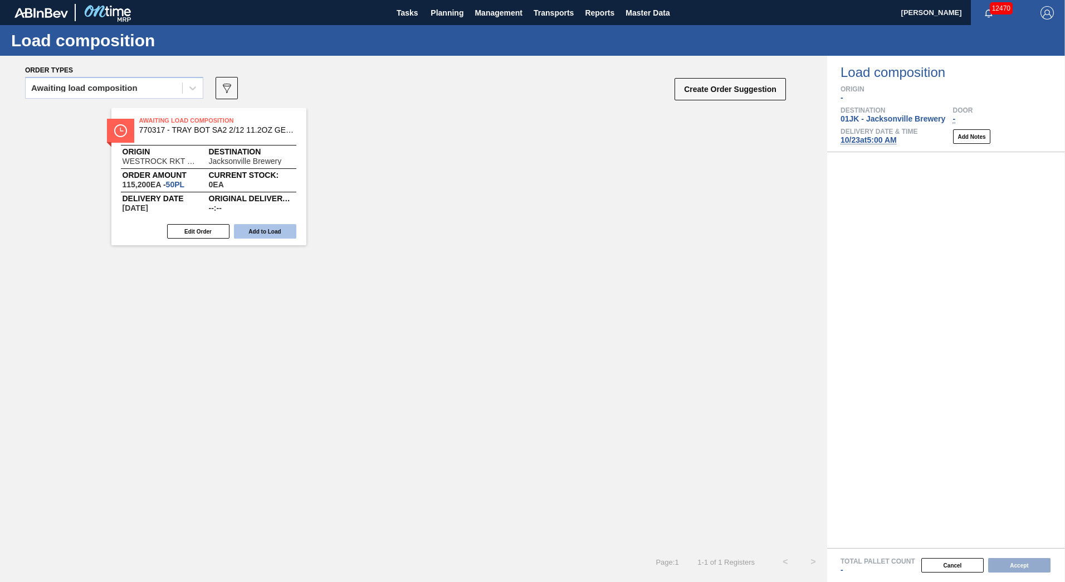
click at [256, 235] on button "Add to Load" at bounding box center [265, 231] width 62 height 14
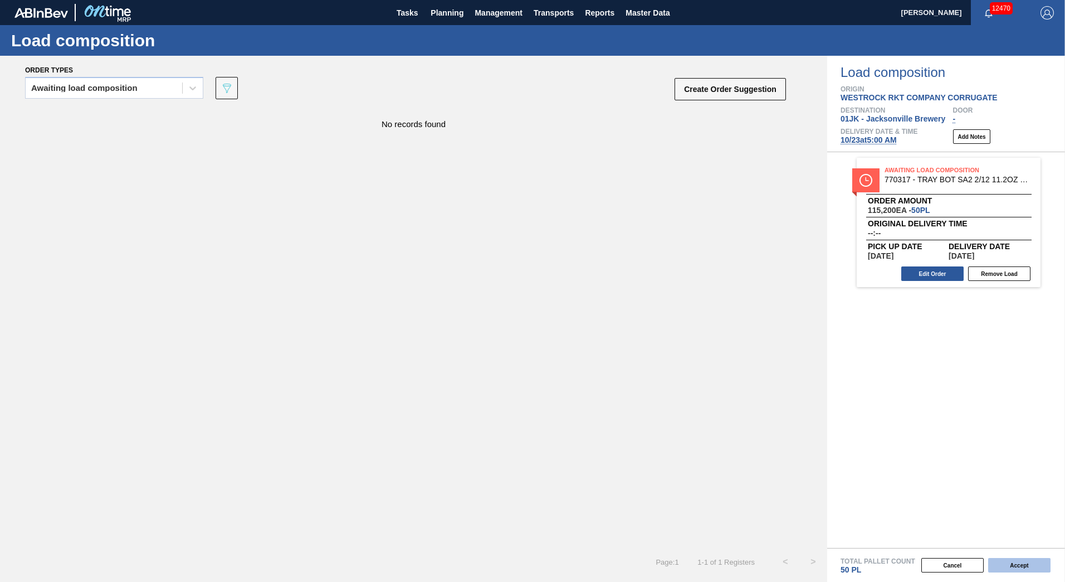
click at [1028, 566] on button "Accept" at bounding box center [1020, 565] width 62 height 14
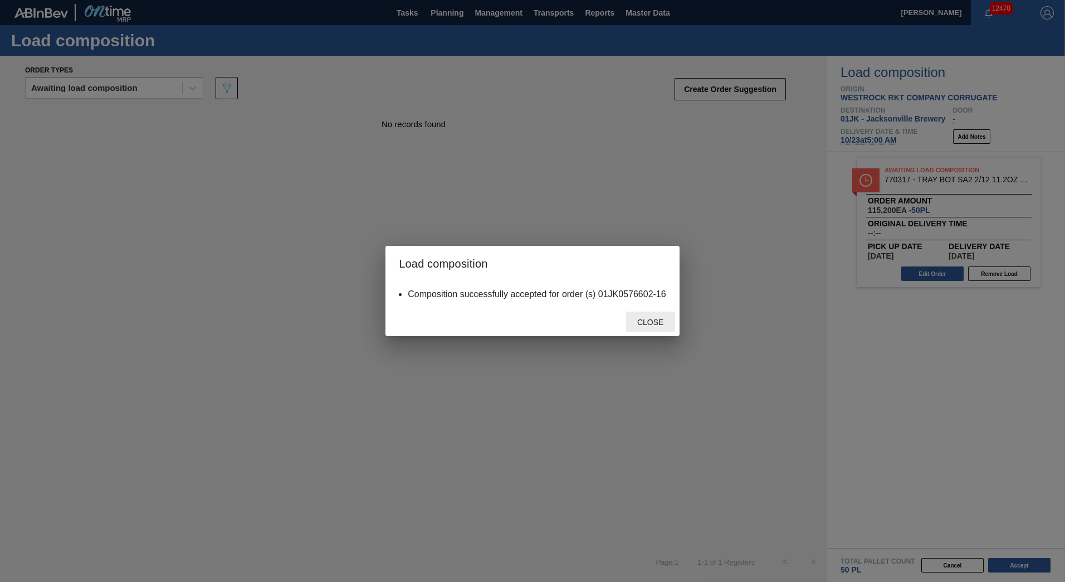
click at [640, 325] on span "Close" at bounding box center [651, 322] width 44 height 9
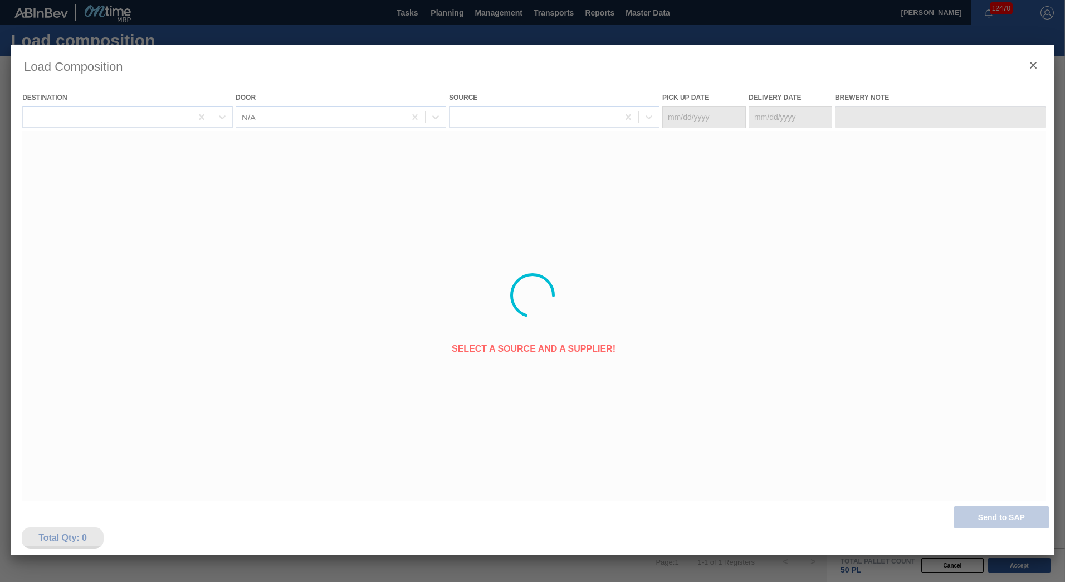
type Date "[DATE]"
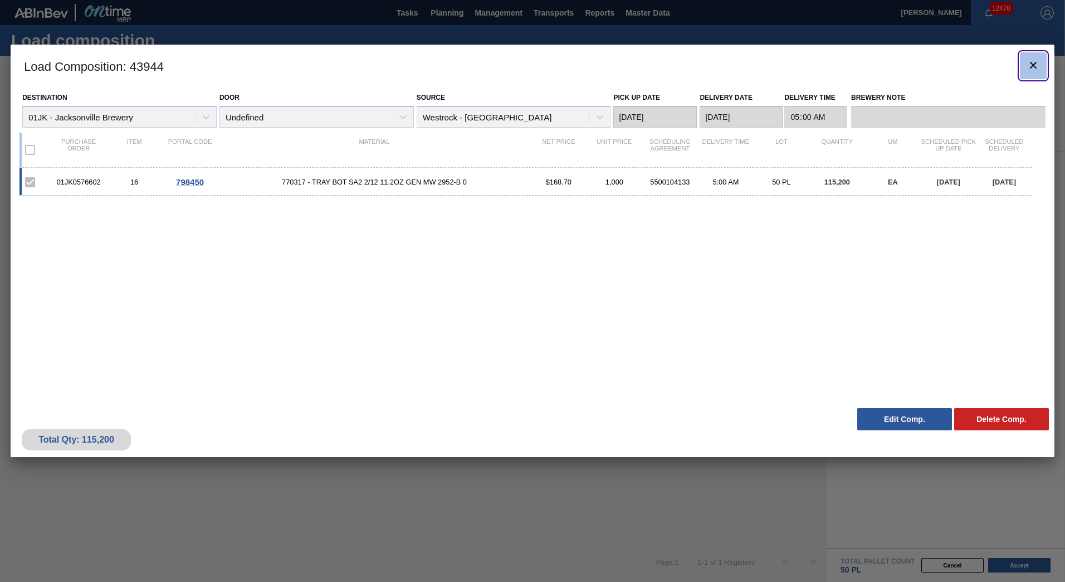
click at [1040, 69] on icon "botão de ícone" at bounding box center [1033, 65] width 13 height 13
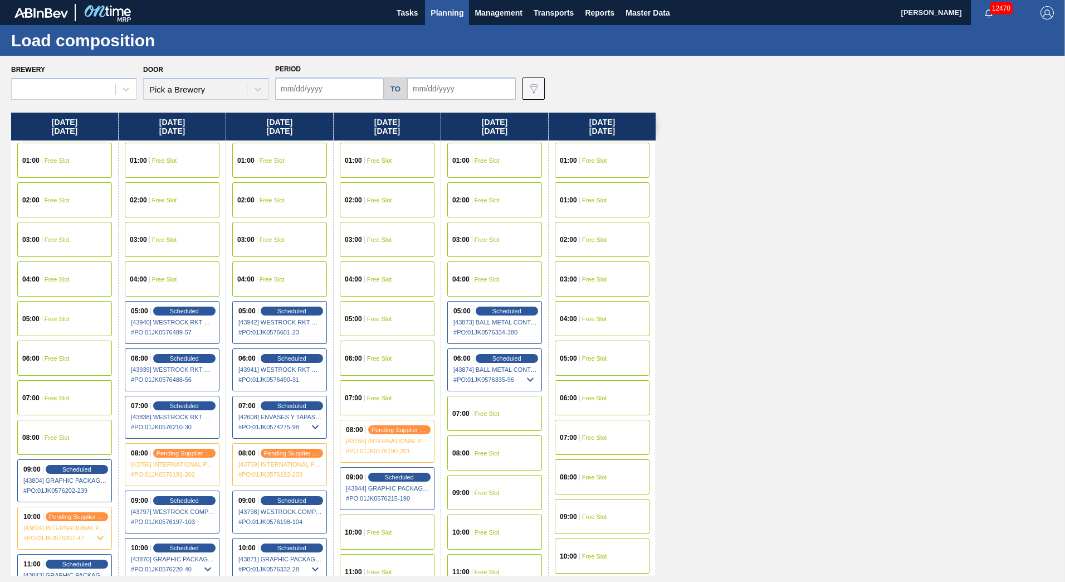
type input "[DATE]"
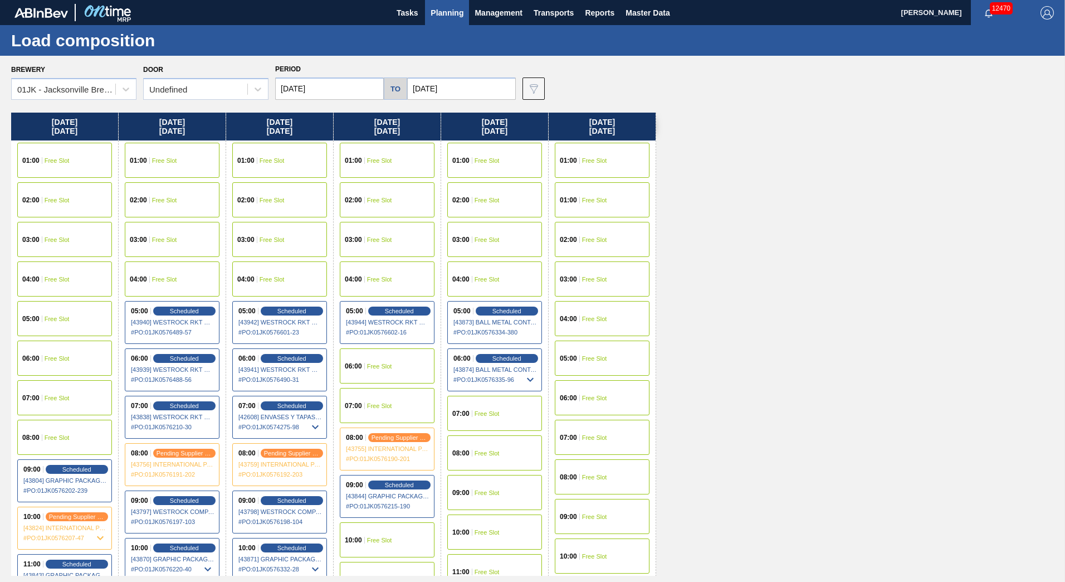
drag, startPoint x: 775, startPoint y: 228, endPoint x: 656, endPoint y: 96, distance: 177.6
click at [773, 229] on div "[DATE] 01:00 Free Slot 02:00 Free Slot 03:00 Free Slot 04:00 Free Slot 05:00 Fr…" at bounding box center [535, 344] width 1049 height 463
